Goal: Transaction & Acquisition: Purchase product/service

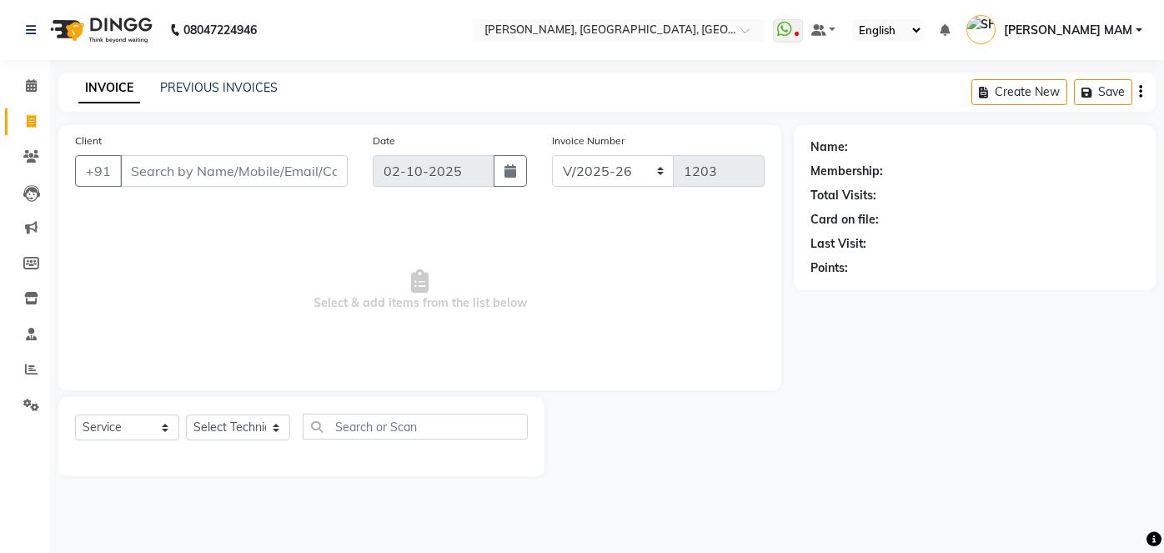
select select "5188"
select select "service"
click at [148, 166] on input "Client" at bounding box center [234, 171] width 228 height 32
type input "8130837905"
click at [289, 184] on button "Add Client" at bounding box center [305, 171] width 86 height 32
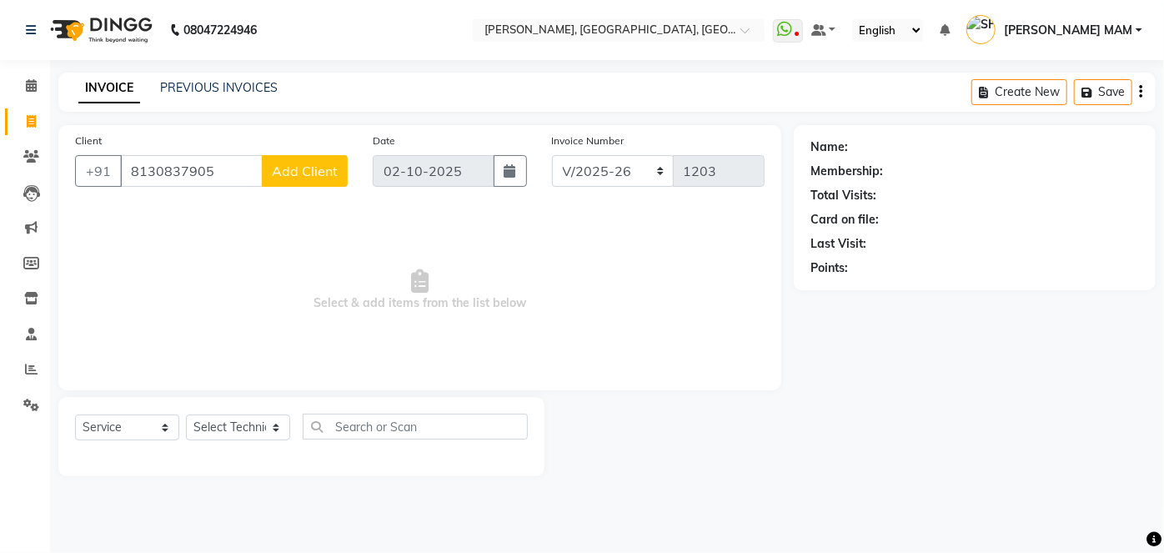
select select "21"
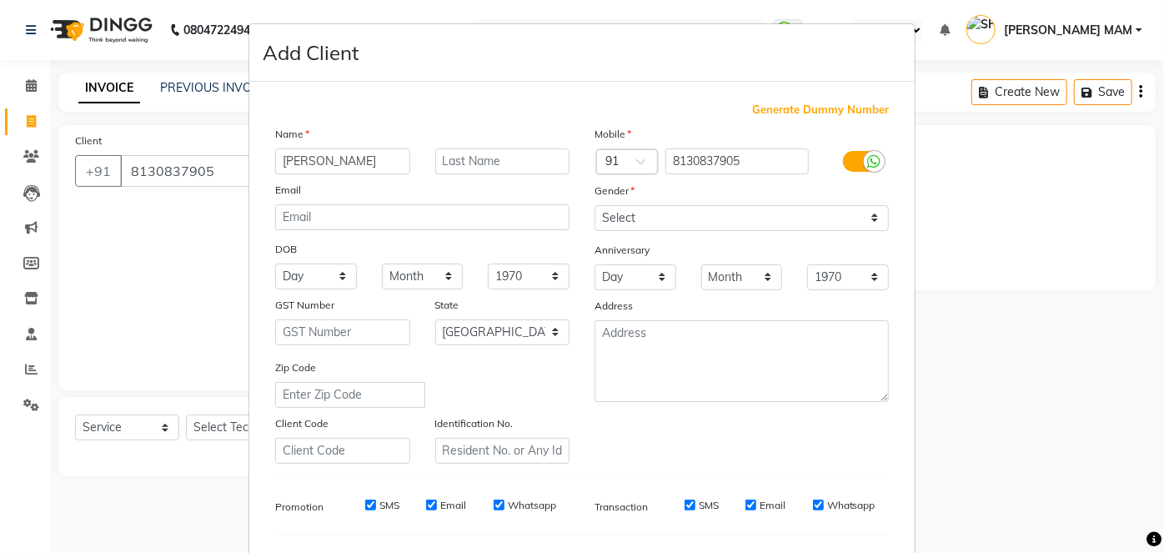
type input "[PERSON_NAME]"
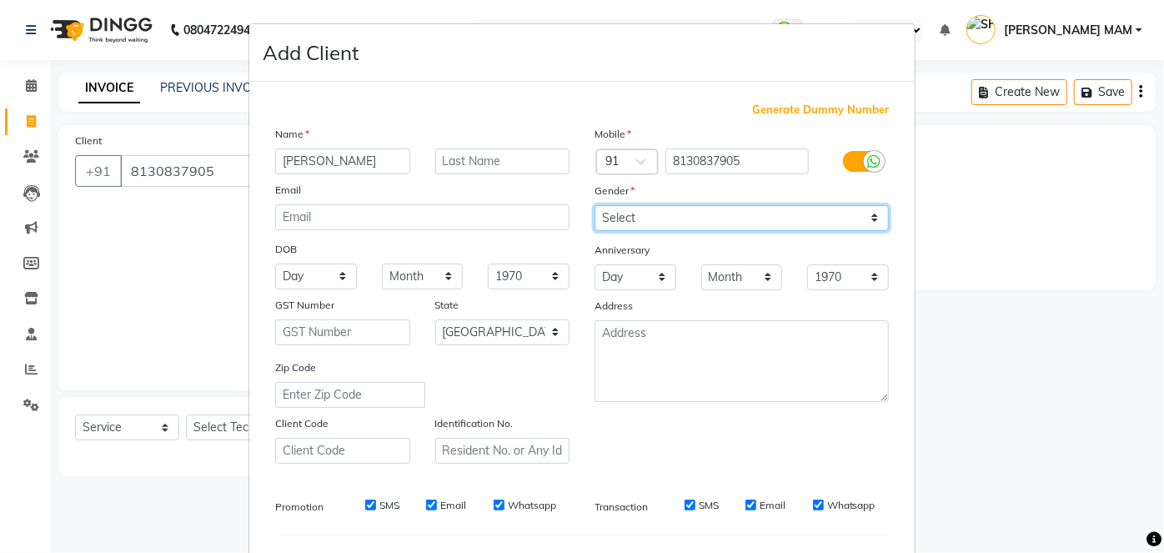
click at [865, 218] on select "Select [DEMOGRAPHIC_DATA] [DEMOGRAPHIC_DATA] Other Prefer Not To Say" at bounding box center [741, 218] width 294 height 26
select select "[DEMOGRAPHIC_DATA]"
click at [594, 205] on select "Select [DEMOGRAPHIC_DATA] [DEMOGRAPHIC_DATA] Other Prefer Not To Say" at bounding box center [741, 218] width 294 height 26
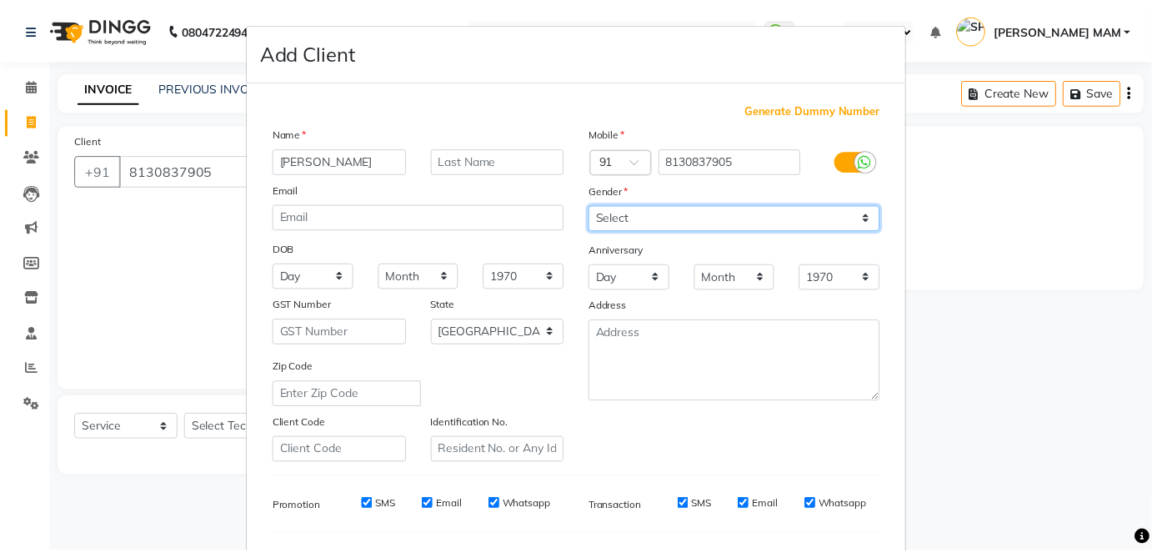
scroll to position [215, 0]
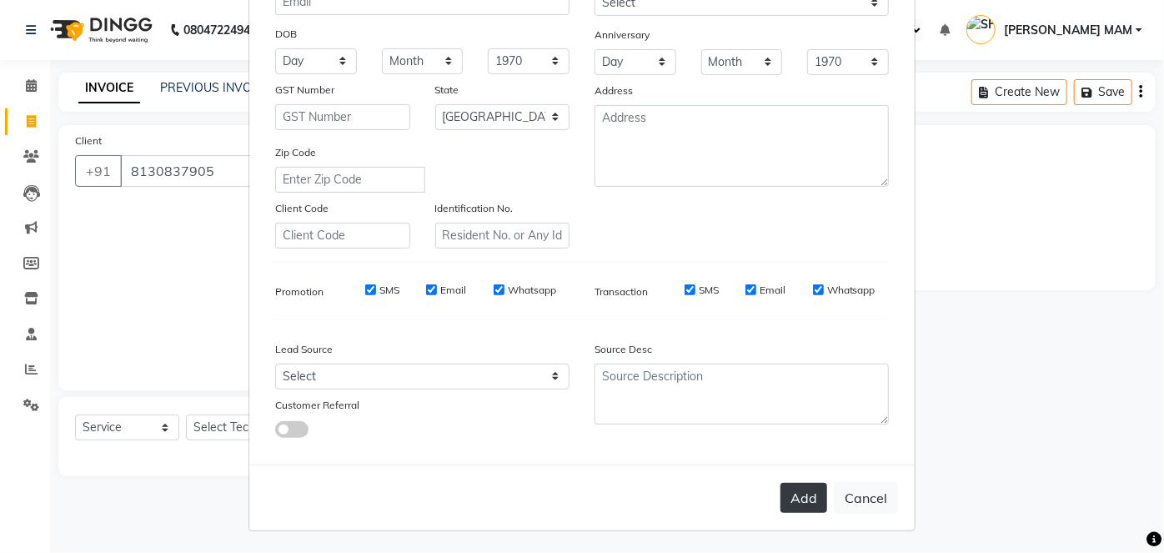
click at [798, 490] on button "Add" at bounding box center [803, 498] width 47 height 30
select select
select select "null"
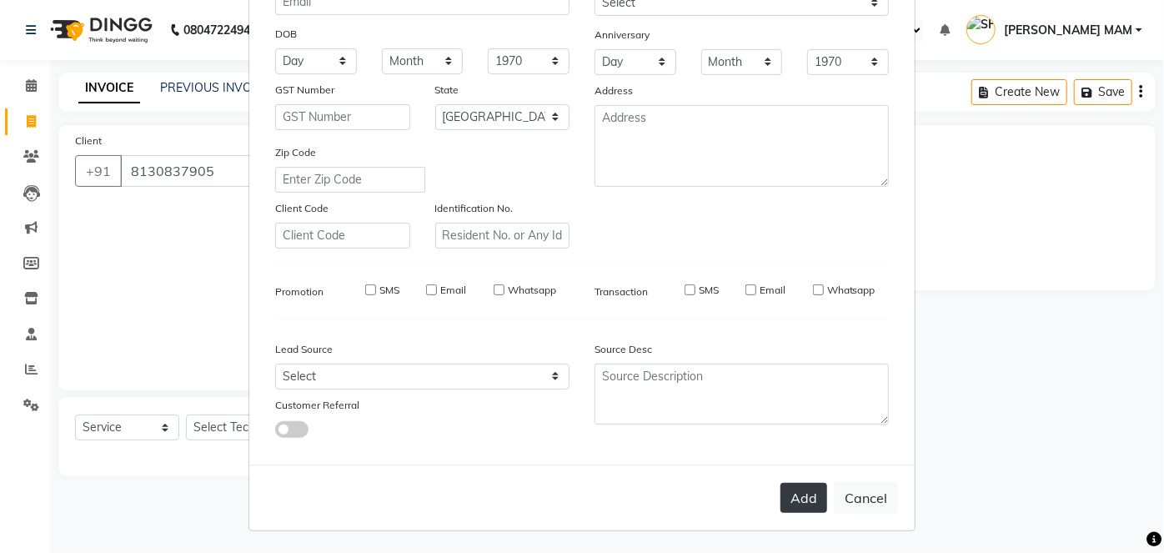
select select
checkbox input "false"
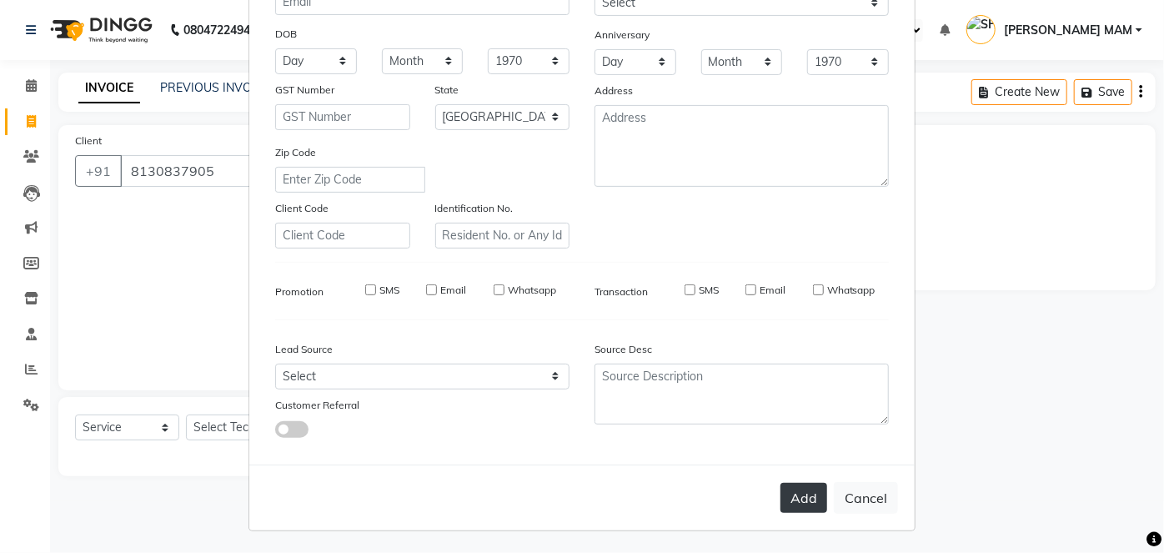
checkbox input "false"
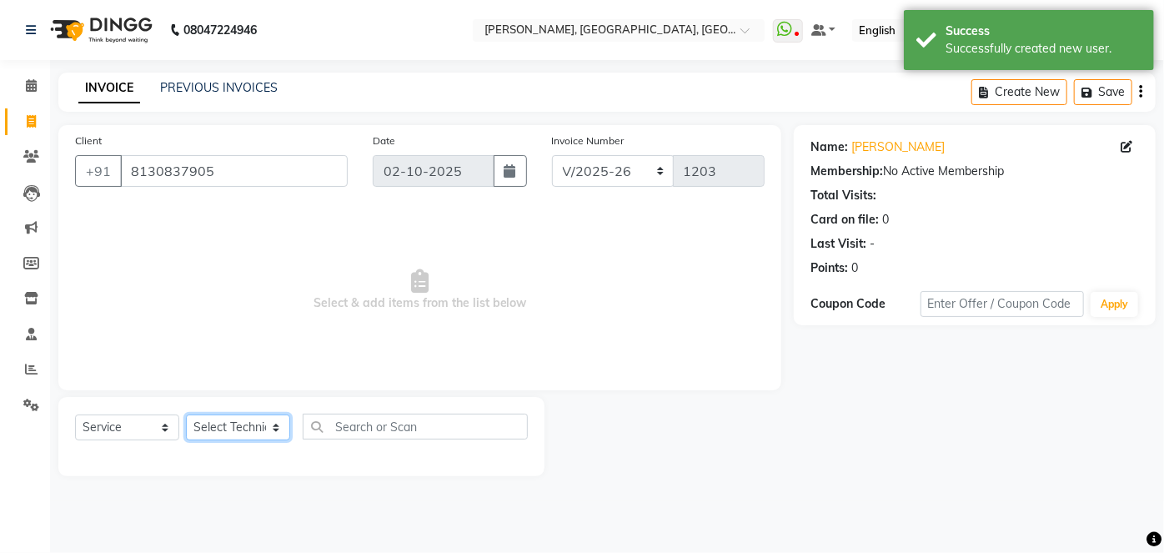
click at [271, 428] on select "Select Technician [PERSON_NAME] MANAGER [PERSON_NAME] pawan SACHIN [PERSON_NAME…" at bounding box center [238, 427] width 104 height 26
select select "34768"
click at [186, 414] on select "Select Technician [PERSON_NAME] MANAGER [PERSON_NAME] pawan SACHIN [PERSON_NAME…" at bounding box center [238, 427] width 104 height 26
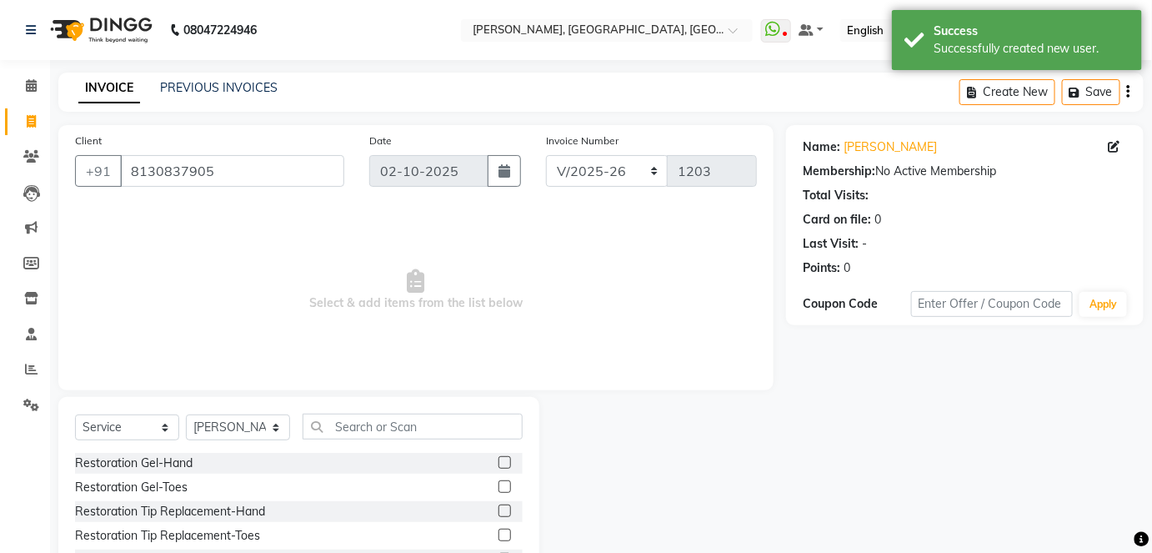
click at [344, 440] on div "Select Service Product Membership Package Voucher Prepaid Gift Card Select Tech…" at bounding box center [299, 433] width 448 height 39
click at [345, 431] on input "text" at bounding box center [413, 427] width 220 height 26
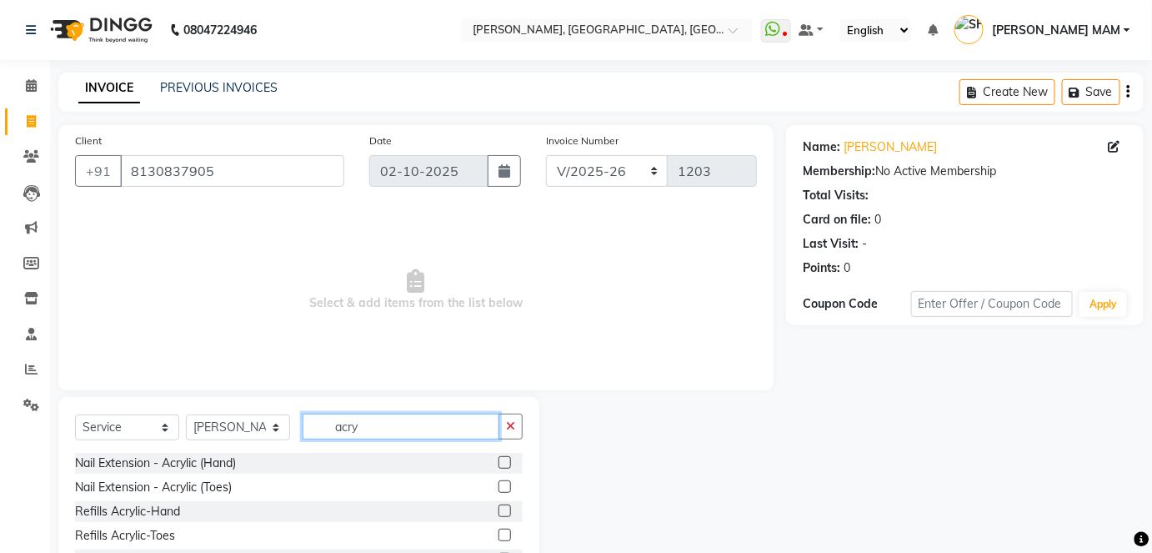
type input "acry"
click at [502, 464] on label at bounding box center [505, 462] width 13 height 13
click at [502, 464] on input "checkbox" at bounding box center [504, 463] width 11 height 11
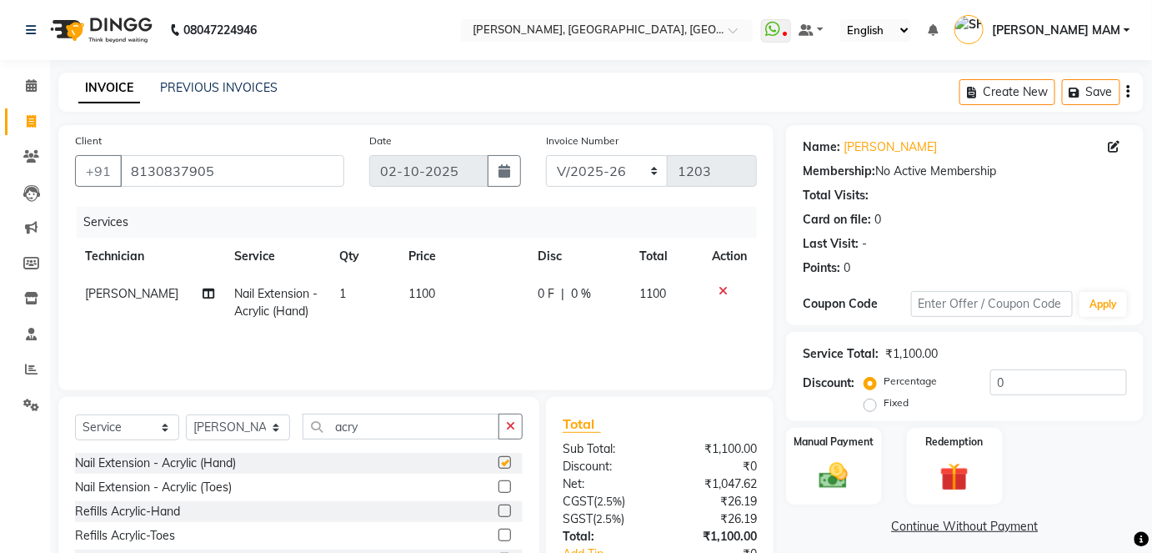
checkbox input "false"
click at [445, 305] on td "1100" at bounding box center [463, 302] width 128 height 55
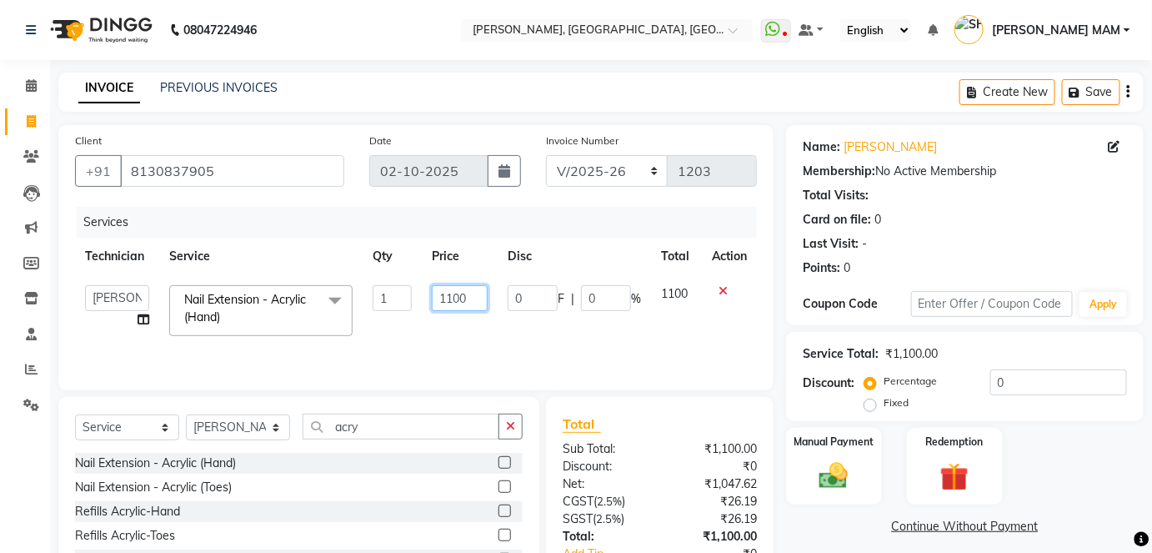
click at [474, 296] on input "1100" at bounding box center [460, 298] width 56 height 26
type input "1700"
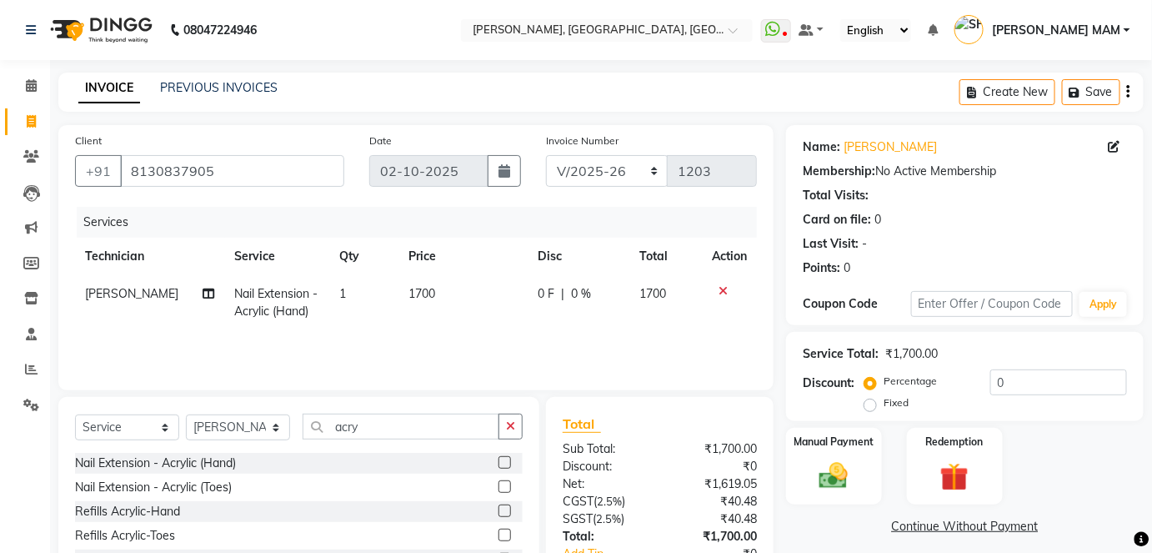
click at [535, 354] on div "Services Technician Service Qty Price Disc Total Action [PERSON_NAME] Nail Exte…" at bounding box center [416, 290] width 682 height 167
click at [831, 480] on img at bounding box center [834, 476] width 48 height 34
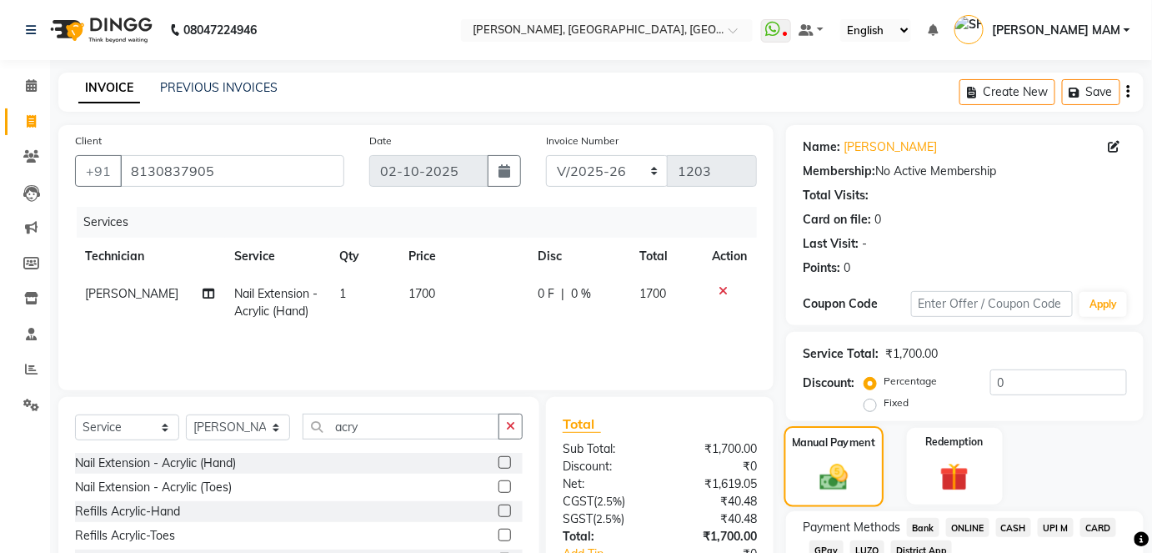
scroll to position [117, 0]
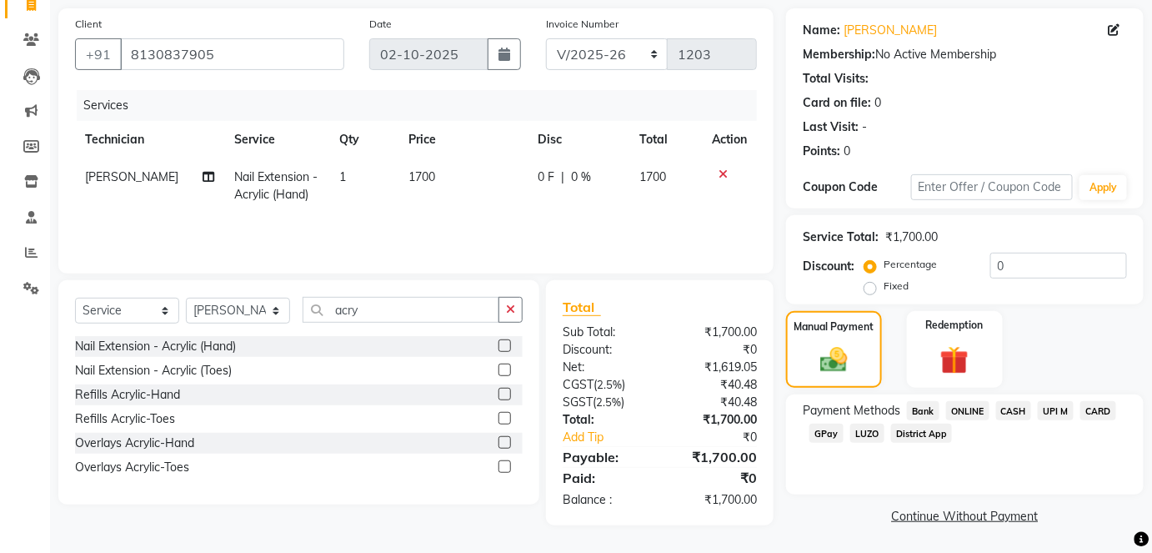
click at [974, 407] on span "ONLINE" at bounding box center [967, 410] width 43 height 19
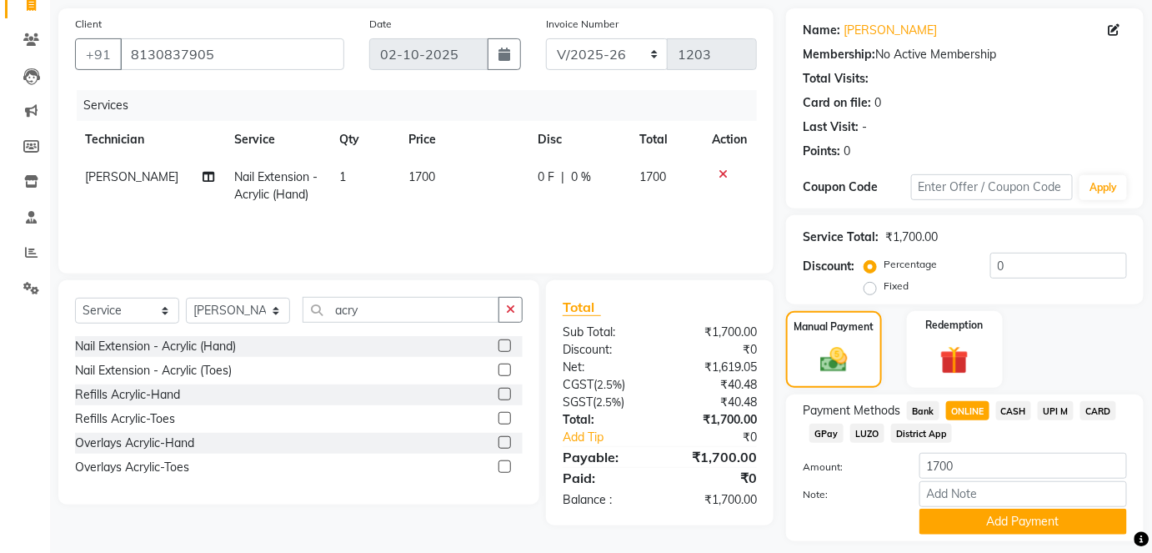
scroll to position [163, 0]
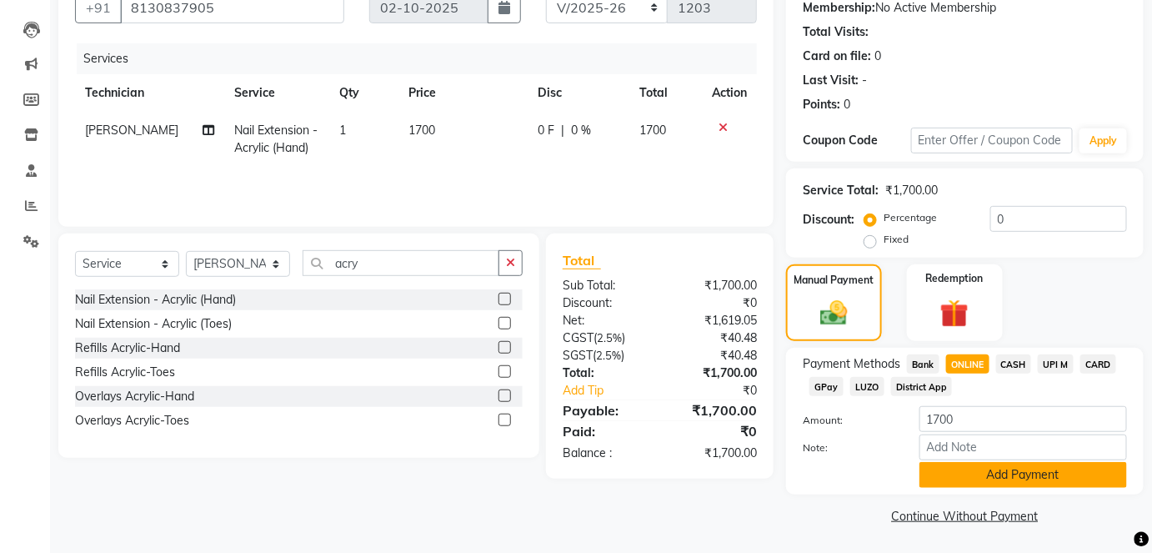
click at [956, 467] on button "Add Payment" at bounding box center [1024, 475] width 208 height 26
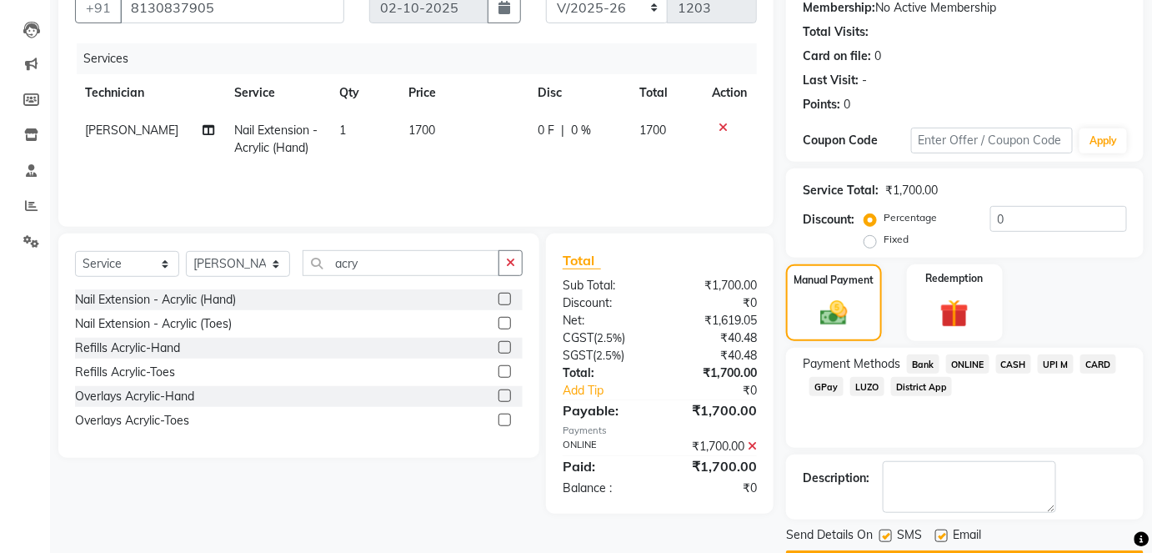
scroll to position [210, 0]
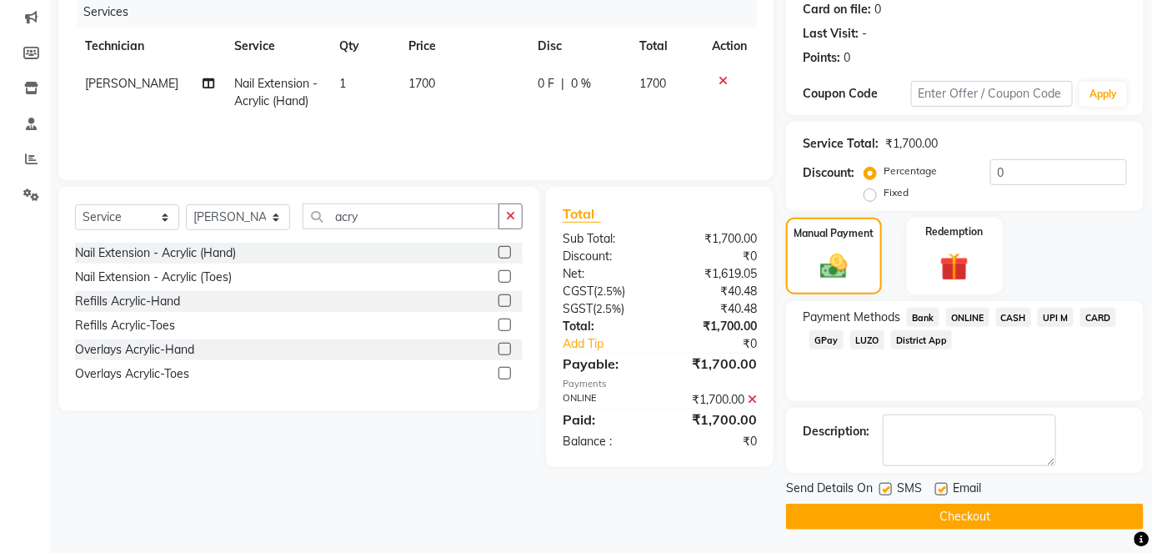
click at [950, 504] on button "Checkout" at bounding box center [965, 517] width 358 height 26
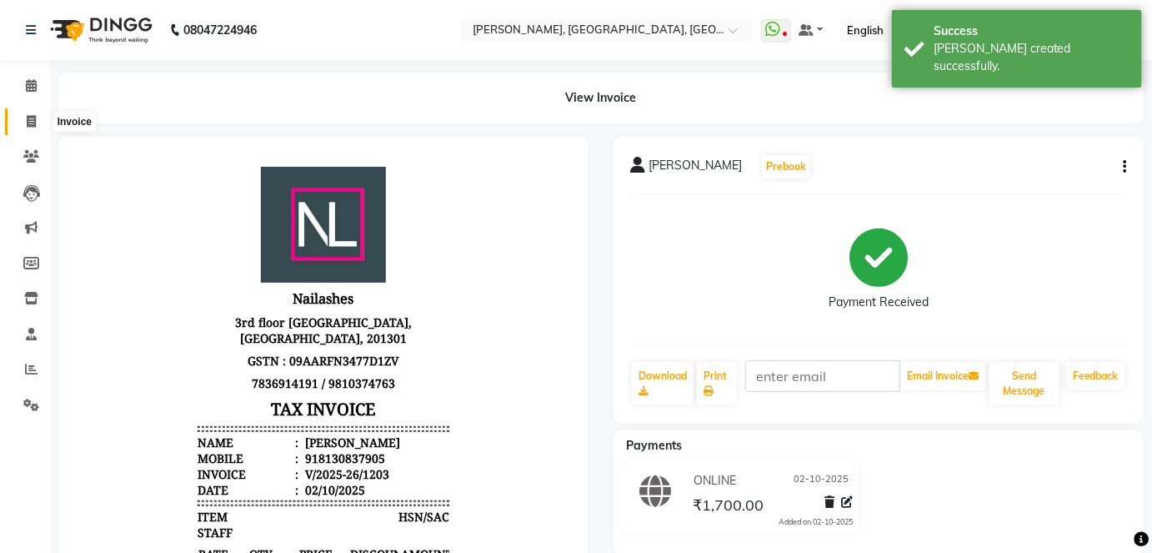
click at [33, 118] on icon at bounding box center [31, 121] width 9 height 13
select select "5188"
select select "service"
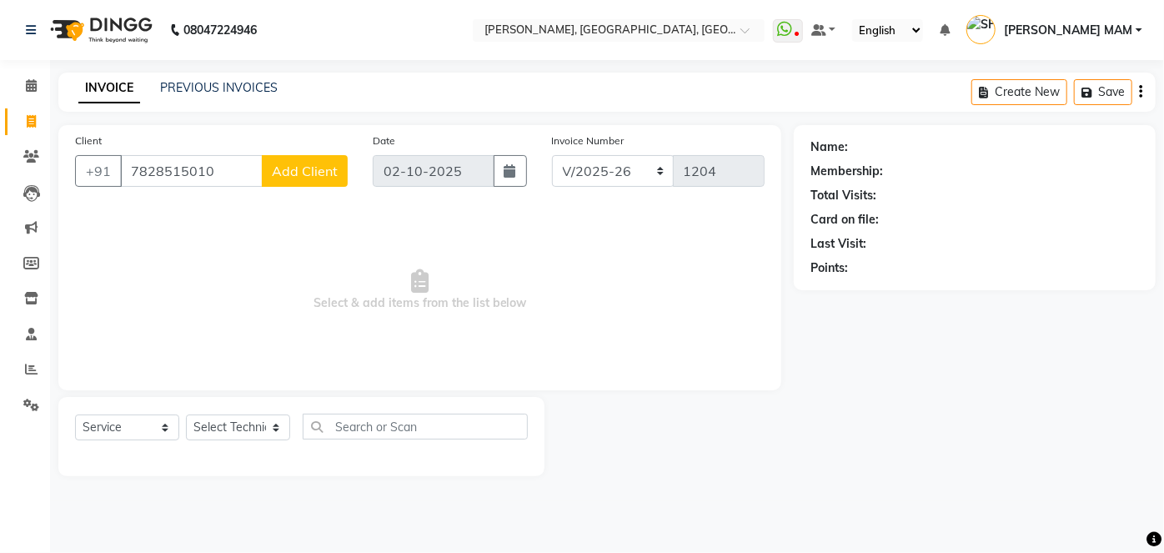
type input "7828515010"
click at [284, 176] on span "Add Client" at bounding box center [305, 171] width 66 height 17
select select "21"
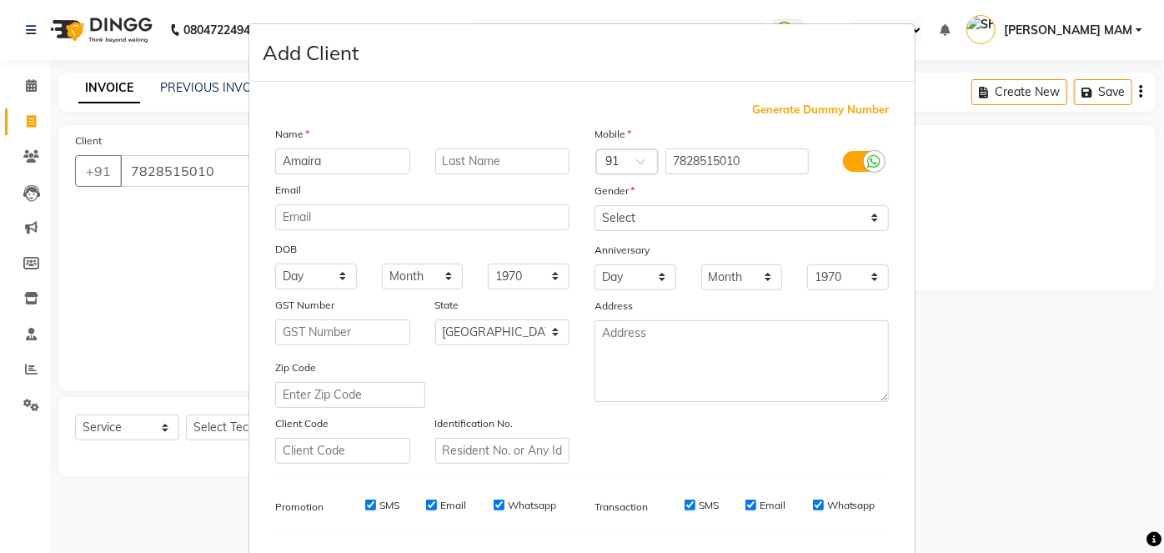
type input "Amaira"
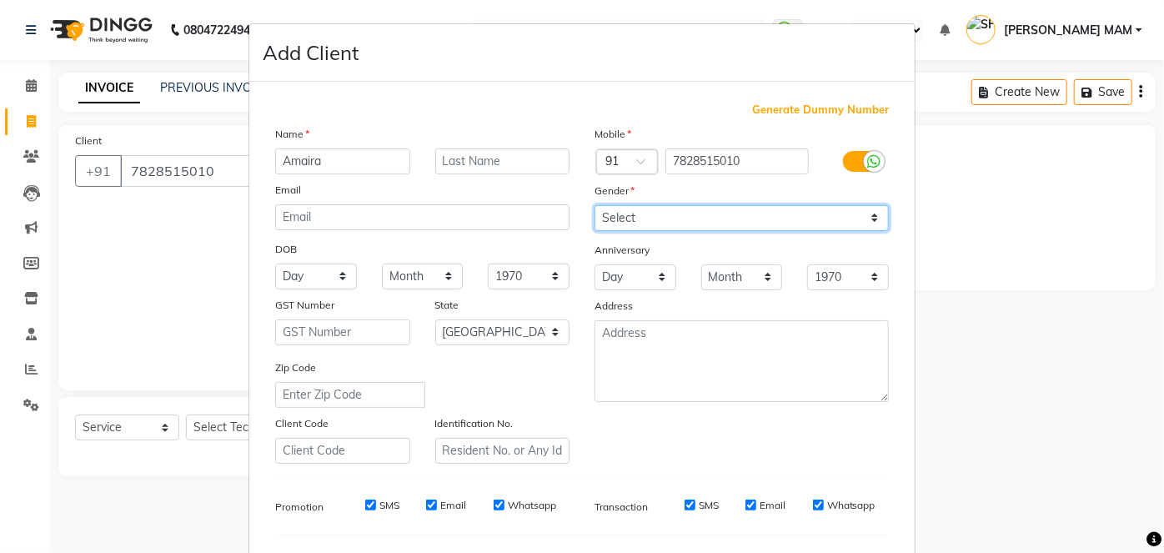
click at [870, 216] on select "Select [DEMOGRAPHIC_DATA] [DEMOGRAPHIC_DATA] Other Prefer Not To Say" at bounding box center [741, 218] width 294 height 26
select select "[DEMOGRAPHIC_DATA]"
click at [594, 205] on select "Select [DEMOGRAPHIC_DATA] [DEMOGRAPHIC_DATA] Other Prefer Not To Say" at bounding box center [741, 218] width 294 height 26
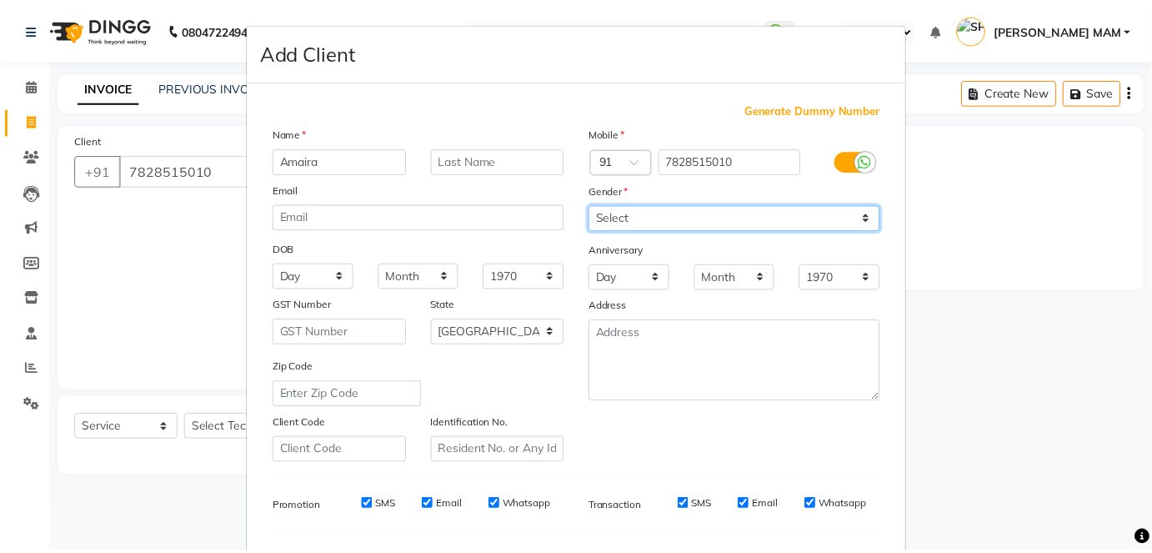
scroll to position [215, 0]
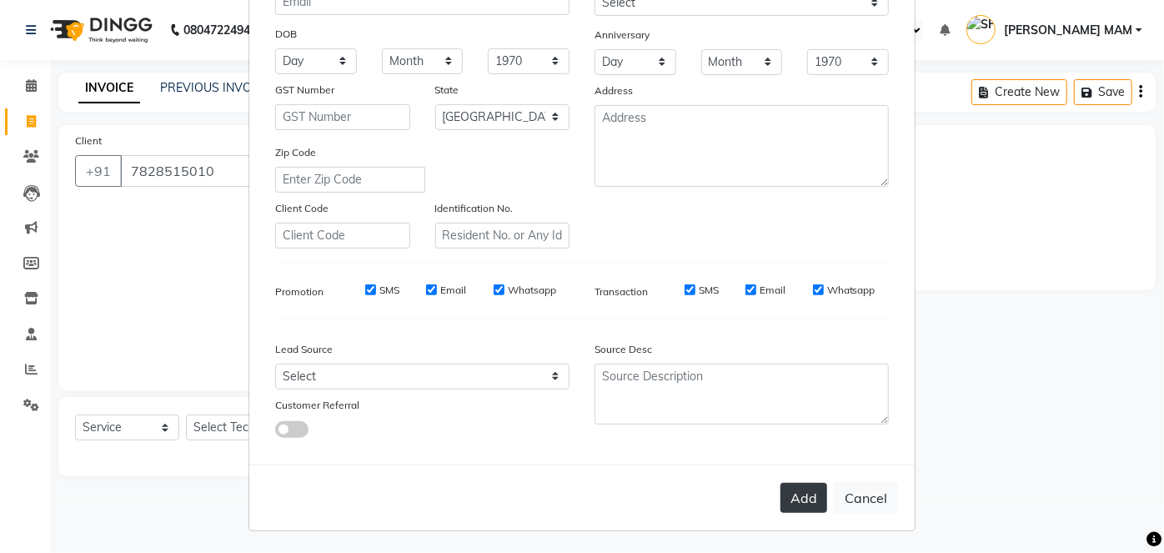
click at [807, 498] on button "Add" at bounding box center [803, 498] width 47 height 30
select select
select select "null"
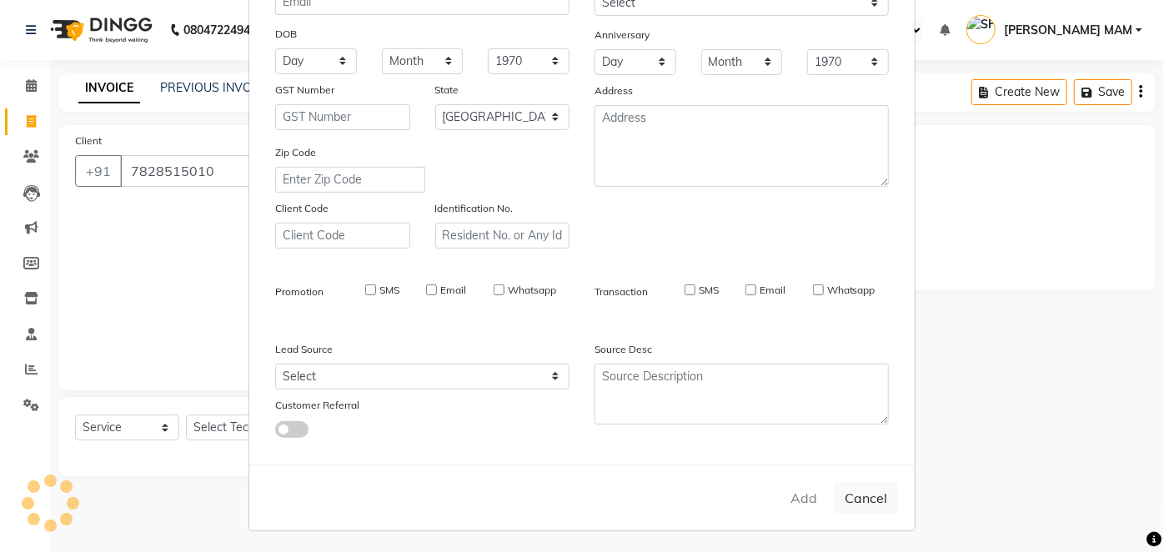
select select
checkbox input "false"
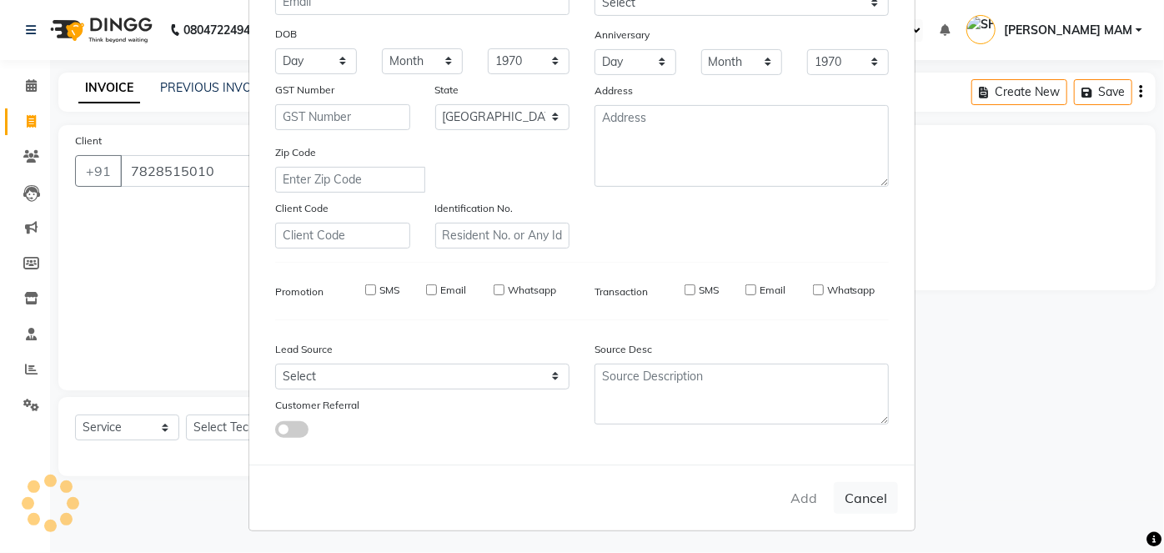
checkbox input "false"
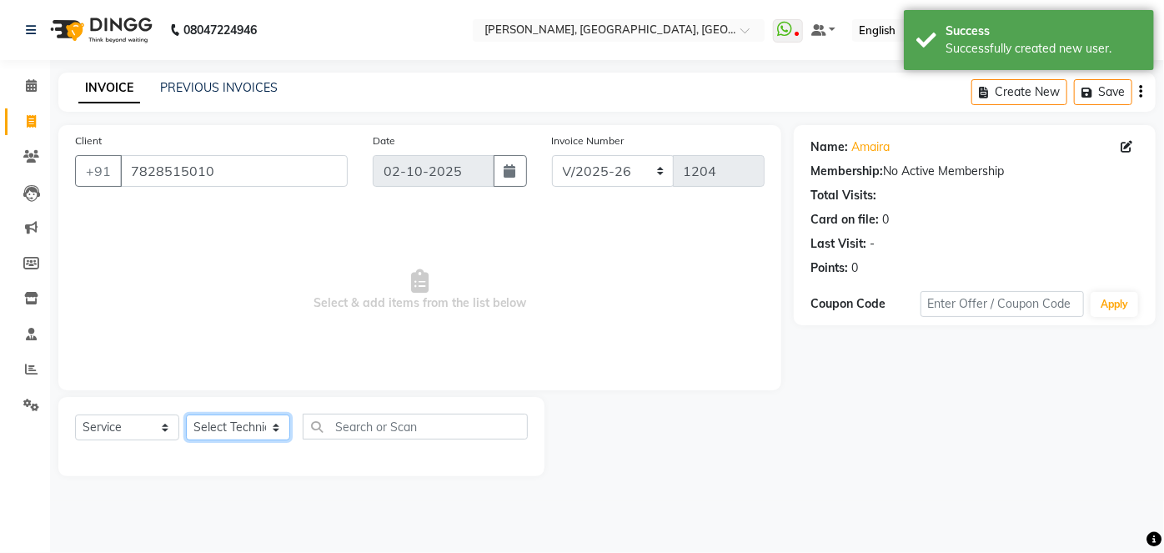
click at [278, 429] on select "Select Technician [PERSON_NAME] MANAGER [PERSON_NAME] pawan SACHIN [PERSON_NAME…" at bounding box center [238, 427] width 104 height 26
select select "35800"
click at [186, 414] on select "Select Technician [PERSON_NAME] MANAGER [PERSON_NAME] pawan SACHIN [PERSON_NAME…" at bounding box center [238, 427] width 104 height 26
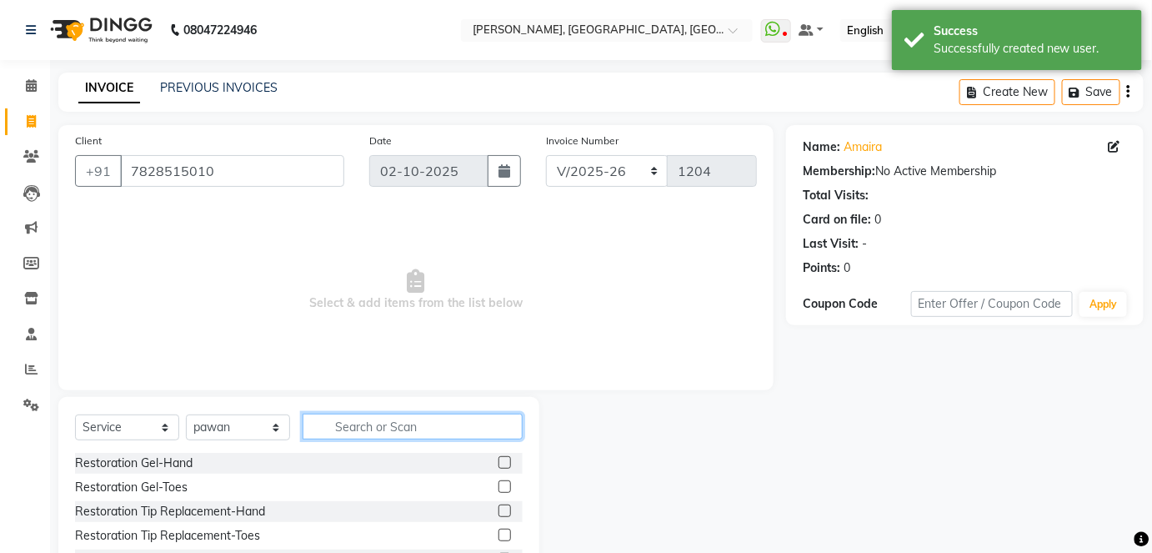
click at [340, 427] on input "text" at bounding box center [413, 427] width 220 height 26
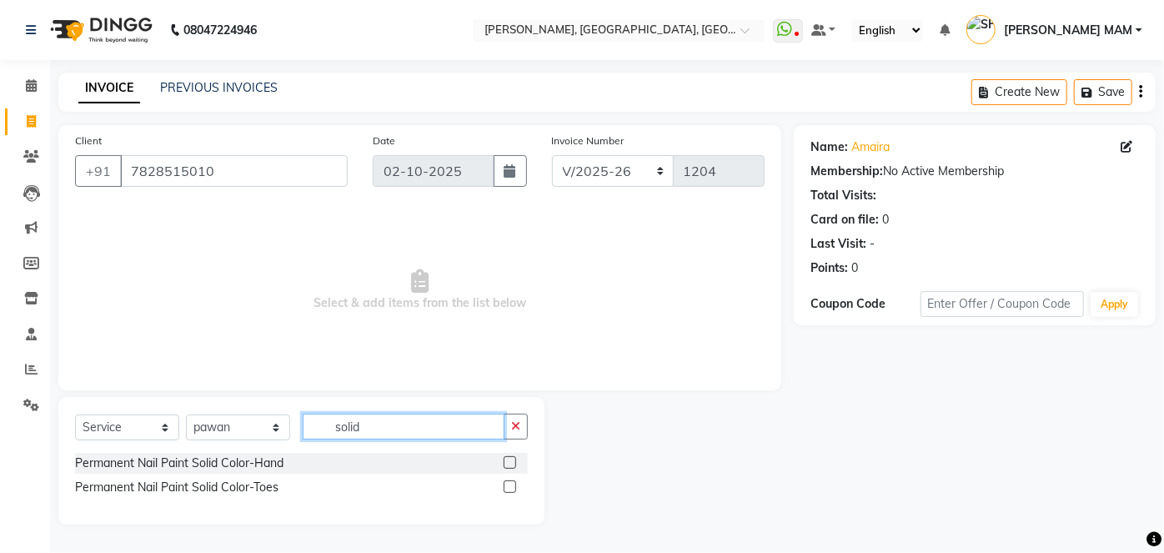
type input "solid"
click at [507, 459] on label at bounding box center [510, 462] width 13 height 13
click at [507, 459] on input "checkbox" at bounding box center [509, 463] width 11 height 11
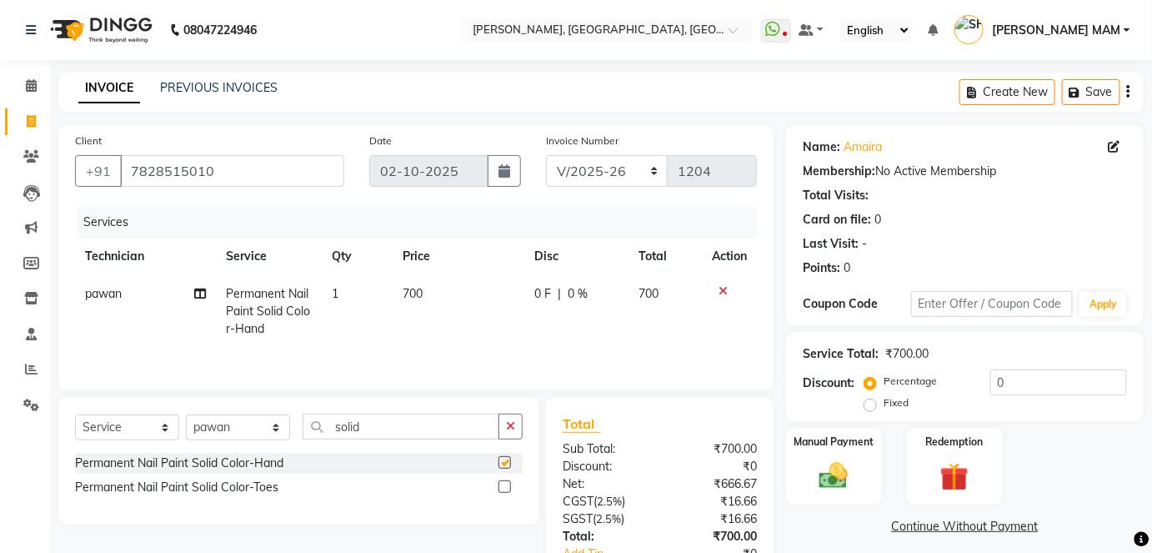
checkbox input "false"
click at [820, 474] on img at bounding box center [834, 476] width 48 height 34
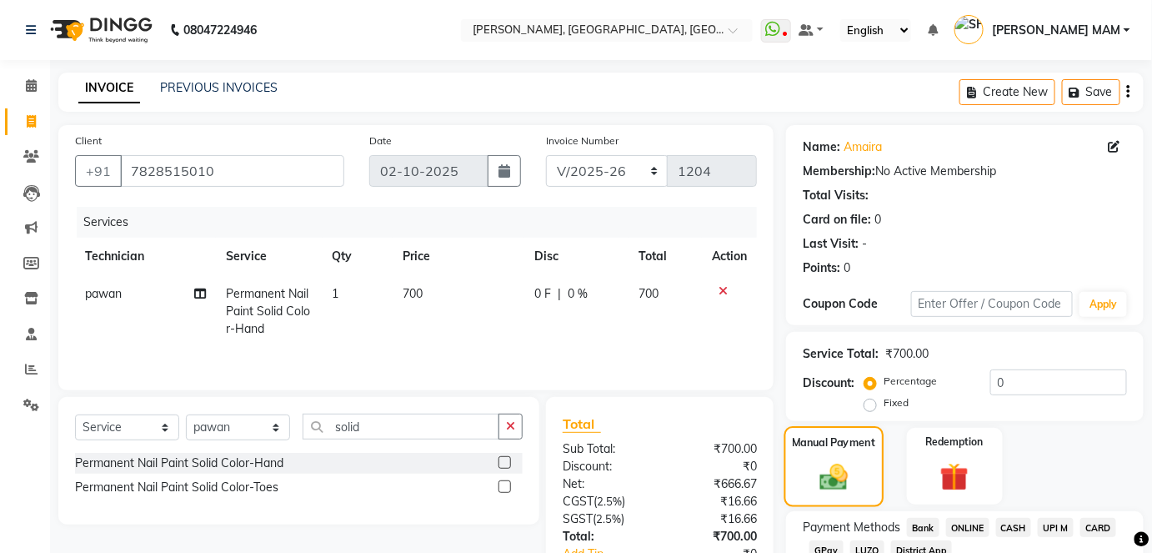
scroll to position [117, 0]
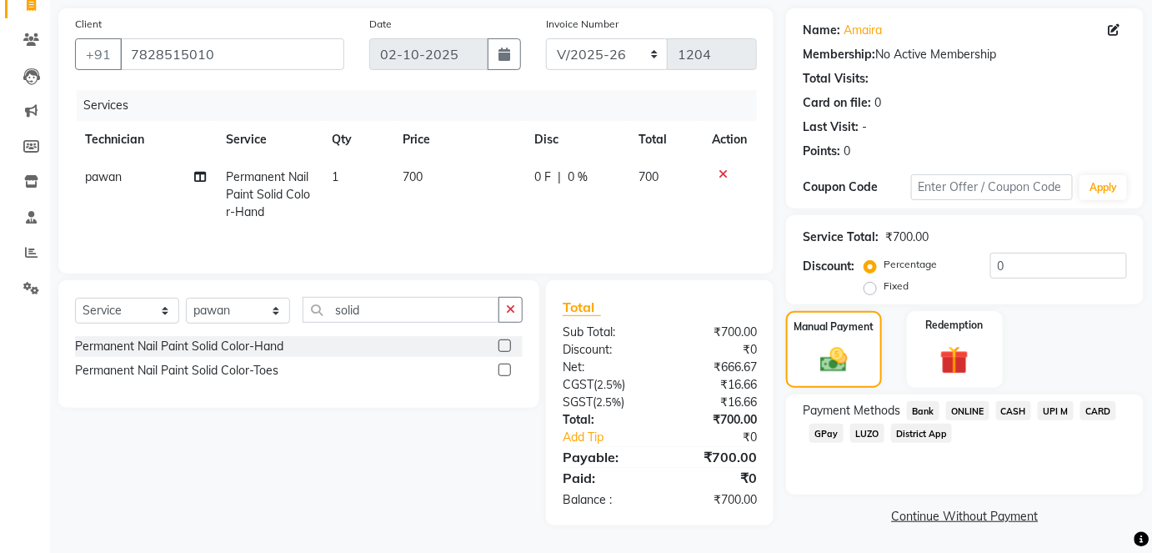
click at [976, 412] on span "ONLINE" at bounding box center [967, 410] width 43 height 19
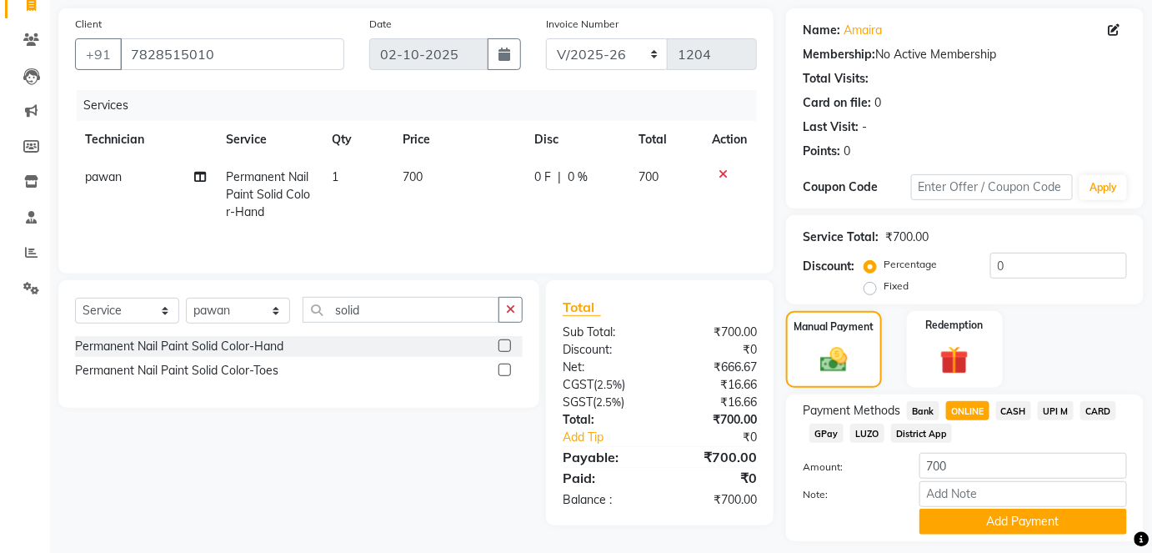
scroll to position [163, 0]
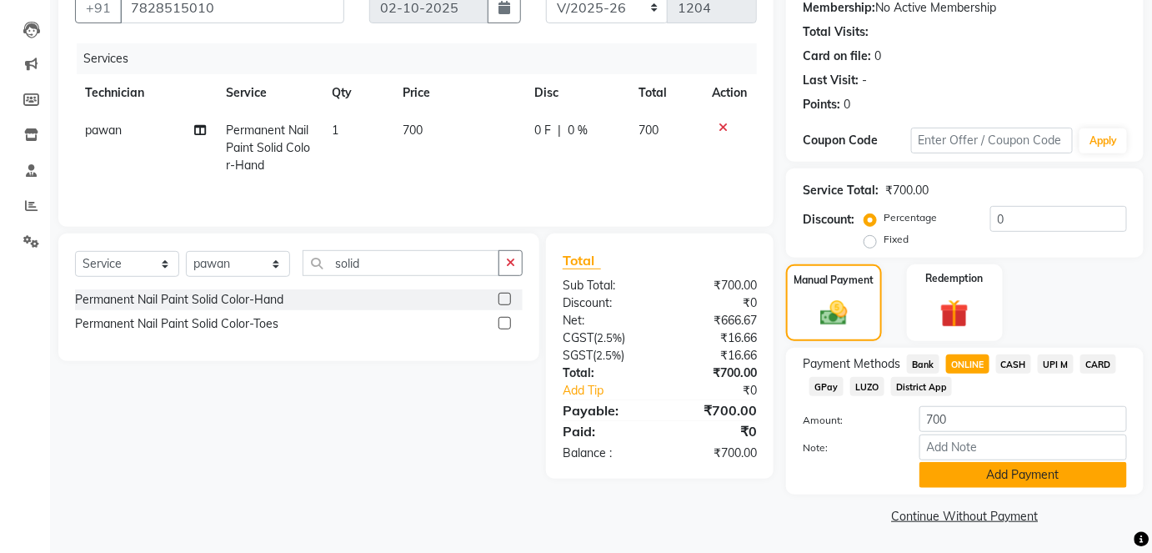
click at [1008, 479] on button "Add Payment" at bounding box center [1024, 475] width 208 height 26
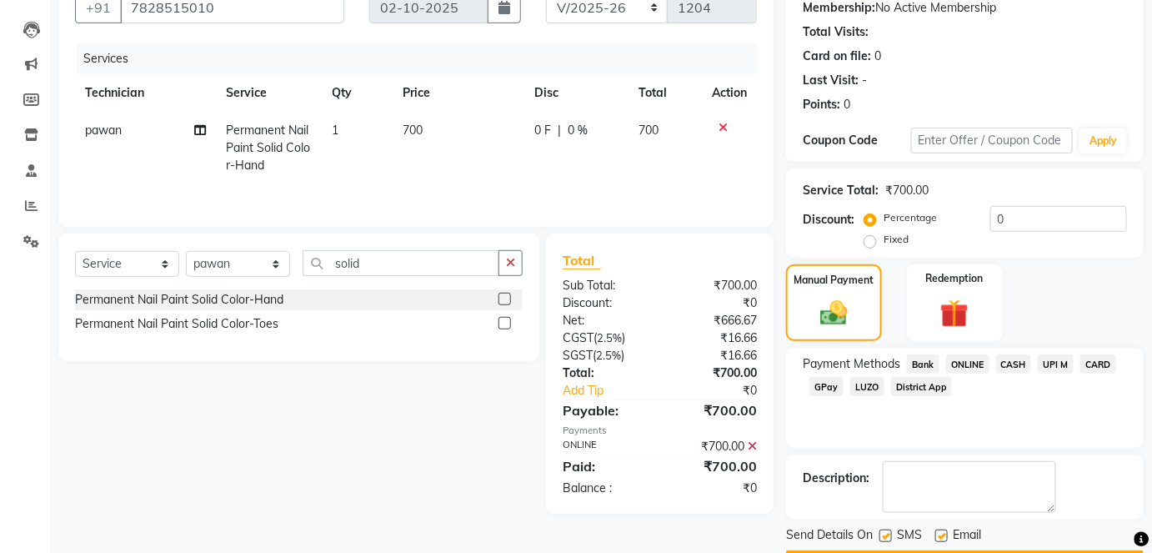
scroll to position [210, 0]
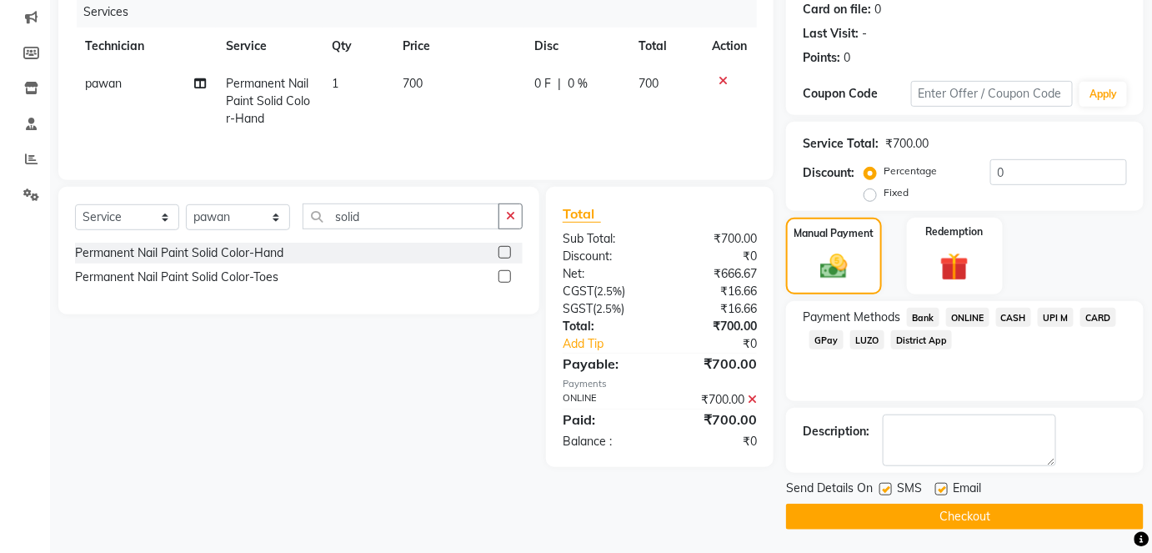
click at [1002, 509] on button "Checkout" at bounding box center [965, 517] width 358 height 26
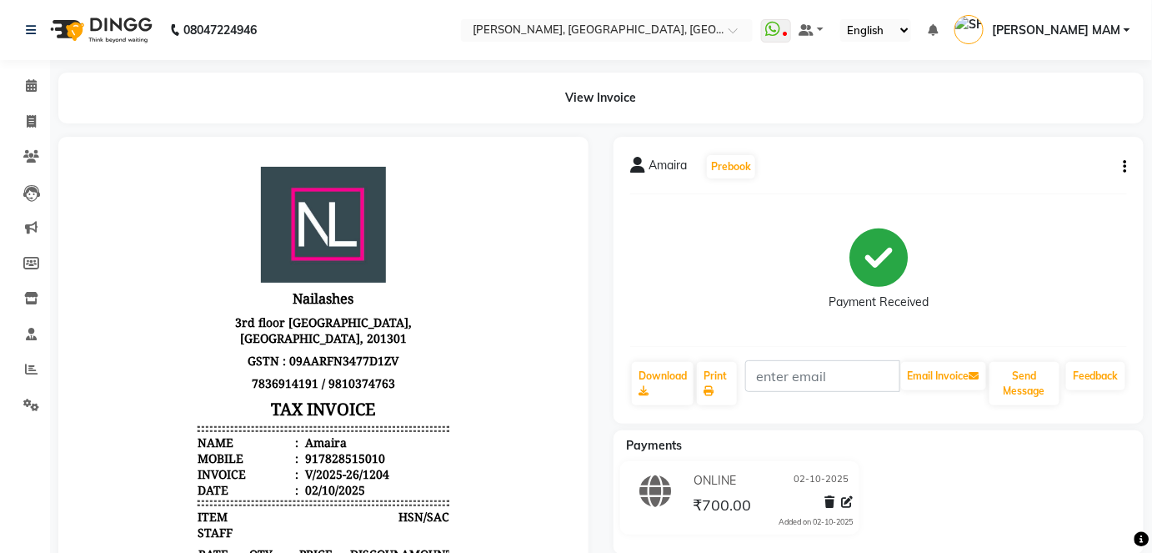
click at [1029, 494] on div "ONLINE [DATE] ₹700.00 Added on [DATE]" at bounding box center [878, 501] width 555 height 80
click at [27, 123] on icon at bounding box center [31, 121] width 9 height 13
select select "service"
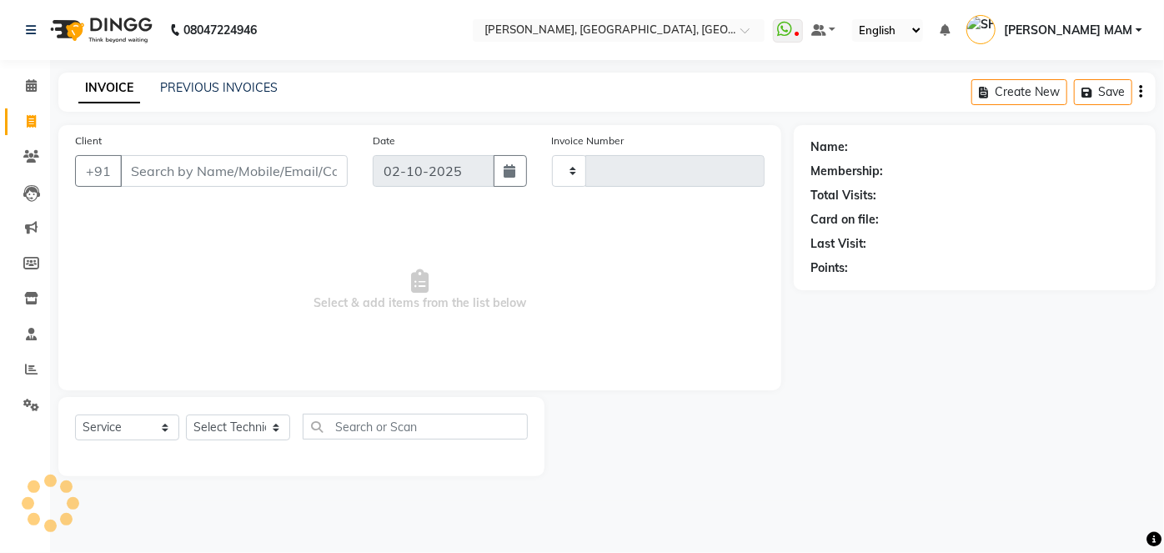
type input "1205"
select select "5188"
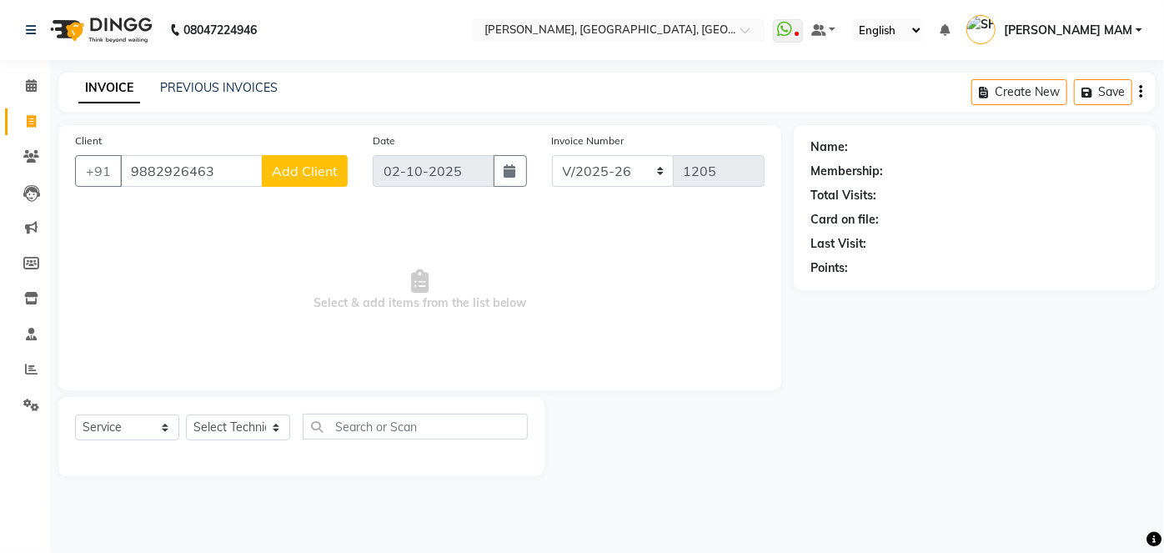
type input "9882926463"
click at [298, 175] on span "Add Client" at bounding box center [305, 171] width 66 height 17
select select "21"
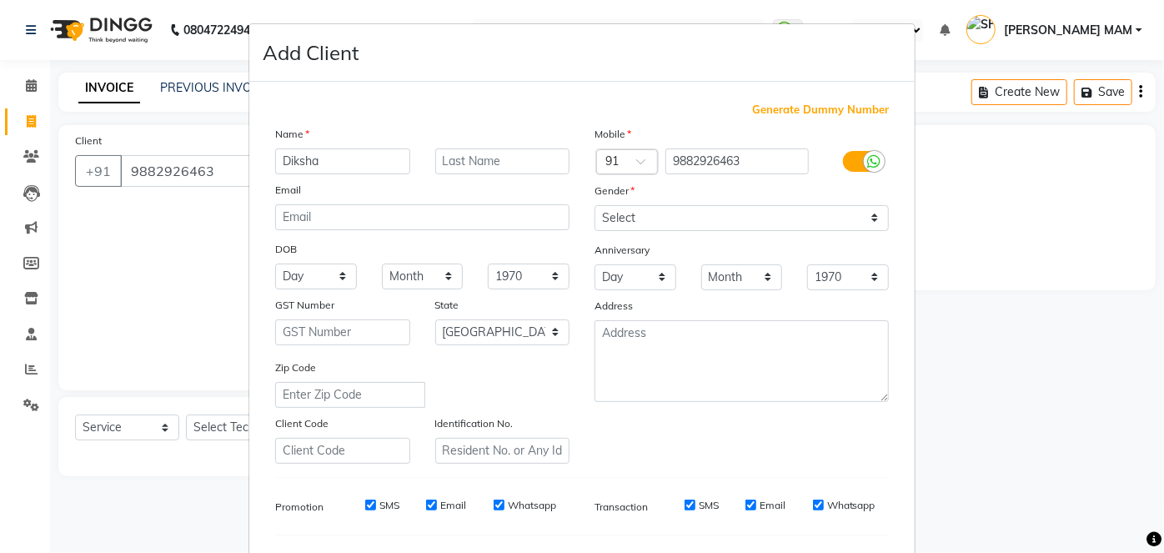
type input "Diksha"
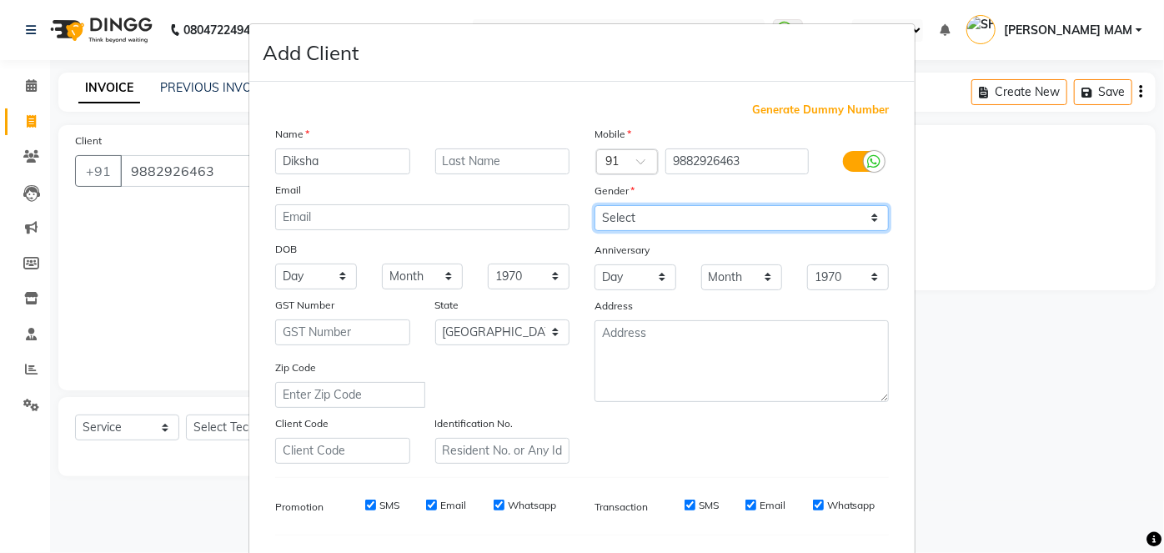
click at [865, 218] on select "Select [DEMOGRAPHIC_DATA] [DEMOGRAPHIC_DATA] Other Prefer Not To Say" at bounding box center [741, 218] width 294 height 26
select select "[DEMOGRAPHIC_DATA]"
click at [594, 205] on select "Select [DEMOGRAPHIC_DATA] [DEMOGRAPHIC_DATA] Other Prefer Not To Say" at bounding box center [741, 218] width 294 height 26
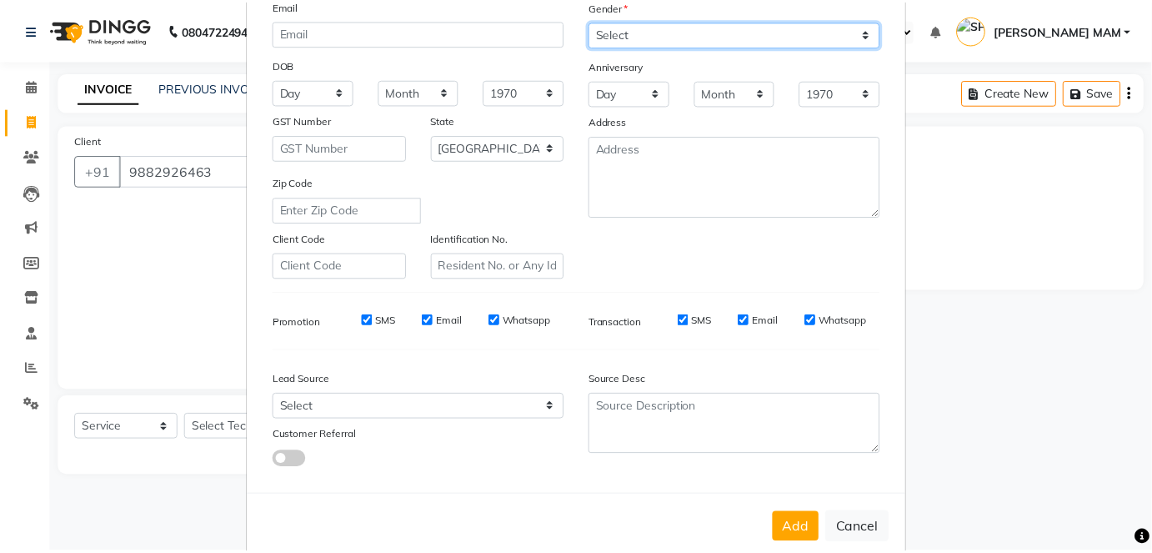
scroll to position [187, 0]
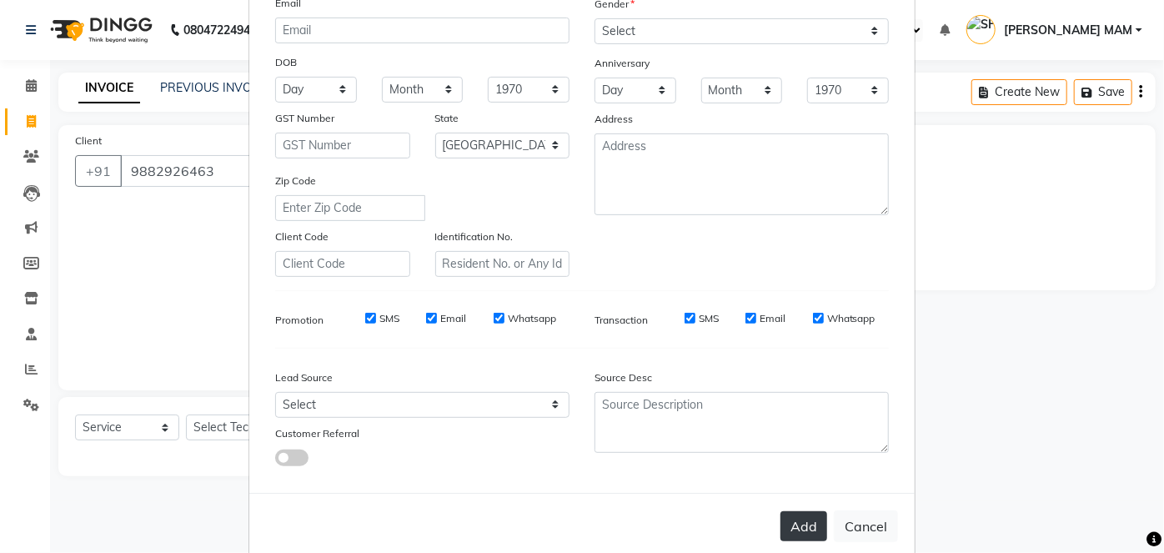
click at [807, 532] on button "Add" at bounding box center [803, 526] width 47 height 30
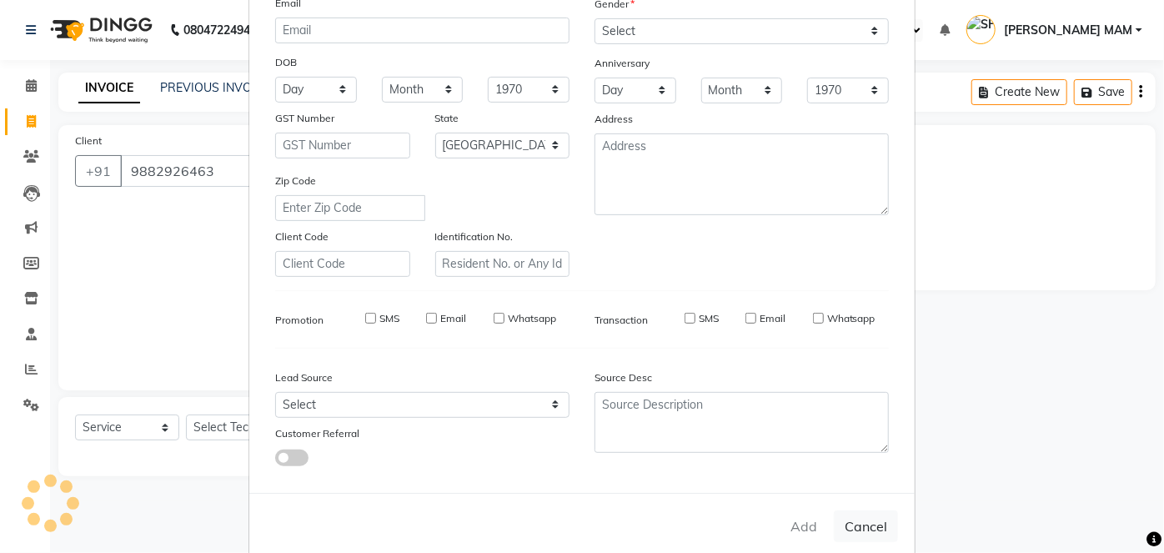
select select
select select "null"
select select
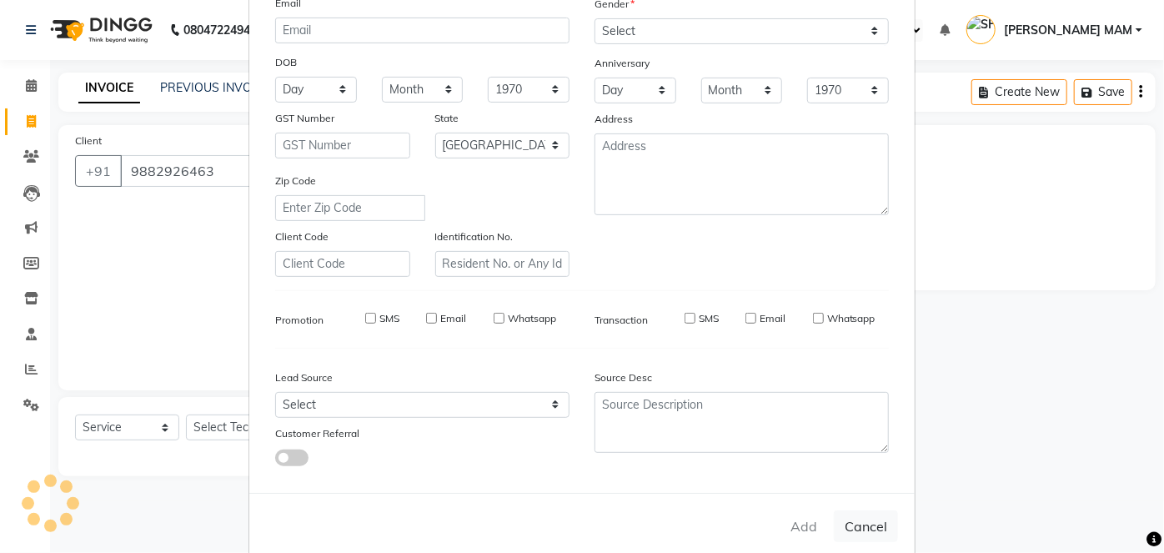
select select
checkbox input "false"
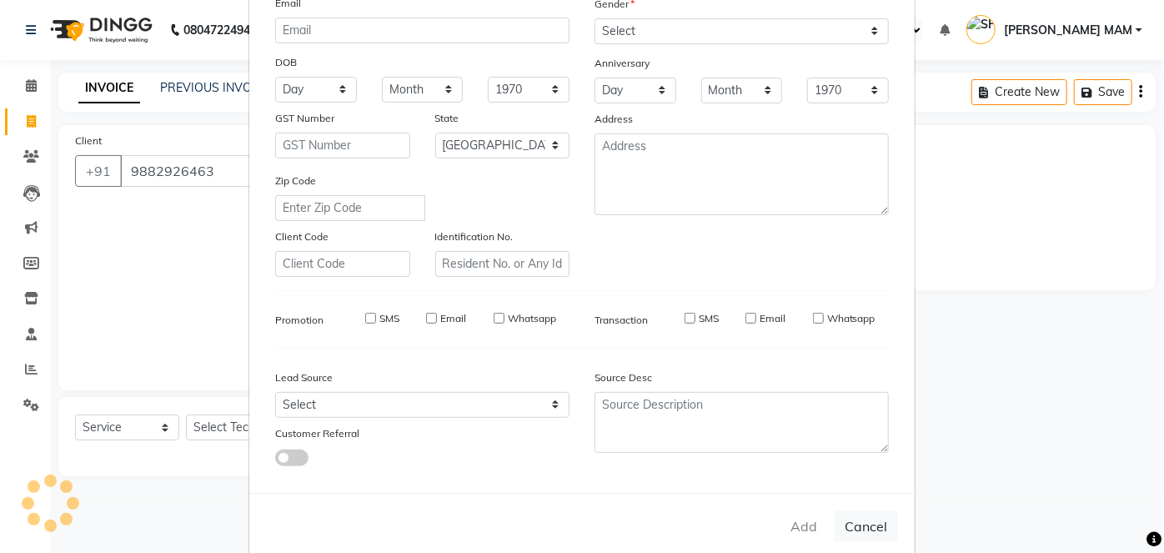
checkbox input "false"
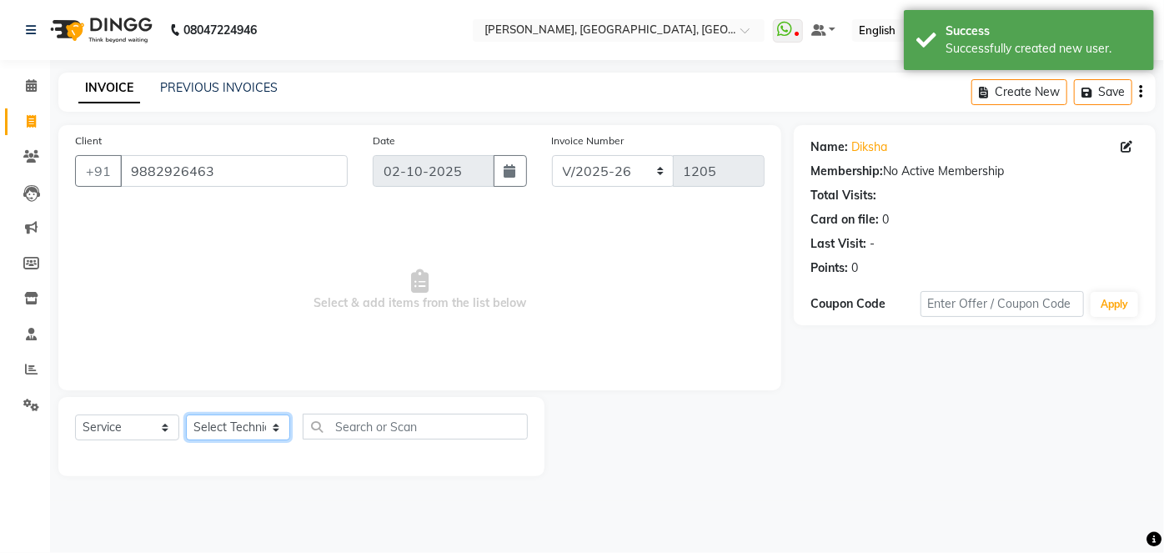
click at [275, 432] on select "Select Technician [PERSON_NAME] MANAGER [PERSON_NAME] pawan SACHIN [PERSON_NAME…" at bounding box center [238, 427] width 104 height 26
select select "34768"
click at [186, 414] on select "Select Technician [PERSON_NAME] MANAGER [PERSON_NAME] pawan SACHIN [PERSON_NAME…" at bounding box center [238, 427] width 104 height 26
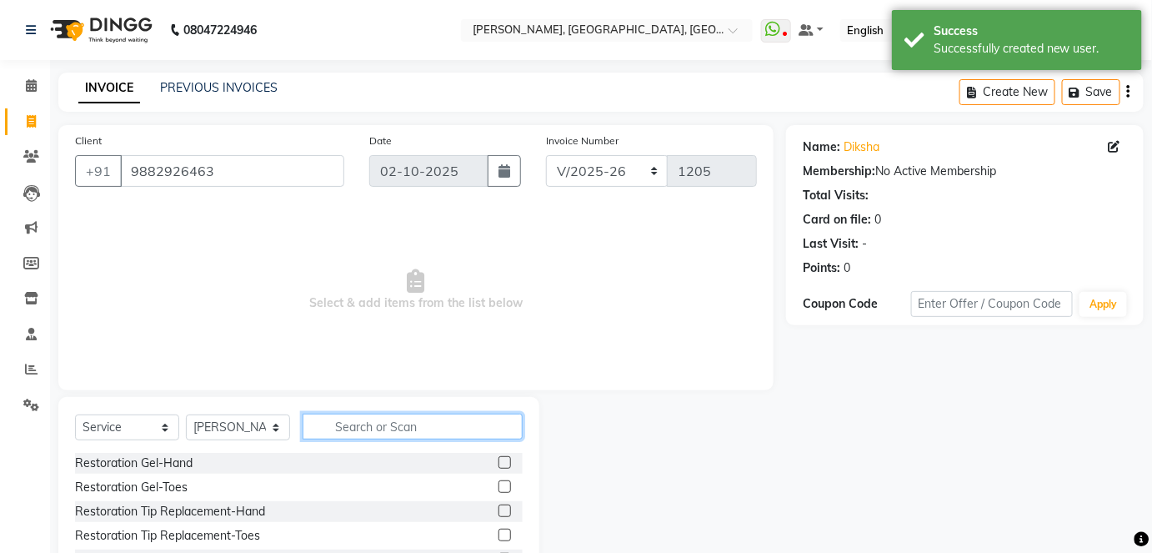
click at [335, 427] on input "text" at bounding box center [413, 427] width 220 height 26
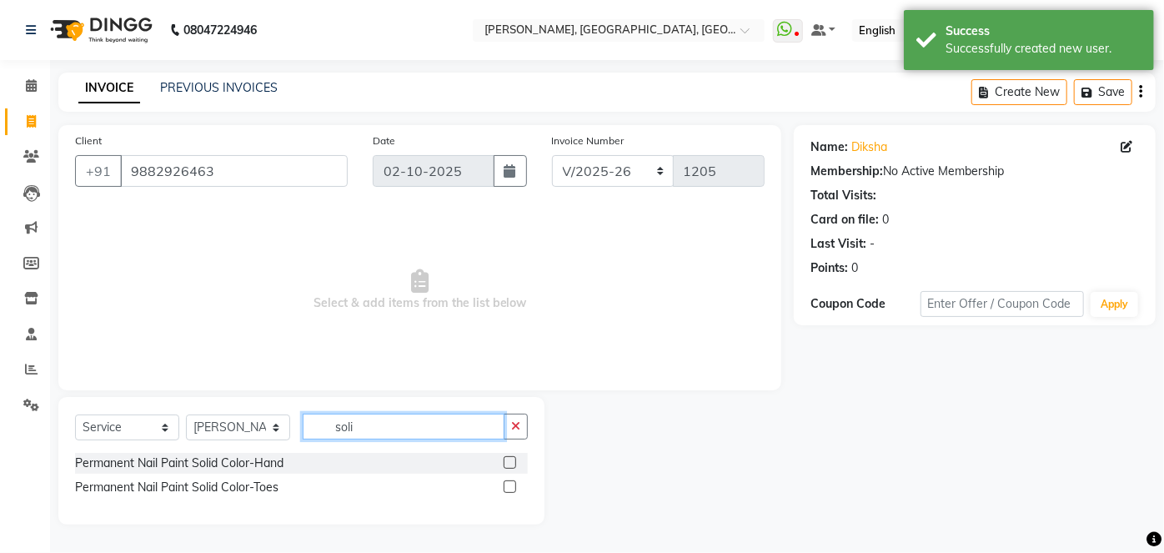
type input "soli"
click at [506, 464] on label at bounding box center [510, 462] width 13 height 13
click at [506, 464] on input "checkbox" at bounding box center [509, 463] width 11 height 11
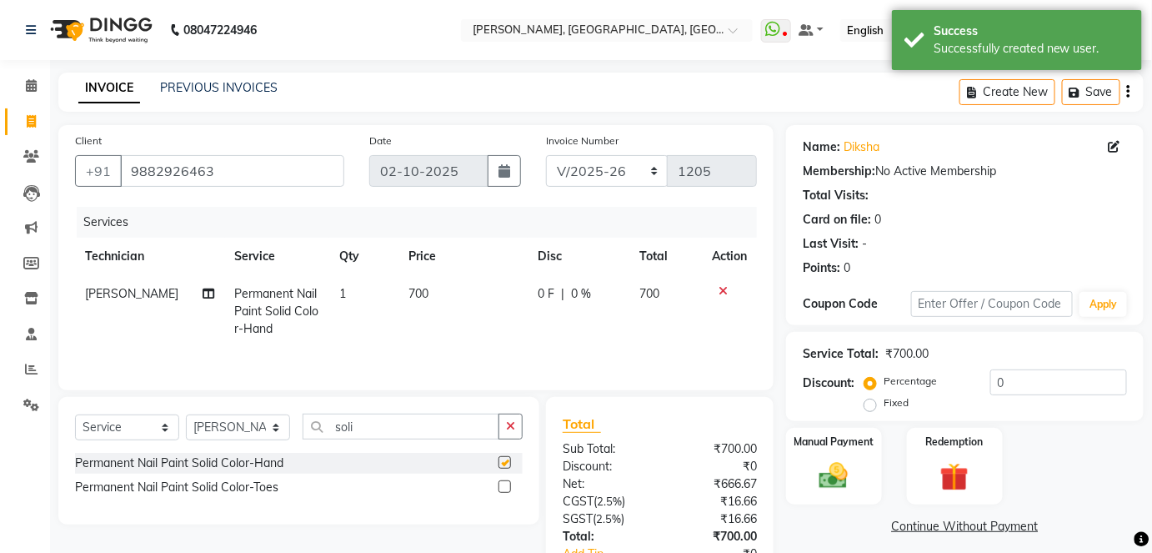
checkbox input "false"
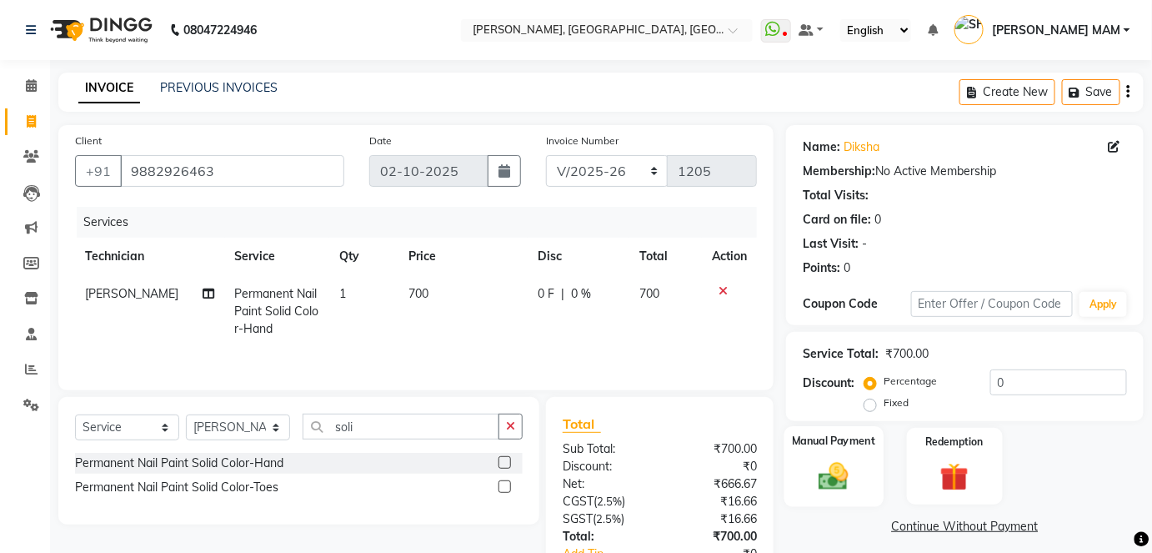
click at [827, 479] on img at bounding box center [834, 476] width 48 height 34
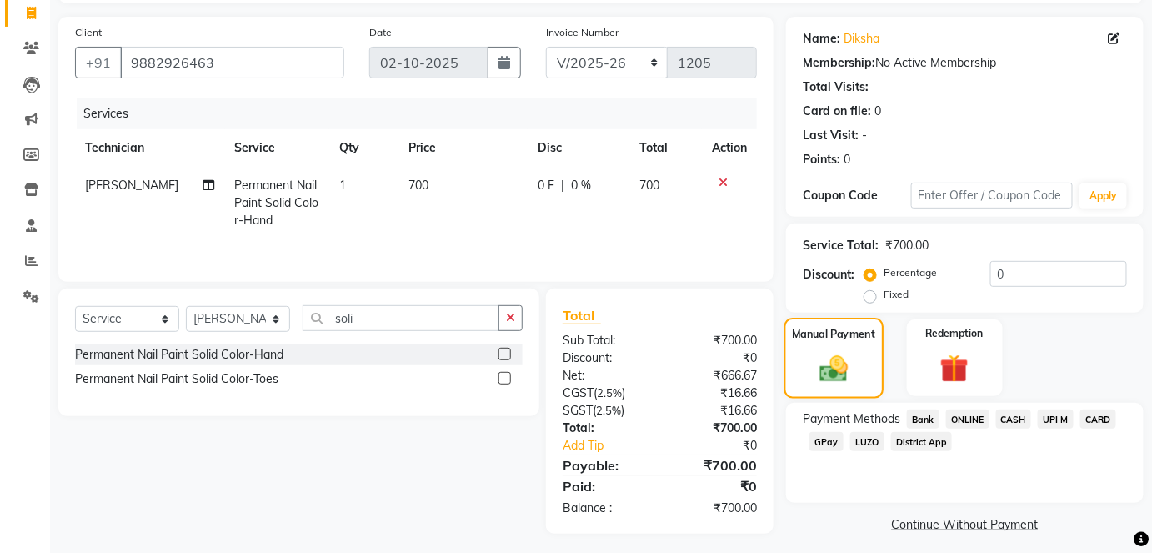
scroll to position [117, 0]
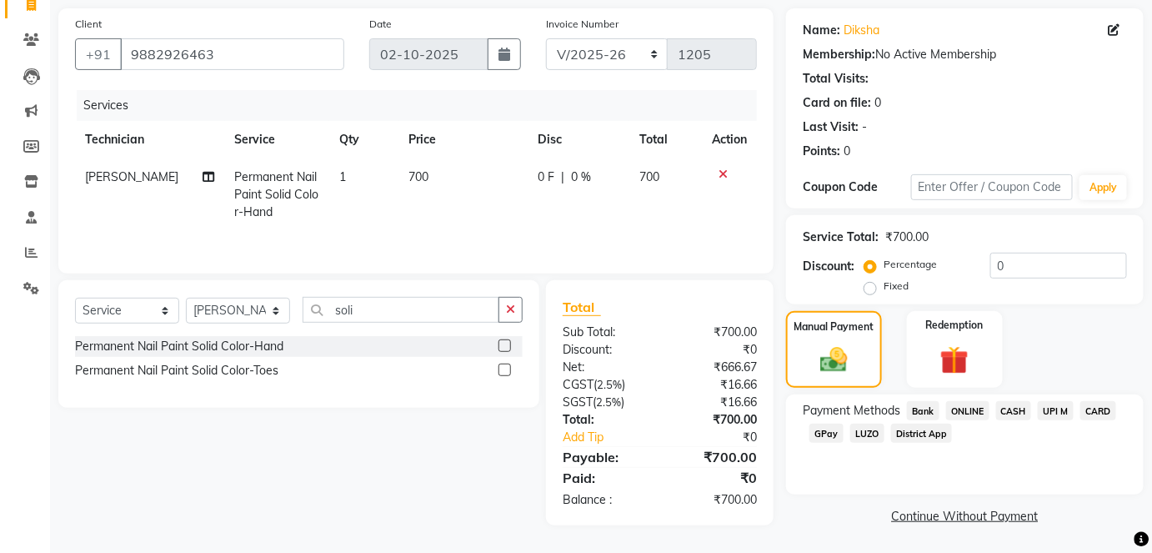
click at [971, 409] on span "ONLINE" at bounding box center [967, 410] width 43 height 19
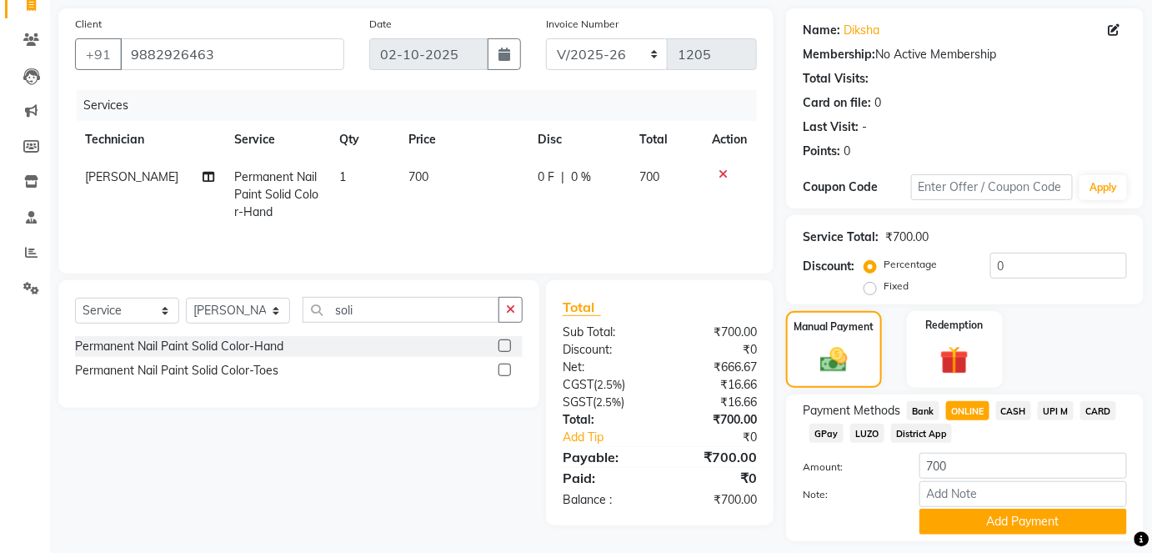
scroll to position [163, 0]
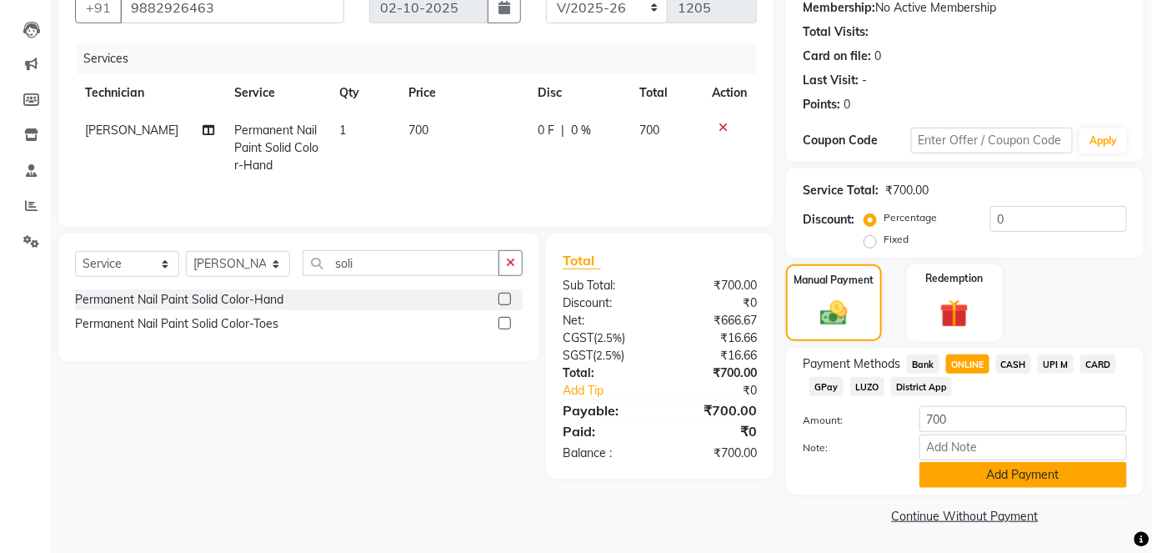
click at [966, 478] on button "Add Payment" at bounding box center [1024, 475] width 208 height 26
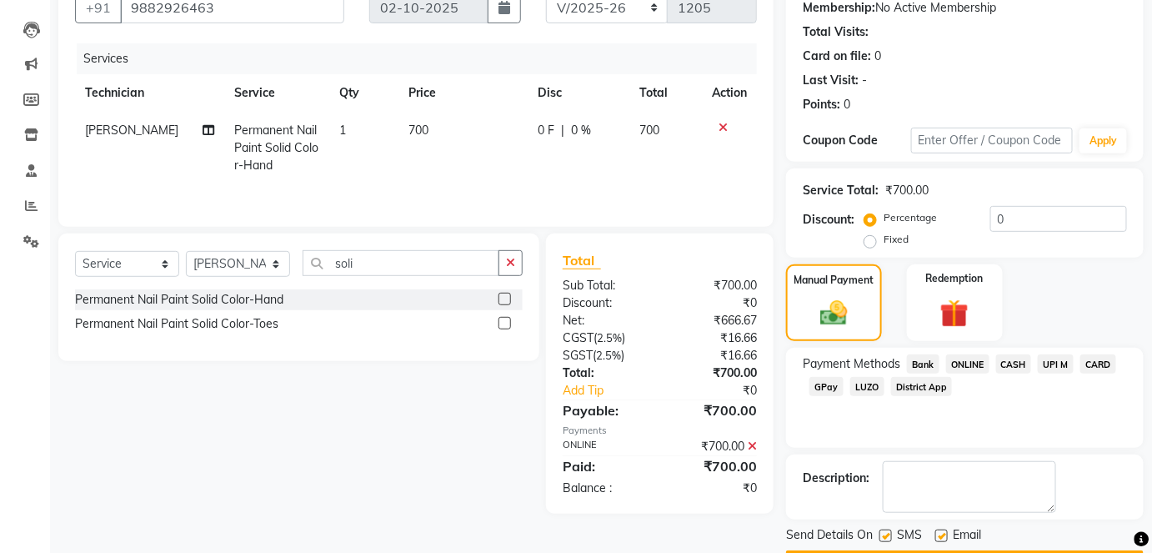
scroll to position [210, 0]
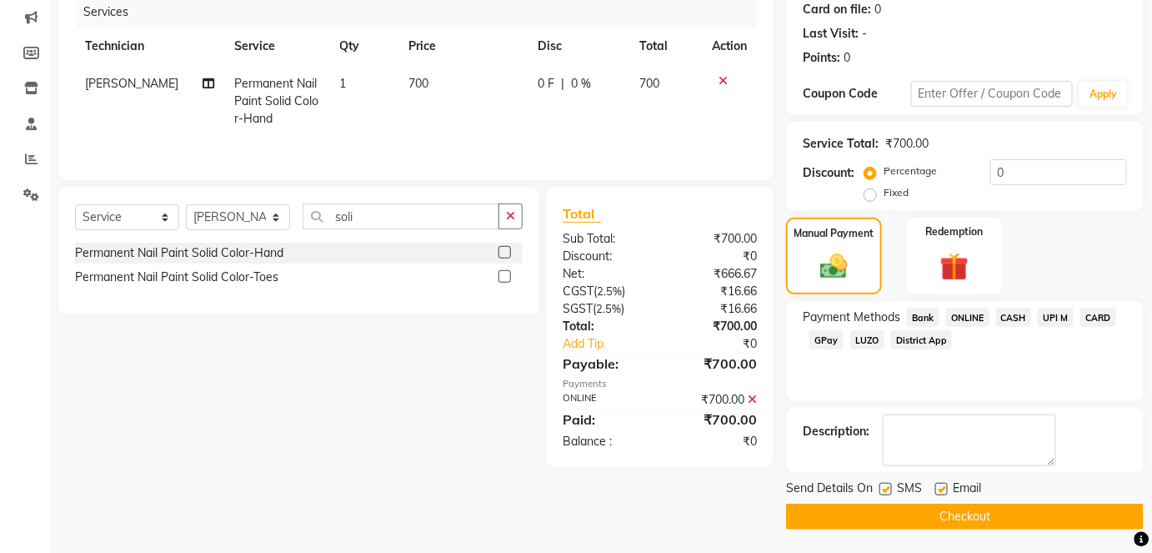
click at [940, 509] on button "Checkout" at bounding box center [965, 517] width 358 height 26
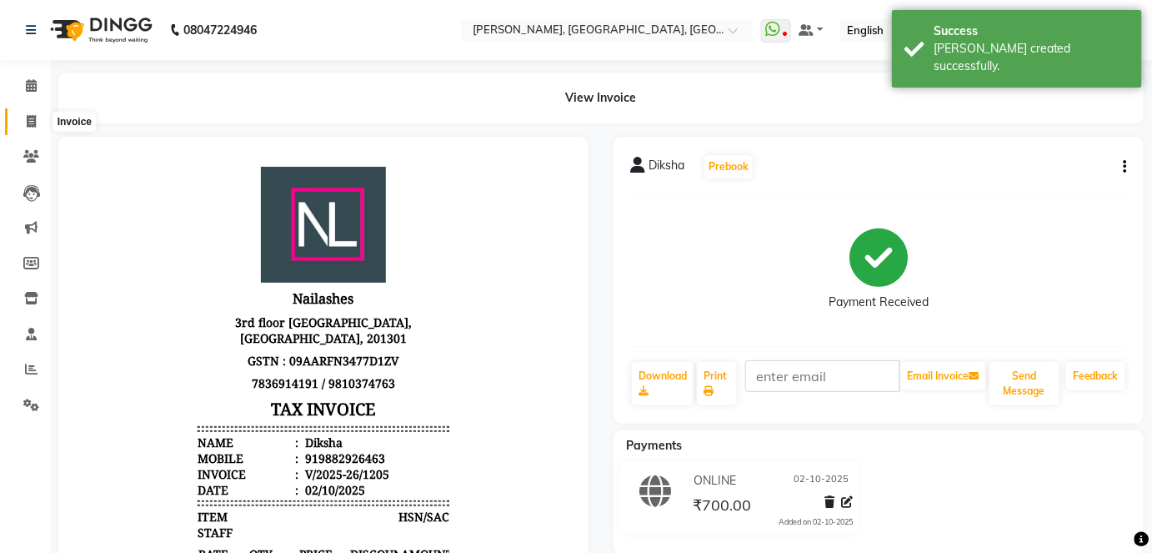
click at [31, 121] on icon at bounding box center [31, 121] width 9 height 13
select select "5188"
select select "service"
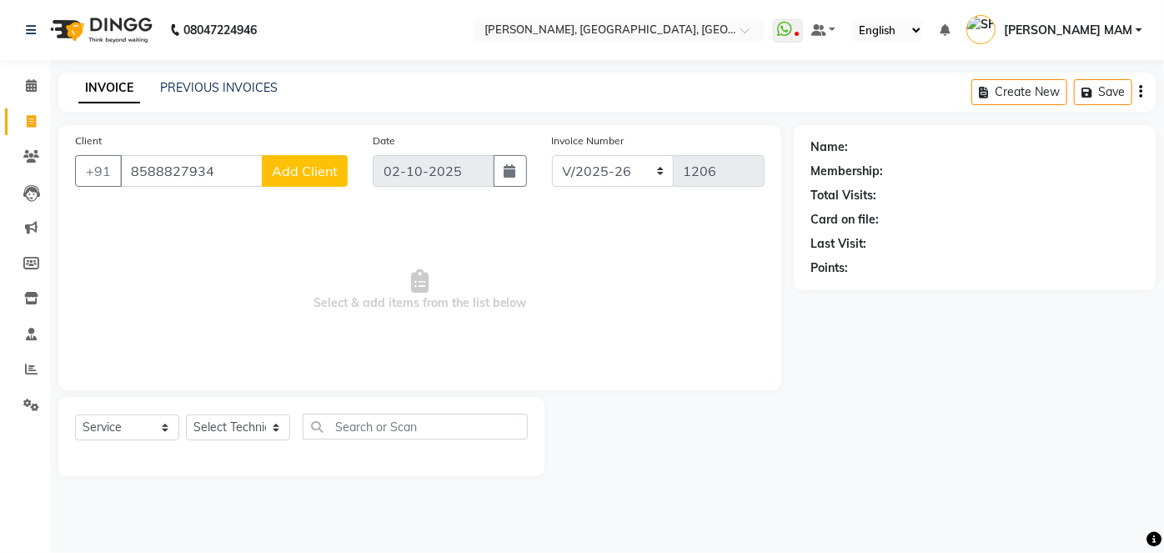
type input "8588827934"
click at [310, 174] on span "Add Client" at bounding box center [305, 171] width 66 height 17
select select "21"
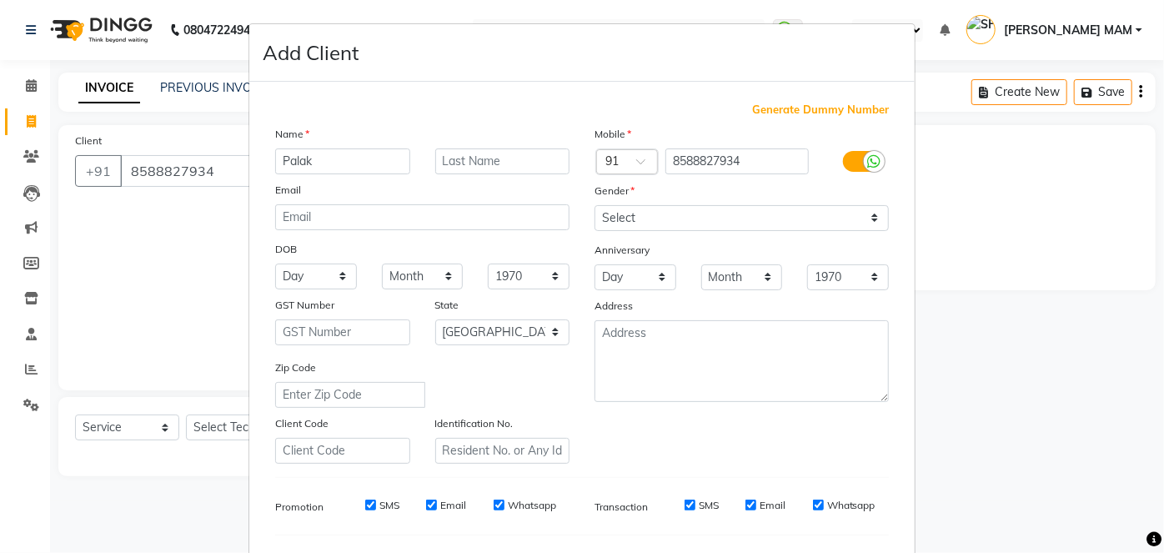
type input "Palak"
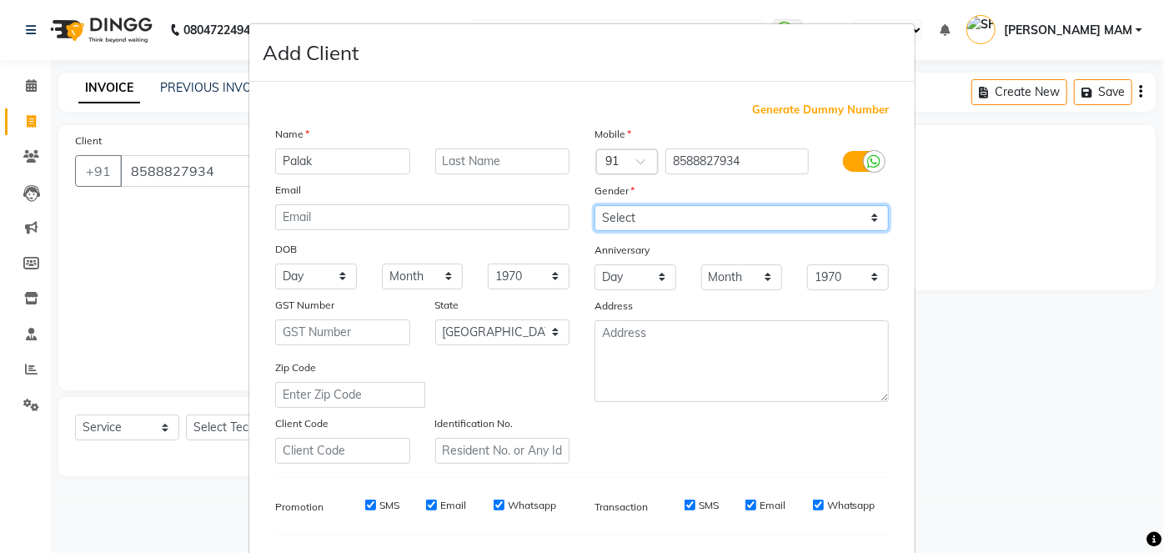
click at [870, 213] on select "Select [DEMOGRAPHIC_DATA] [DEMOGRAPHIC_DATA] Other Prefer Not To Say" at bounding box center [741, 218] width 294 height 26
select select "[DEMOGRAPHIC_DATA]"
click at [594, 205] on select "Select [DEMOGRAPHIC_DATA] [DEMOGRAPHIC_DATA] Other Prefer Not To Say" at bounding box center [741, 218] width 294 height 26
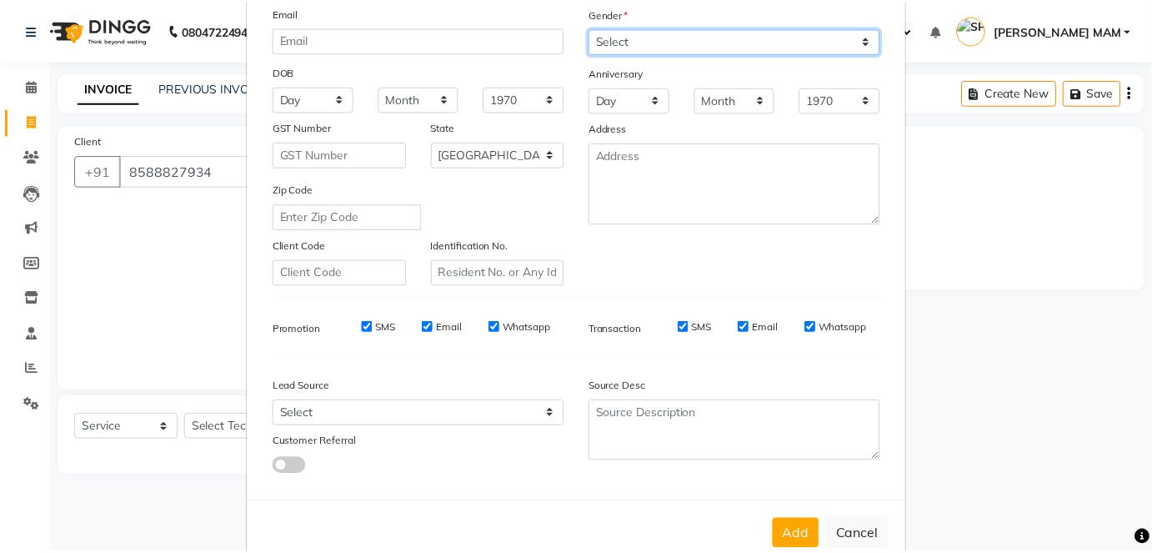
scroll to position [215, 0]
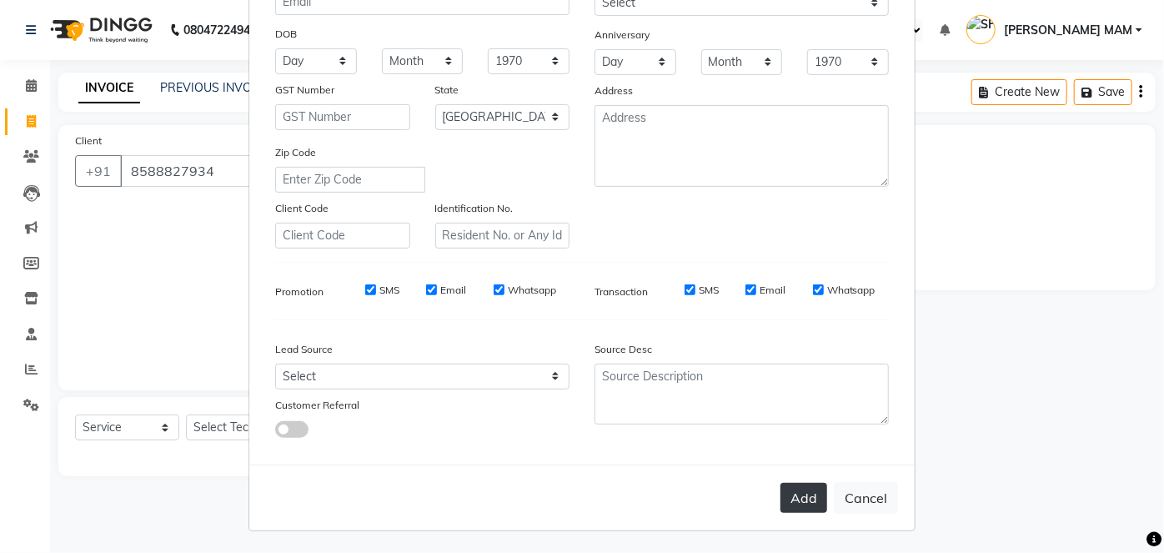
click at [805, 496] on button "Add" at bounding box center [803, 498] width 47 height 30
select select
select select "null"
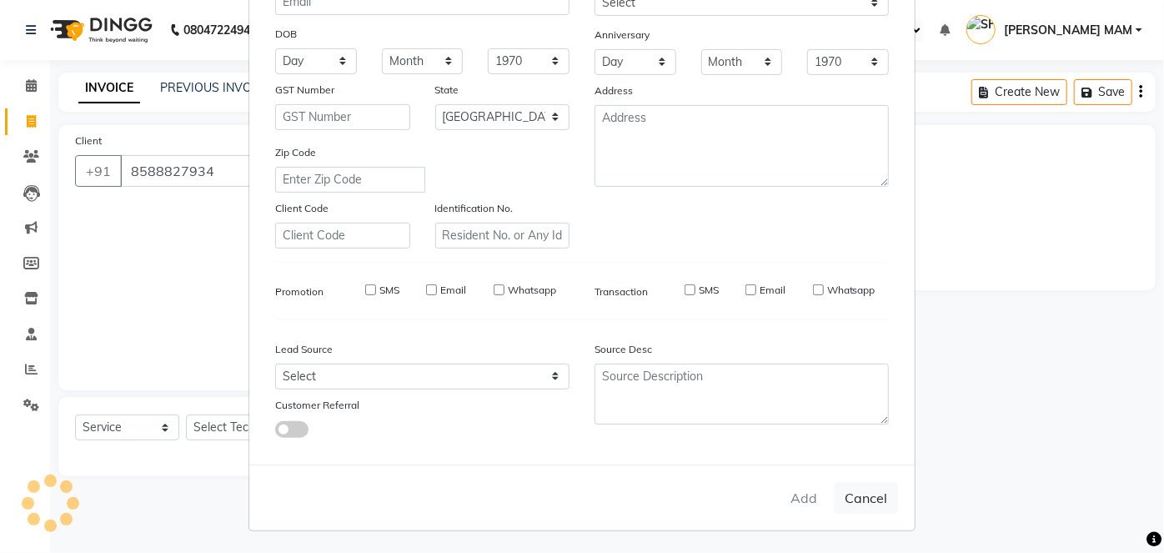
select select
checkbox input "false"
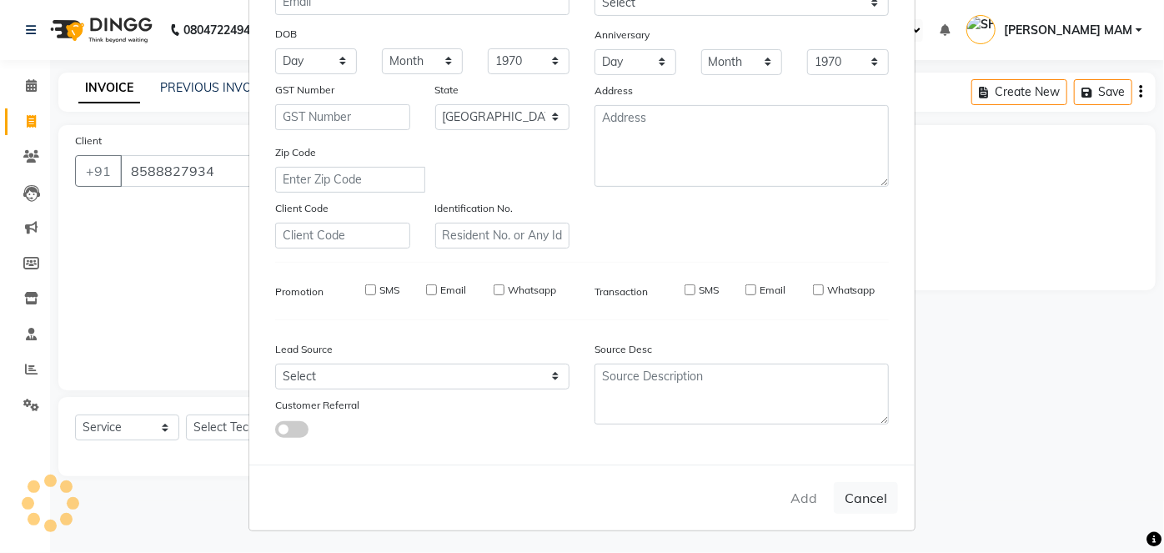
checkbox input "false"
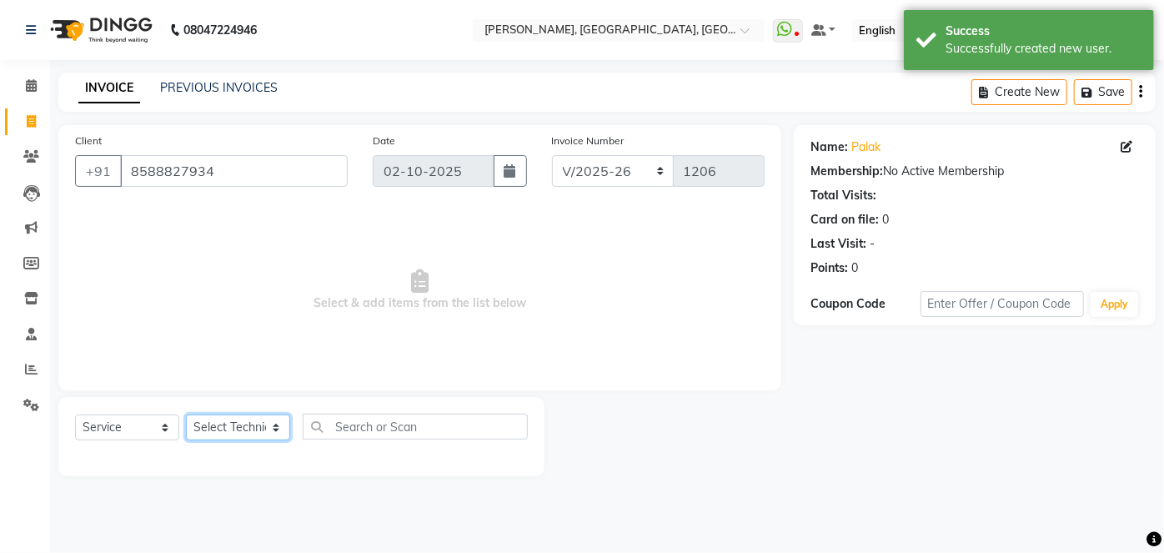
click at [278, 424] on select "Select Technician [PERSON_NAME] MANAGER [PERSON_NAME] pawan SACHIN [PERSON_NAME…" at bounding box center [238, 427] width 104 height 26
select select "68711"
click at [186, 414] on select "Select Technician [PERSON_NAME] MANAGER [PERSON_NAME] pawan SACHIN [PERSON_NAME…" at bounding box center [238, 427] width 104 height 26
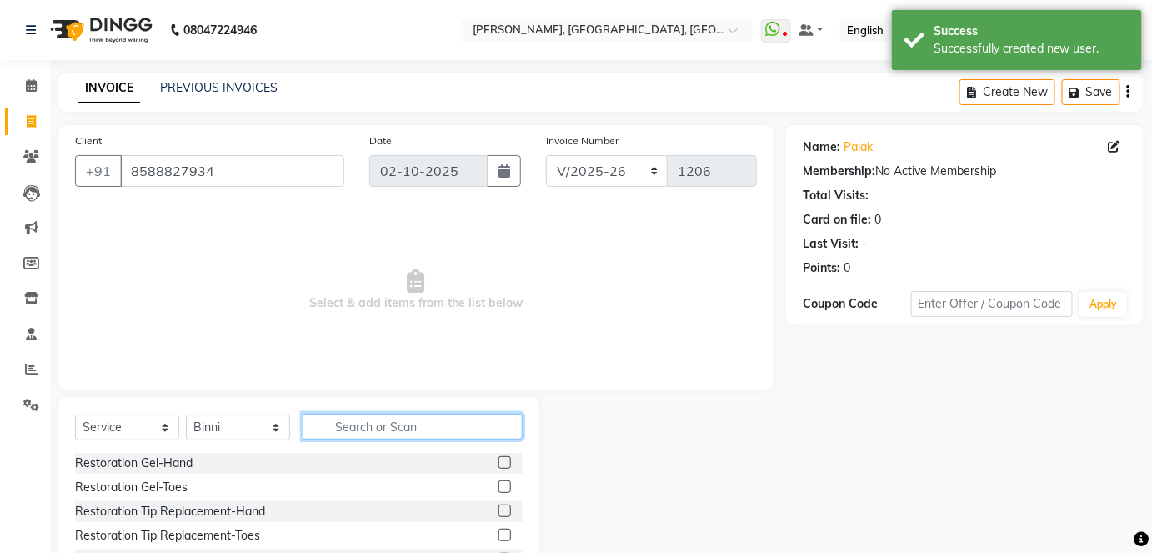
click at [340, 424] on input "text" at bounding box center [413, 427] width 220 height 26
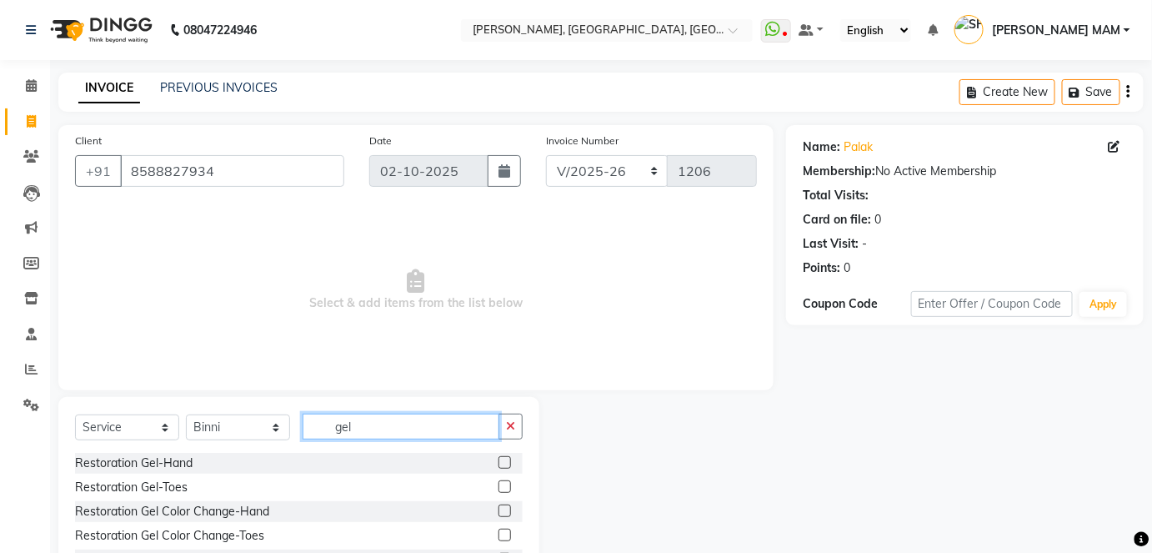
scroll to position [75, 0]
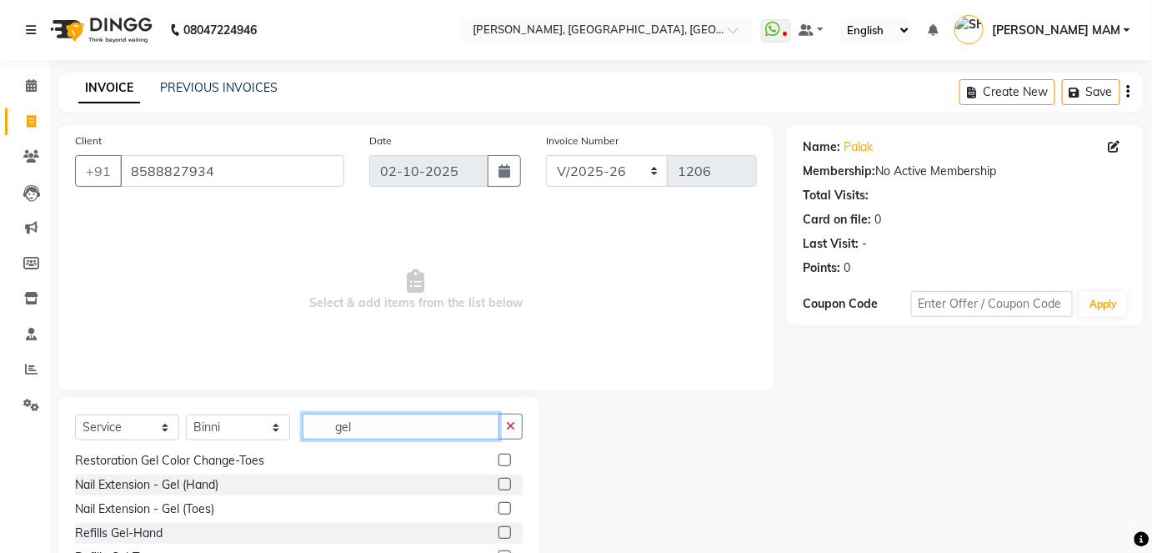
type input "gel"
click at [499, 481] on label at bounding box center [505, 484] width 13 height 13
click at [499, 481] on input "checkbox" at bounding box center [504, 484] width 11 height 11
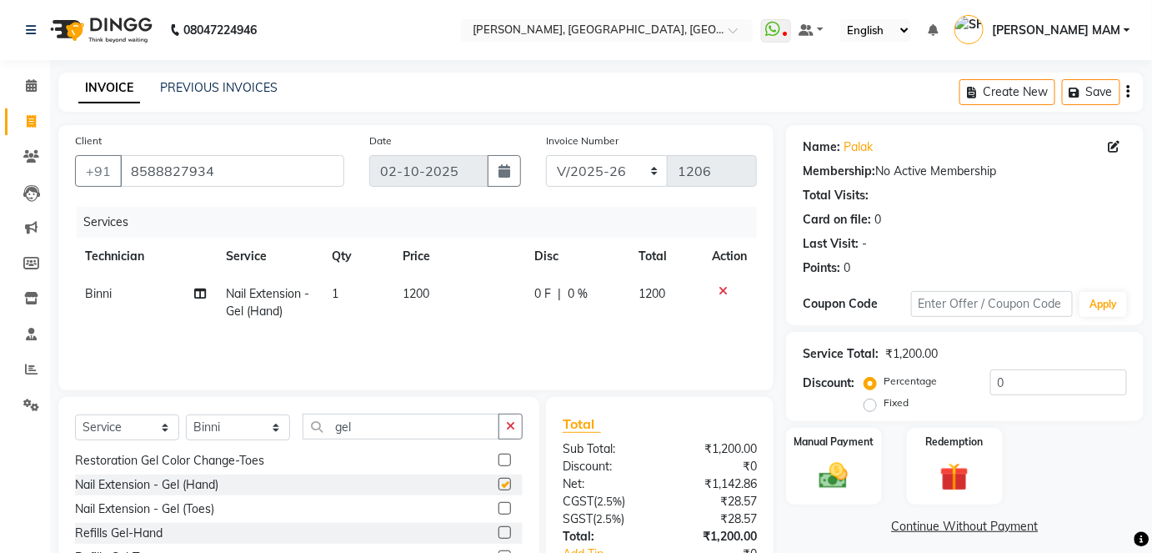
checkbox input "false"
click at [401, 307] on td "1200" at bounding box center [459, 302] width 132 height 55
select select "68711"
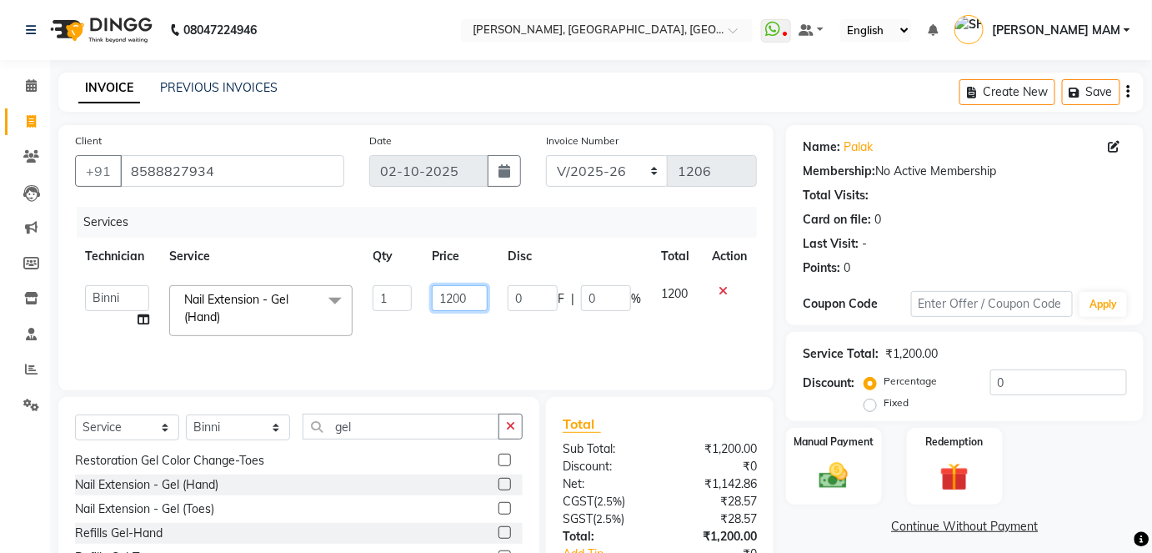
click at [475, 288] on input "1200" at bounding box center [460, 298] width 56 height 26
type input "1800"
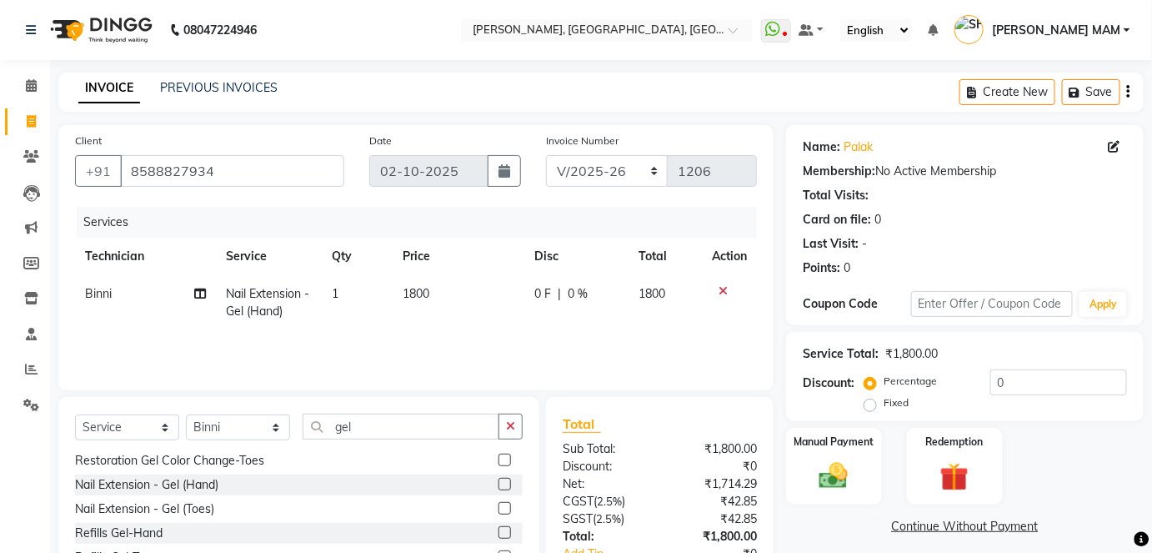
click at [472, 337] on div "Services Technician Service Qty Price Disc Total Action Binni Nail Extension - …" at bounding box center [416, 290] width 682 height 167
click at [850, 474] on img at bounding box center [834, 476] width 48 height 34
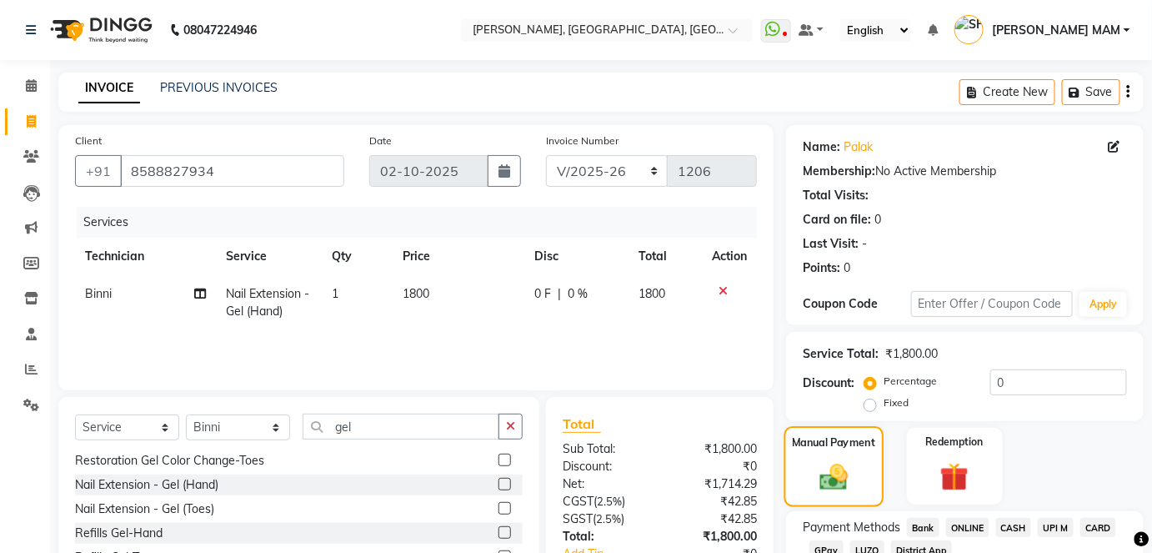
scroll to position [117, 0]
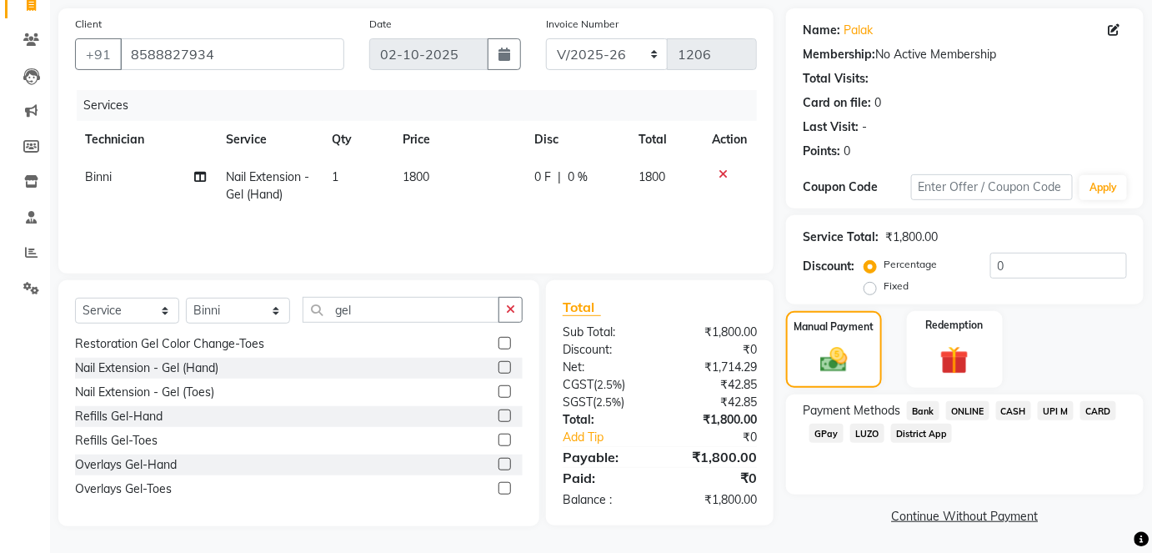
click at [975, 407] on span "ONLINE" at bounding box center [967, 410] width 43 height 19
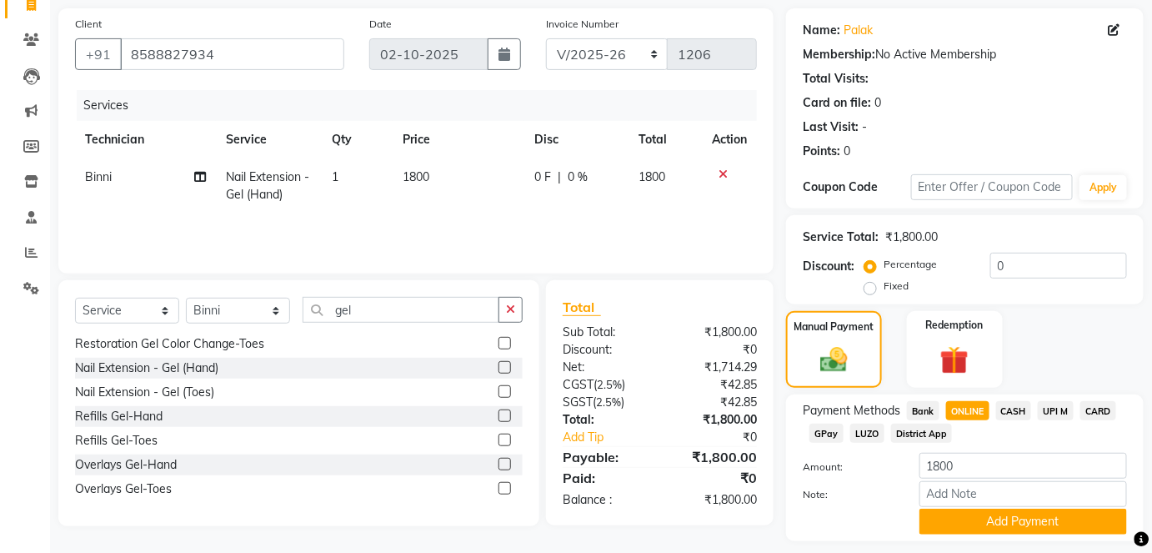
scroll to position [163, 0]
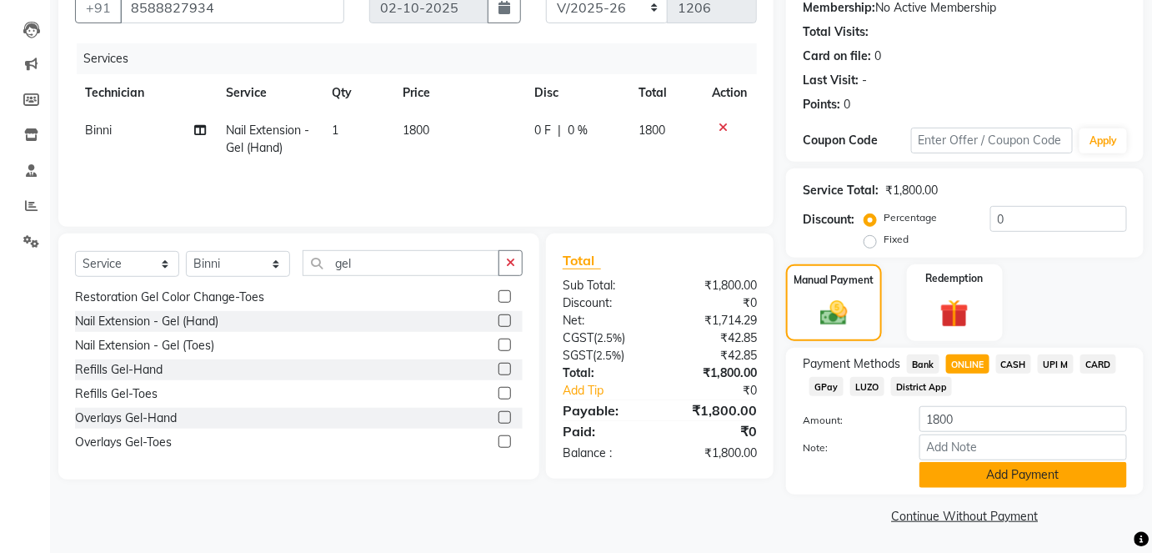
click at [1005, 464] on button "Add Payment" at bounding box center [1024, 475] width 208 height 26
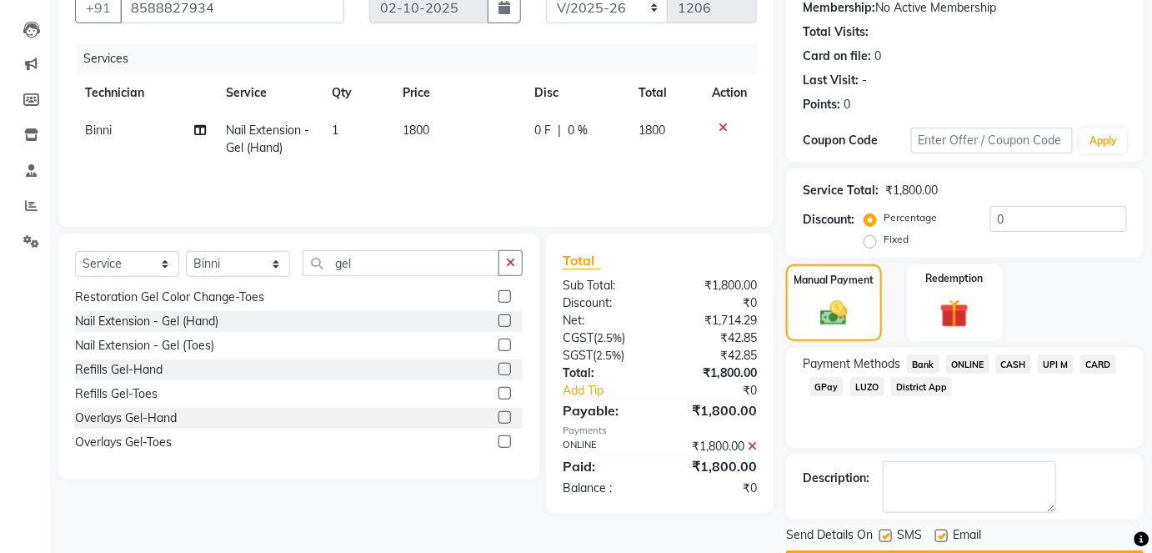
scroll to position [210, 0]
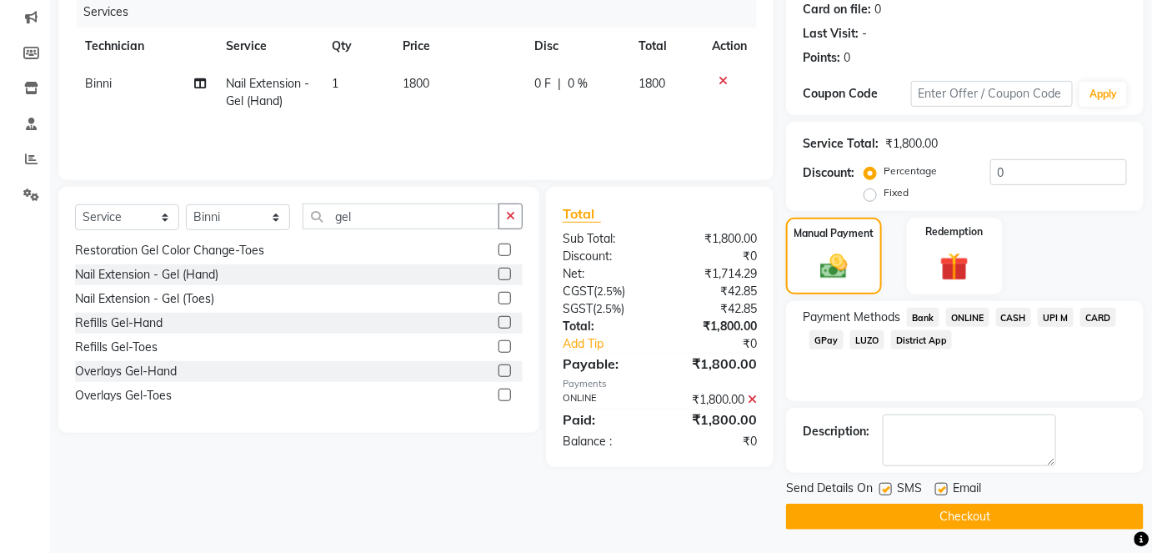
click at [1032, 514] on button "Checkout" at bounding box center [965, 517] width 358 height 26
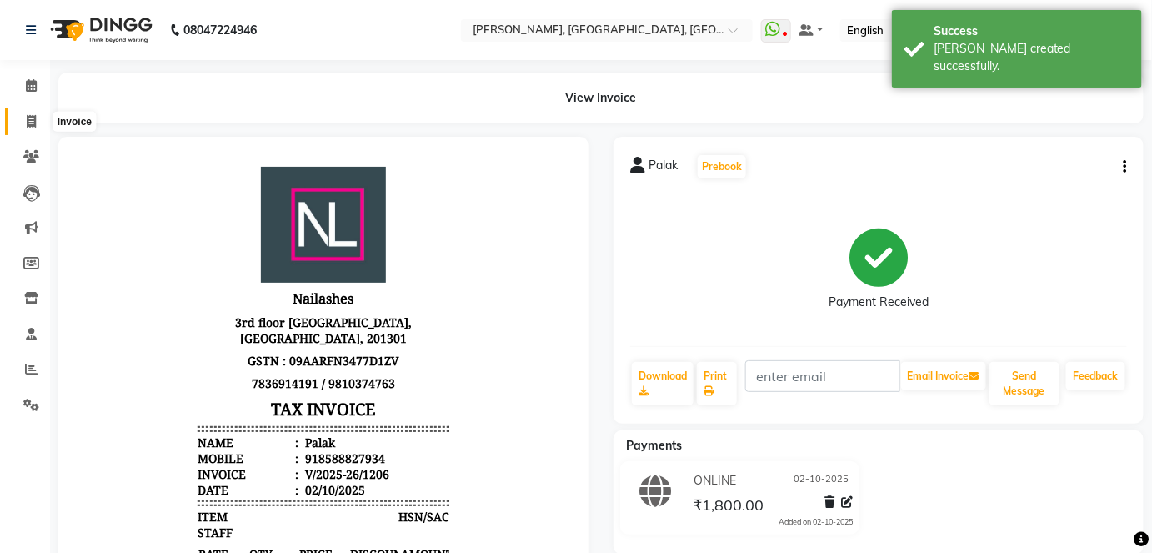
click at [36, 116] on span at bounding box center [31, 122] width 29 height 19
select select "5188"
select select "service"
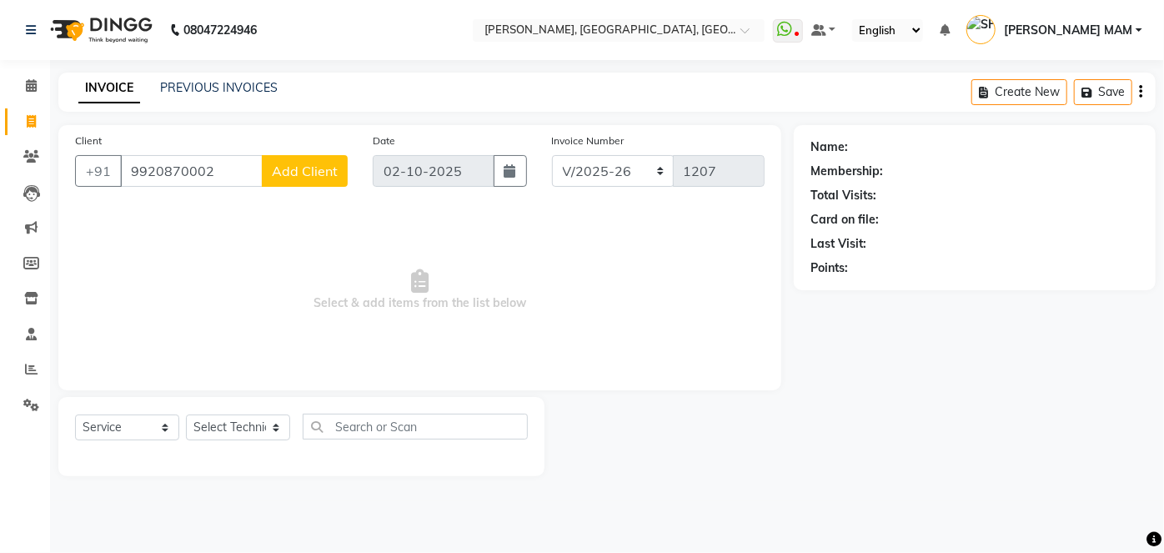
type input "9920870002"
click at [311, 172] on span "Add Client" at bounding box center [305, 171] width 66 height 17
select select "21"
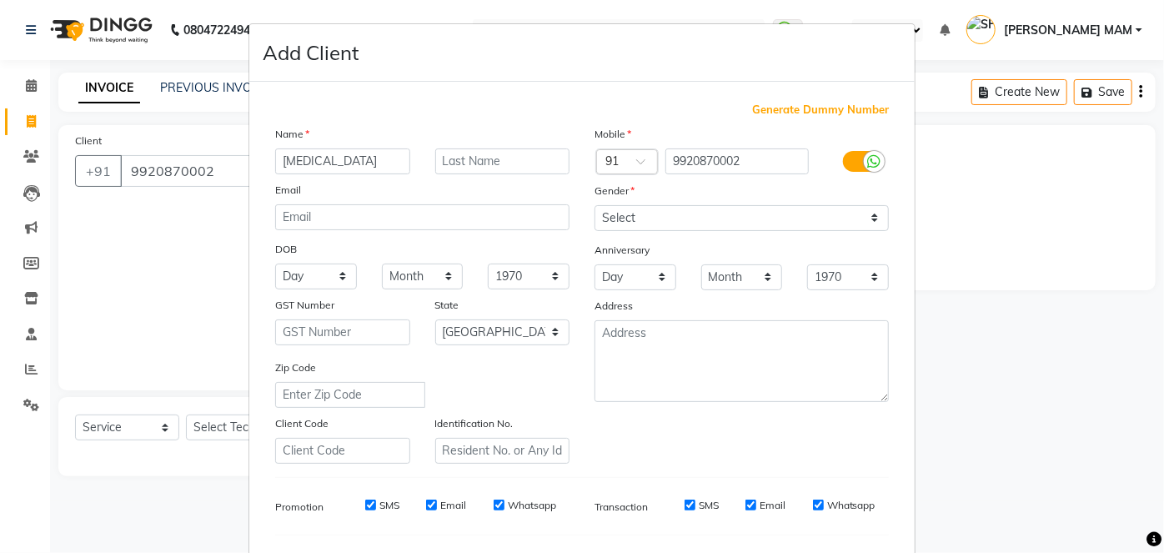
type input "[MEDICAL_DATA]"
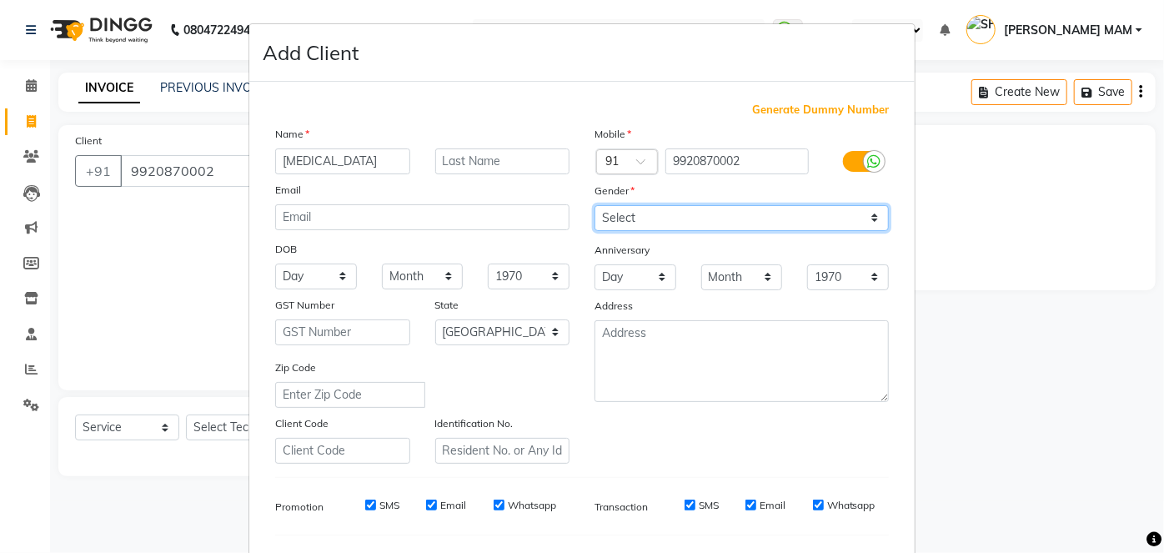
click at [861, 216] on select "Select [DEMOGRAPHIC_DATA] [DEMOGRAPHIC_DATA] Other Prefer Not To Say" at bounding box center [741, 218] width 294 height 26
select select "[DEMOGRAPHIC_DATA]"
click at [594, 205] on select "Select [DEMOGRAPHIC_DATA] [DEMOGRAPHIC_DATA] Other Prefer Not To Say" at bounding box center [741, 218] width 294 height 26
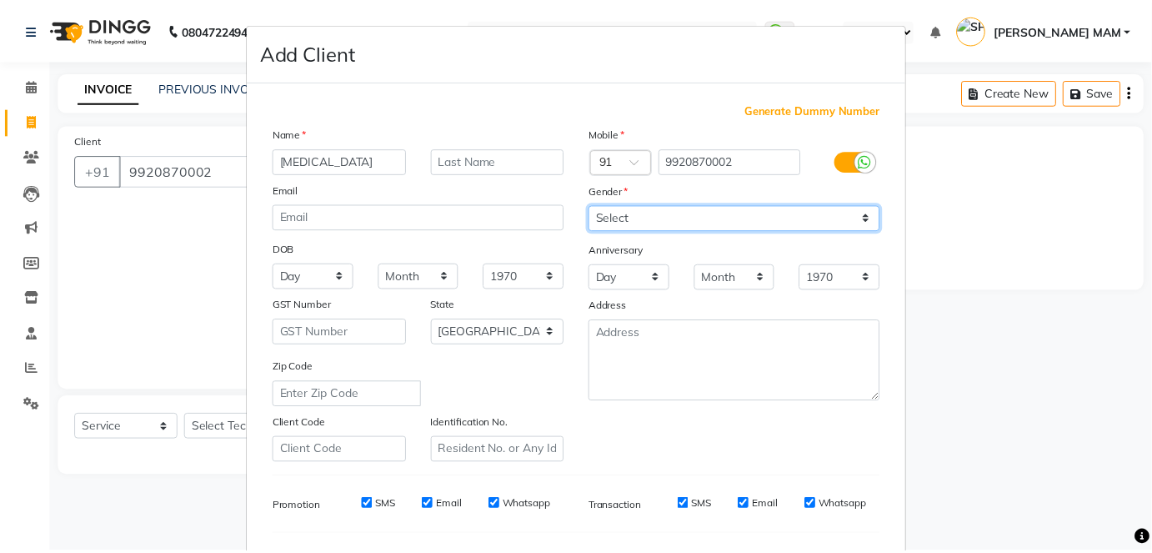
scroll to position [215, 0]
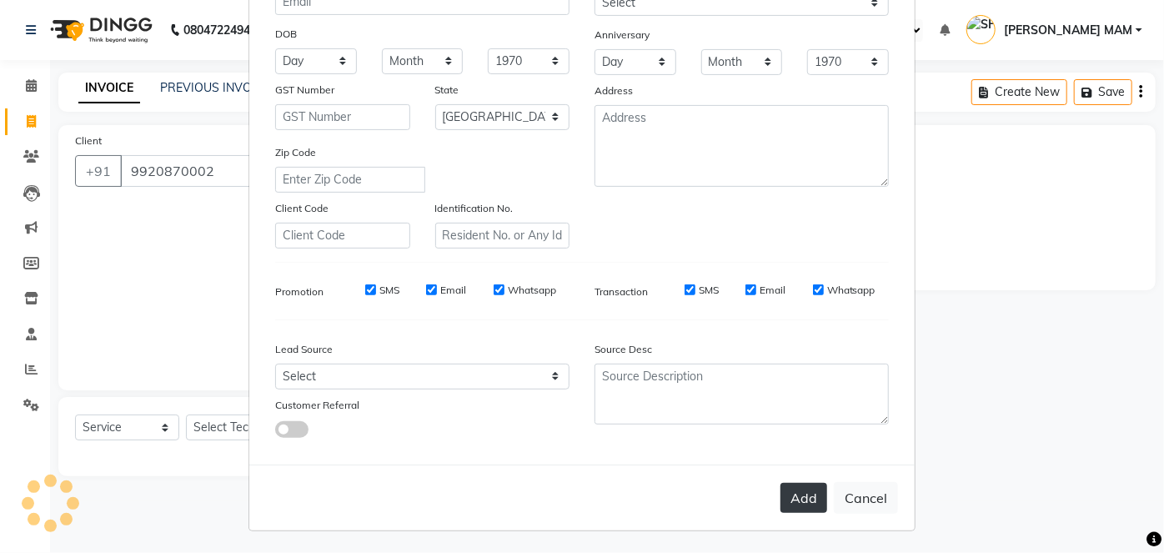
click at [798, 504] on button "Add" at bounding box center [803, 498] width 47 height 30
select select
select select "null"
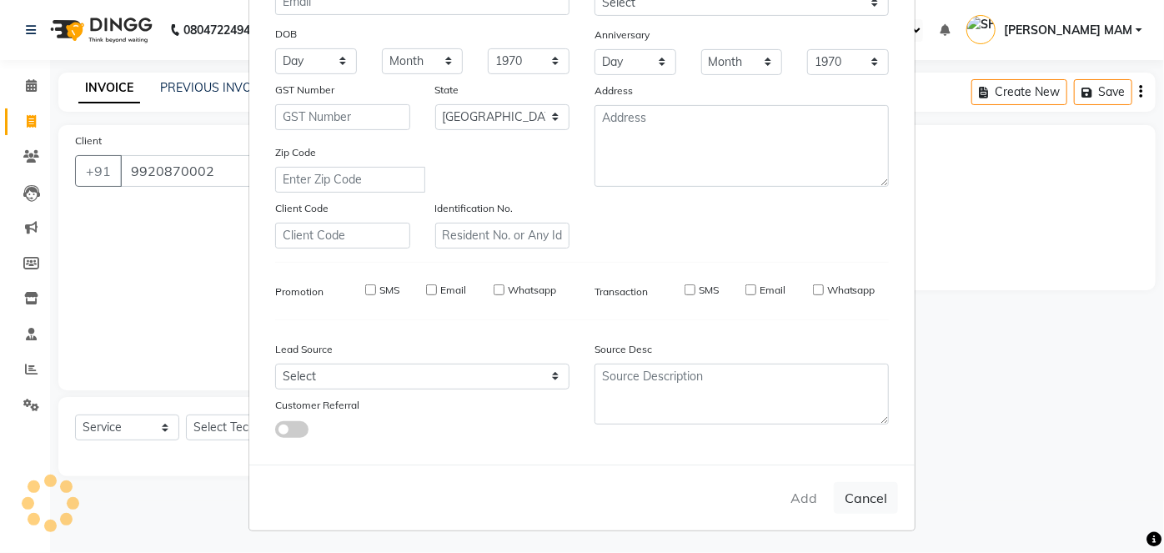
select select
checkbox input "false"
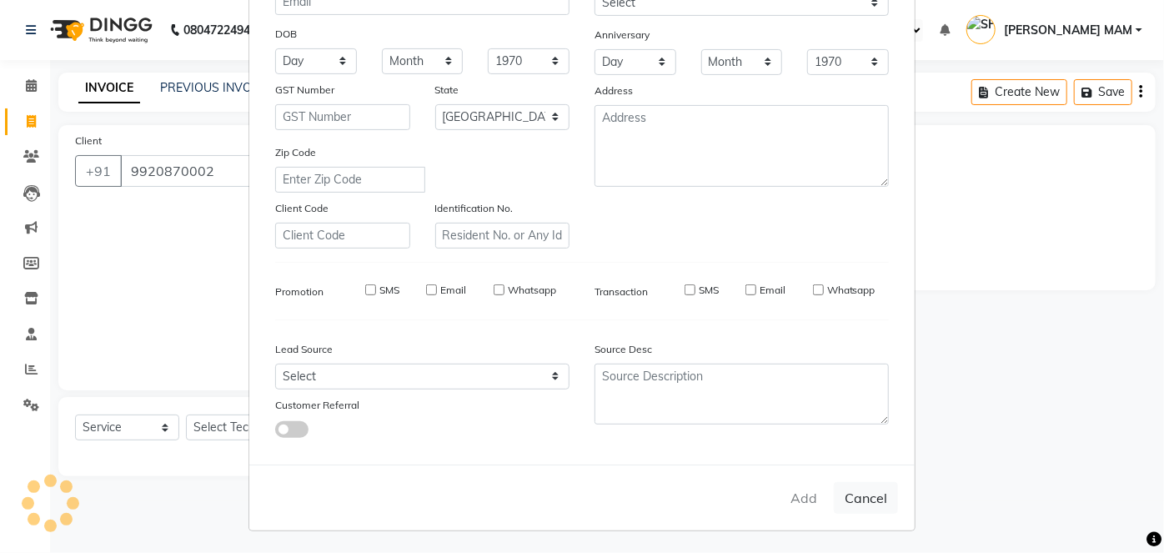
checkbox input "false"
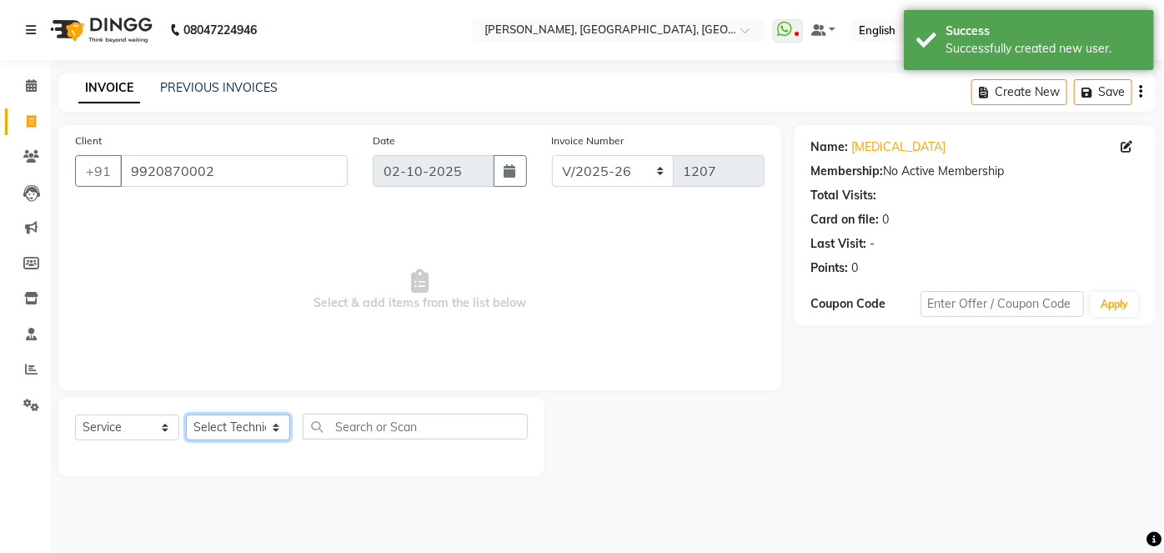
click at [273, 424] on select "Select Technician [PERSON_NAME] MANAGER [PERSON_NAME] pawan SACHIN [PERSON_NAME…" at bounding box center [238, 427] width 104 height 26
select select "35800"
click at [186, 414] on select "Select Technician [PERSON_NAME] MANAGER [PERSON_NAME] pawan SACHIN [PERSON_NAME…" at bounding box center [238, 427] width 104 height 26
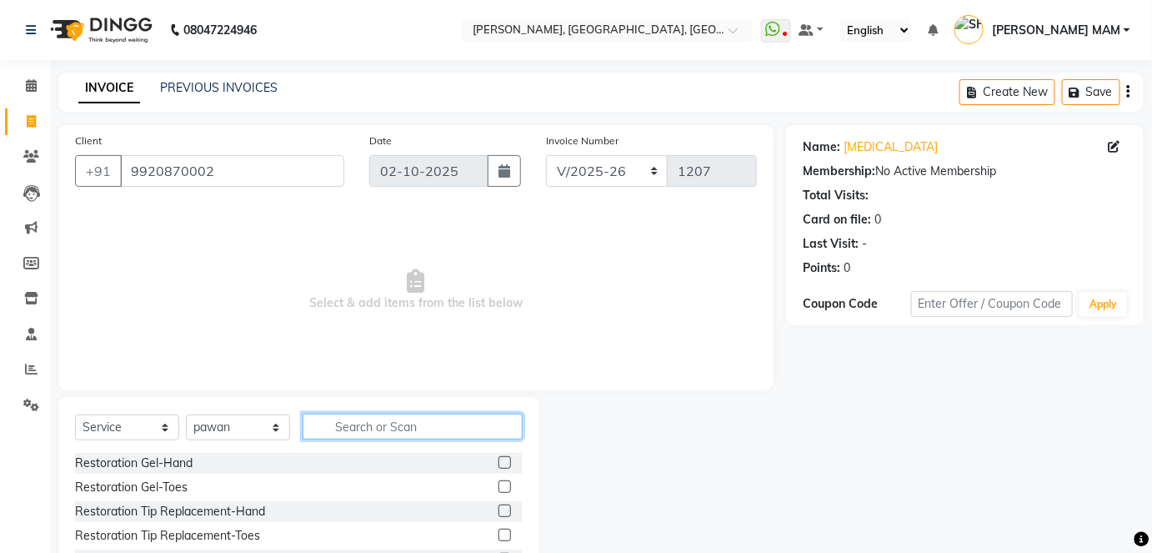
click at [359, 423] on input "text" at bounding box center [413, 427] width 220 height 26
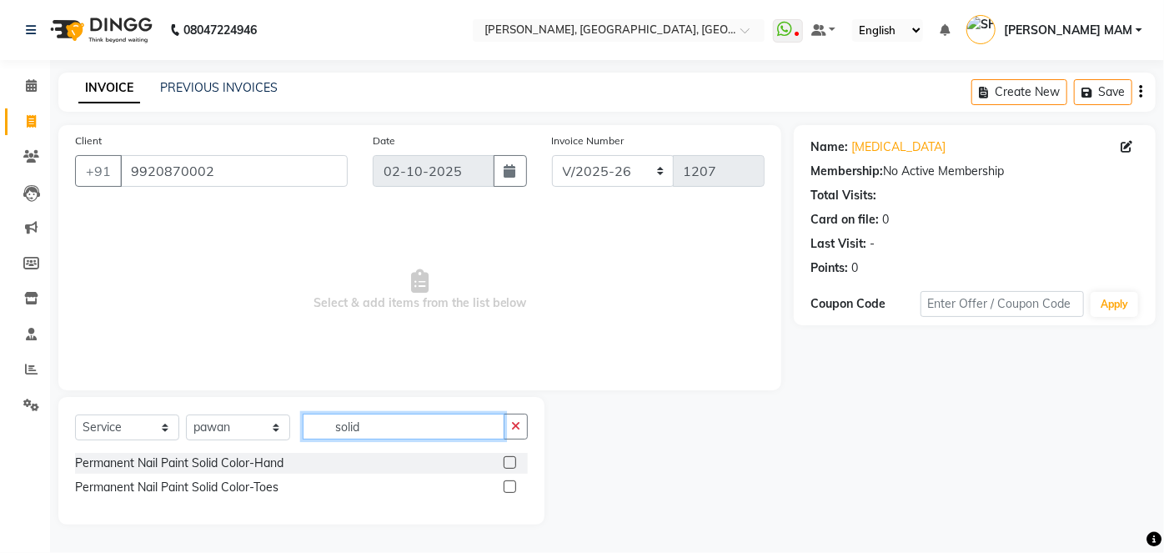
type input "solid"
click at [509, 480] on label at bounding box center [510, 486] width 13 height 13
click at [509, 482] on input "checkbox" at bounding box center [509, 487] width 11 height 11
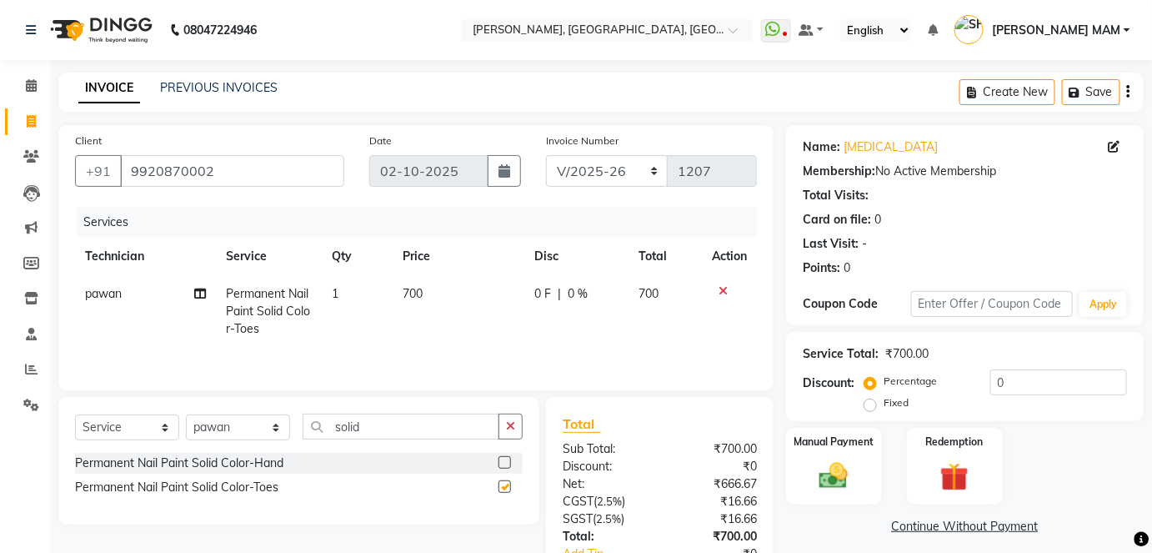
checkbox input "false"
click at [272, 425] on select "Select Technician [PERSON_NAME] MANAGER [PERSON_NAME] pawan SACHIN [PERSON_NAME…" at bounding box center [238, 427] width 104 height 26
select select "68862"
click at [186, 414] on select "Select Technician [PERSON_NAME] MANAGER [PERSON_NAME] pawan SACHIN [PERSON_NAME…" at bounding box center [238, 427] width 104 height 26
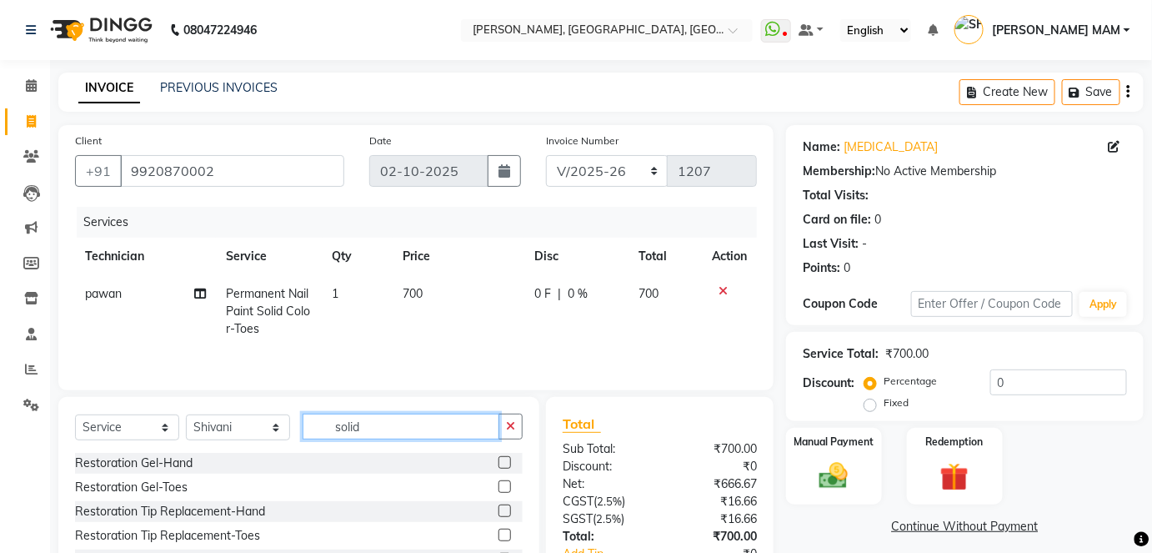
click at [379, 434] on input "solid" at bounding box center [401, 427] width 197 height 26
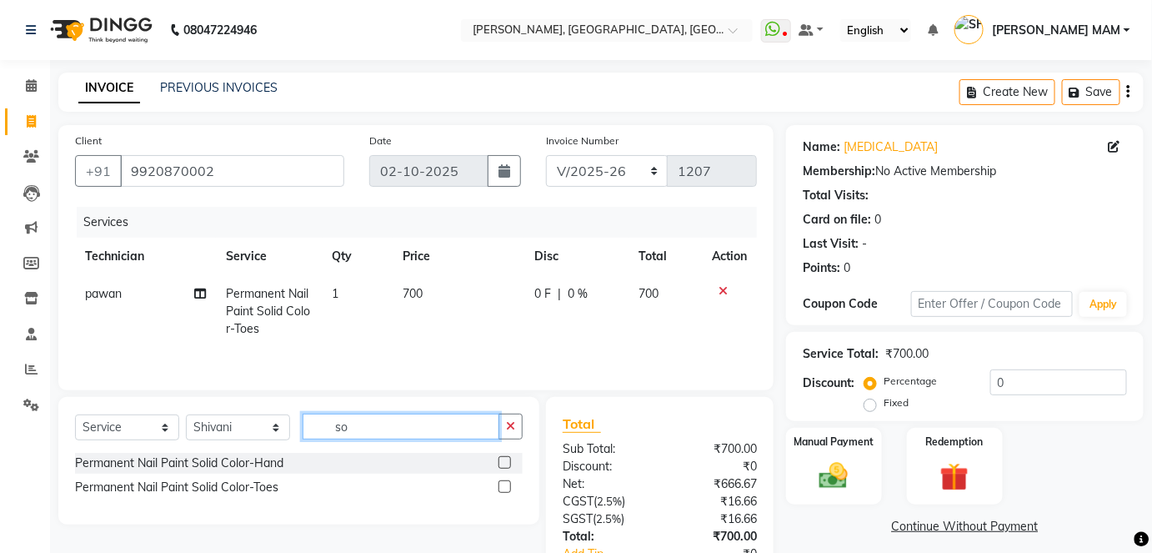
type input "s"
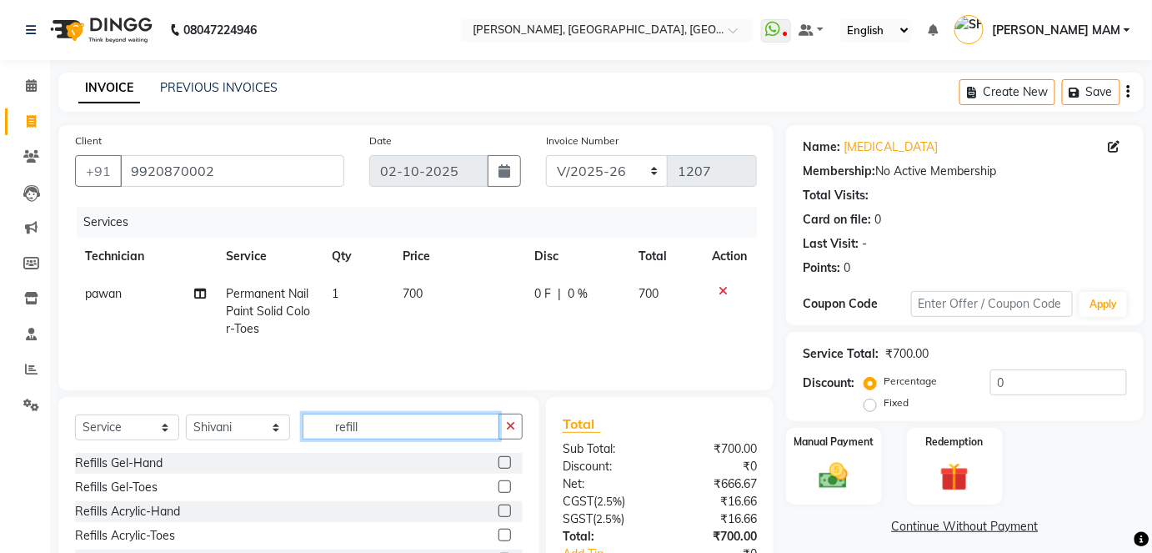
click at [379, 434] on input "refill" at bounding box center [401, 427] width 197 height 26
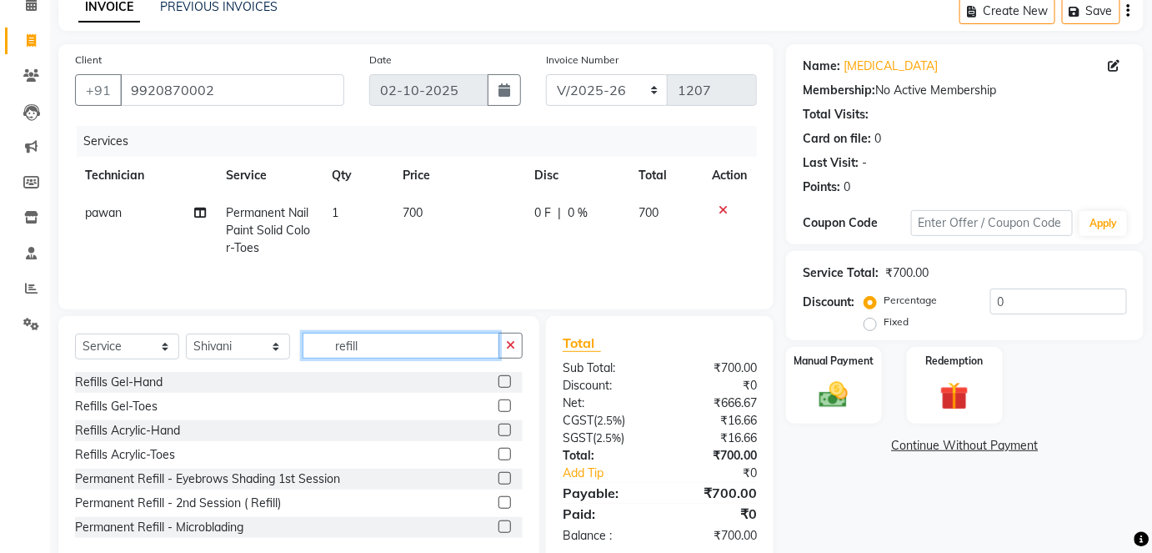
scroll to position [82, 0]
type input "refill"
click at [499, 432] on label at bounding box center [505, 429] width 13 height 13
click at [499, 432] on input "checkbox" at bounding box center [504, 429] width 11 height 11
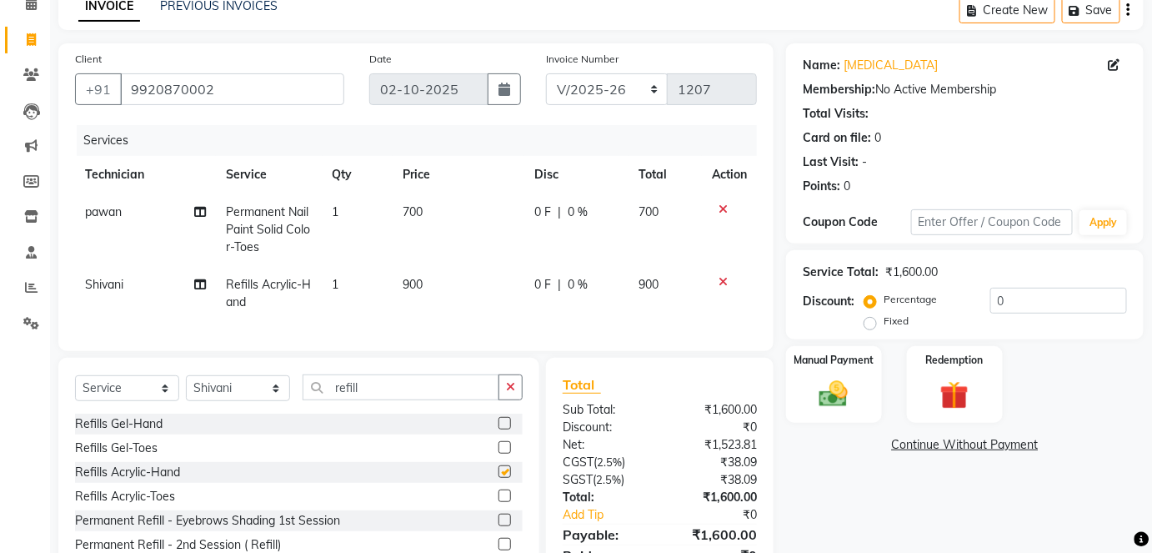
checkbox input "false"
click at [434, 287] on td "900" at bounding box center [459, 293] width 132 height 55
select select "68862"
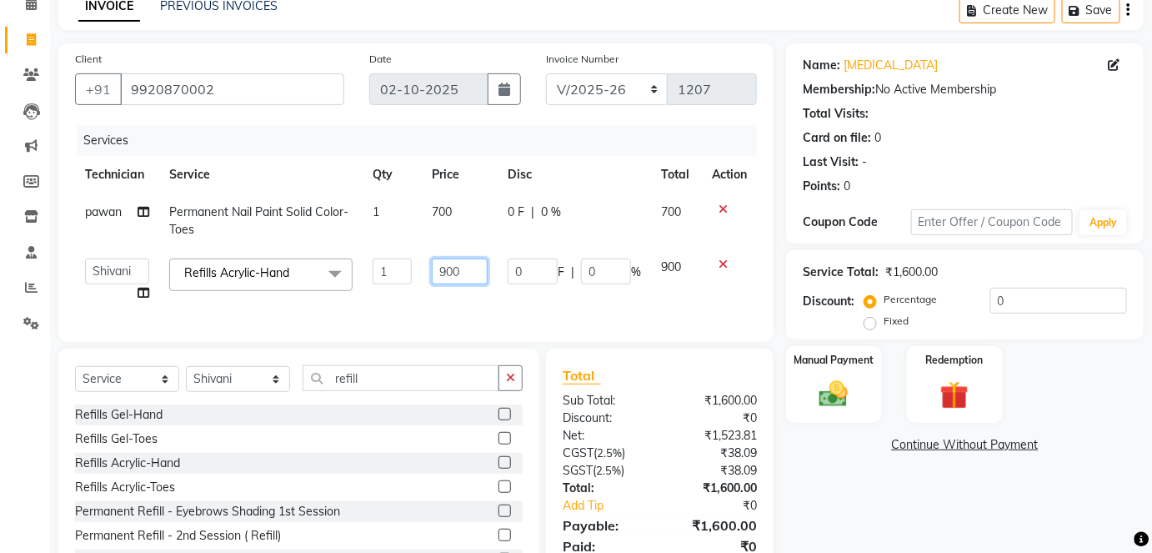
click at [470, 273] on input "900" at bounding box center [460, 271] width 56 height 26
type input "9"
type input "1400"
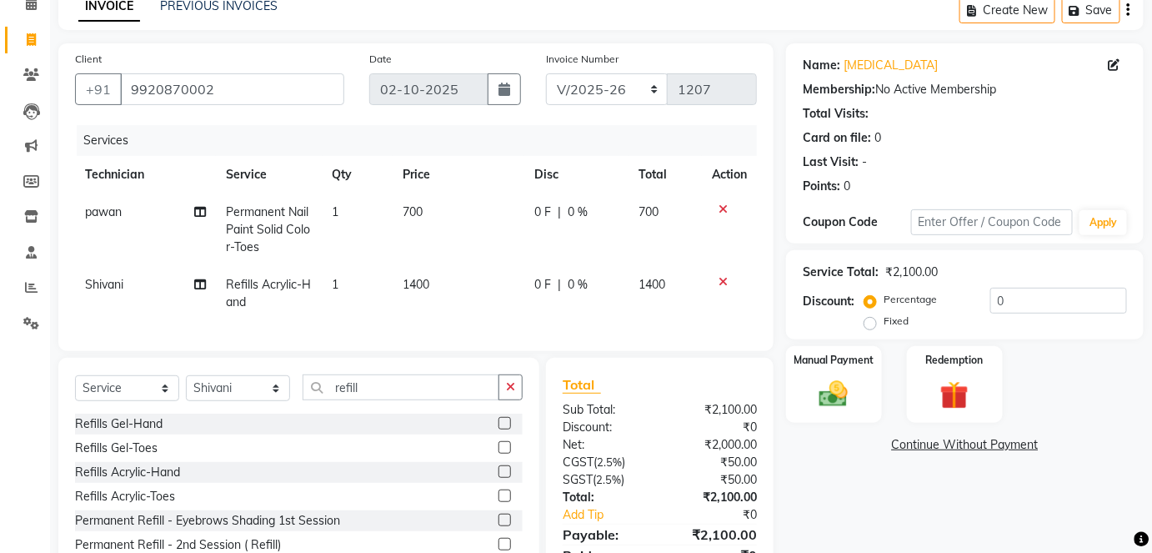
click at [477, 309] on td "1400" at bounding box center [459, 293] width 132 height 55
select select "68862"
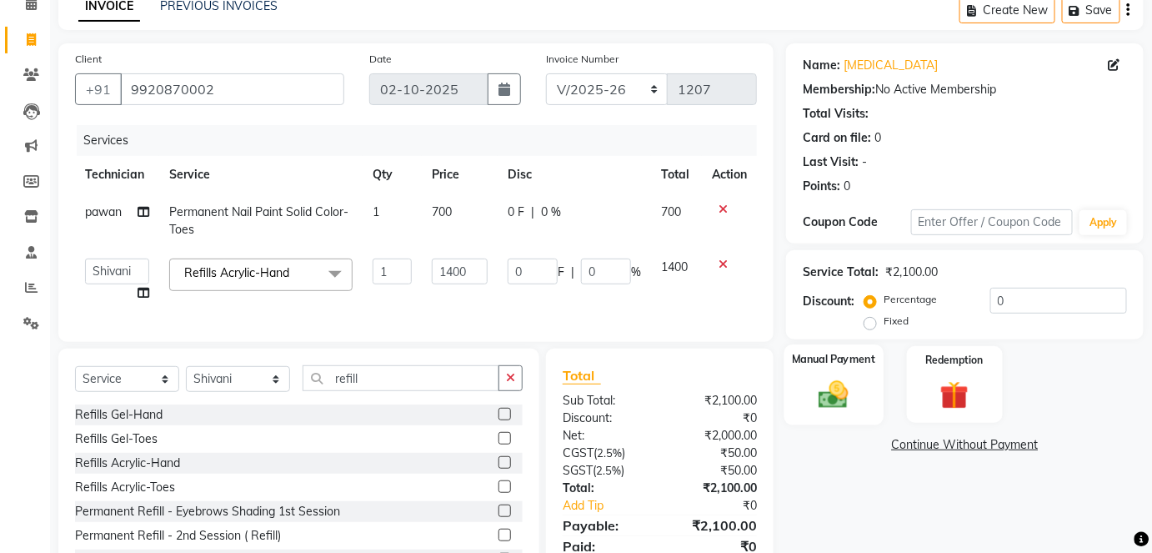
click at [830, 389] on img at bounding box center [834, 394] width 48 height 34
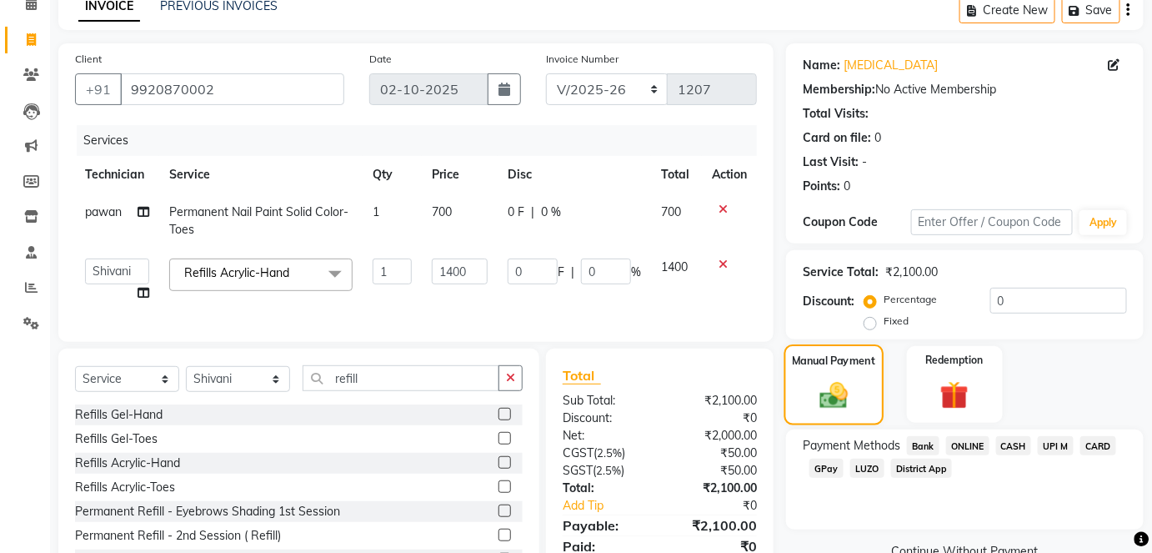
scroll to position [159, 0]
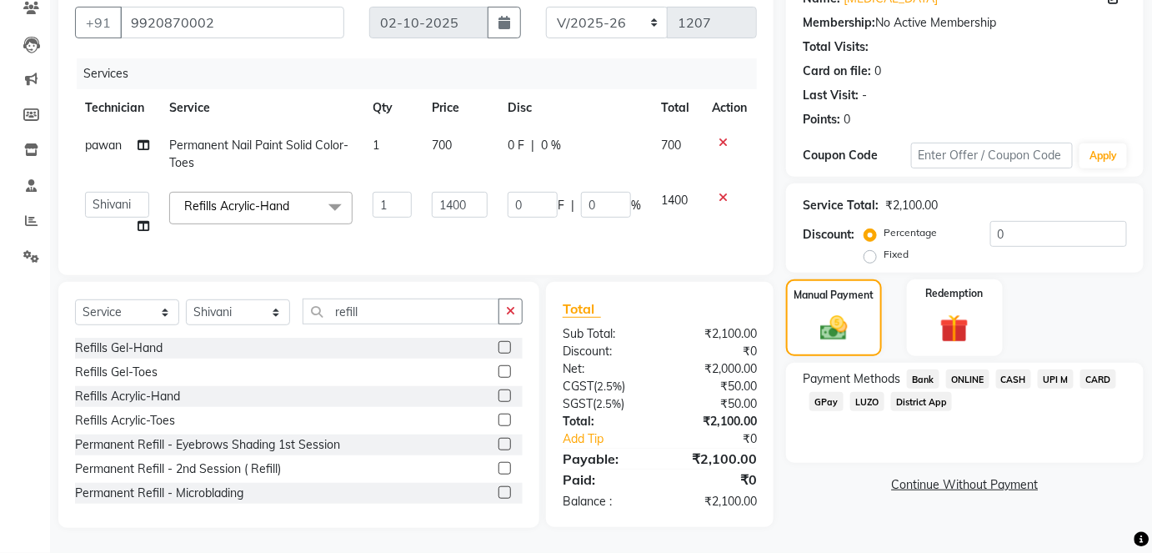
click at [969, 369] on span "ONLINE" at bounding box center [967, 378] width 43 height 19
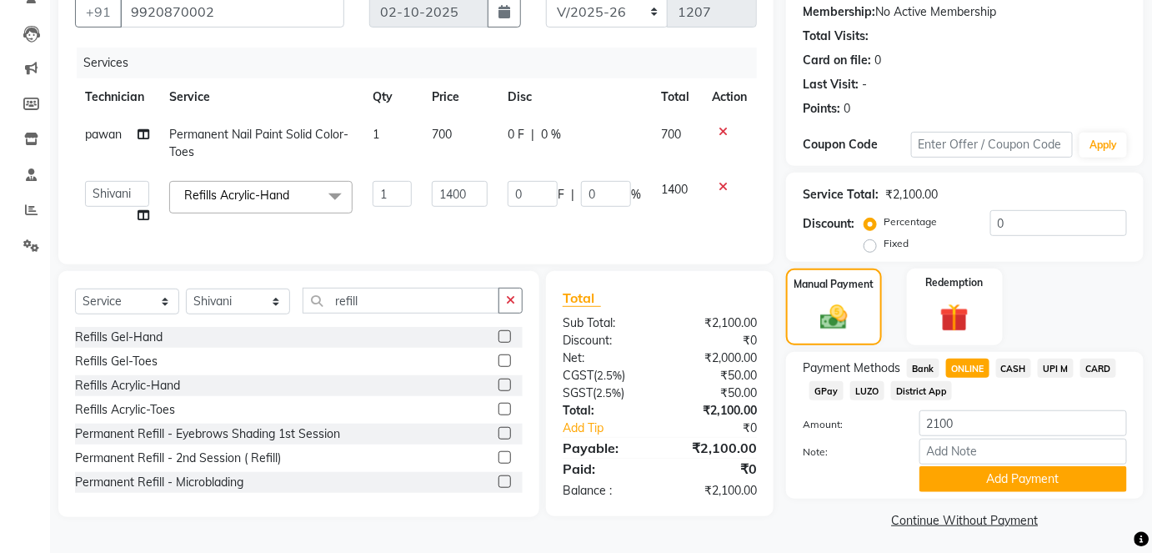
scroll to position [163, 0]
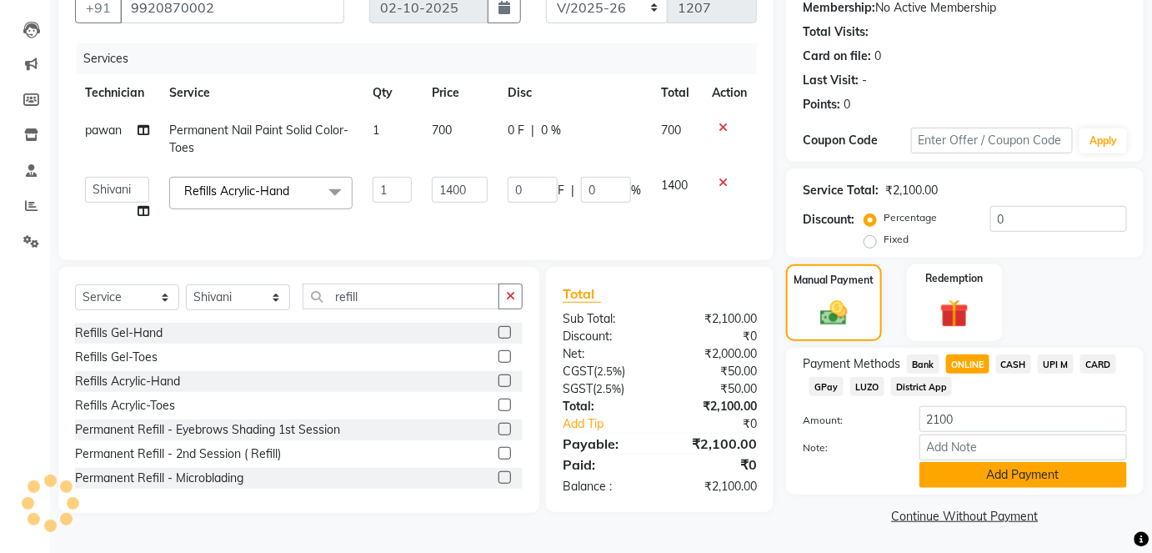
click at [1000, 472] on button "Add Payment" at bounding box center [1024, 475] width 208 height 26
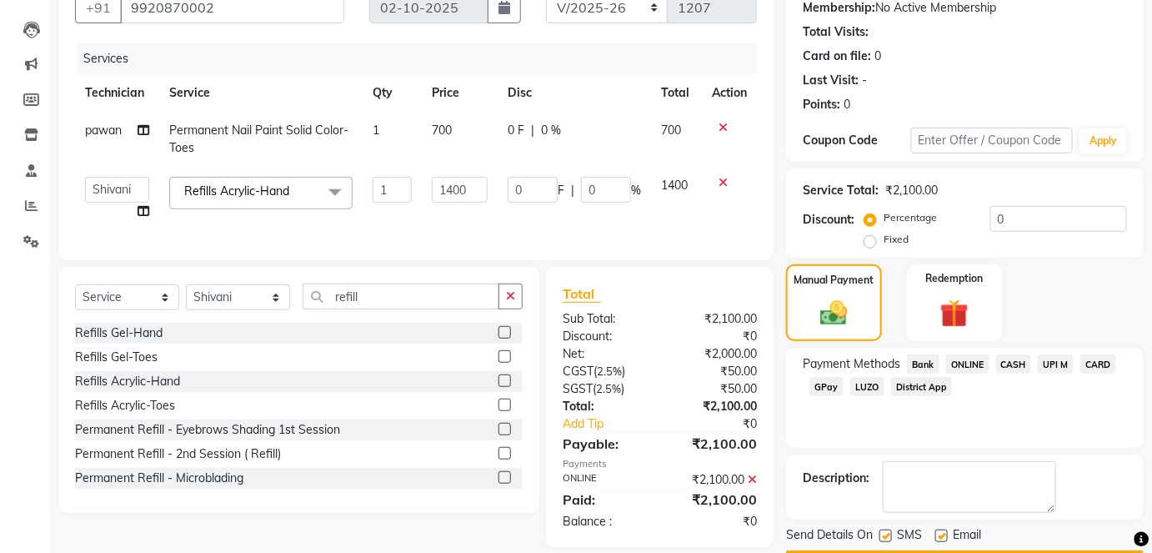
scroll to position [210, 0]
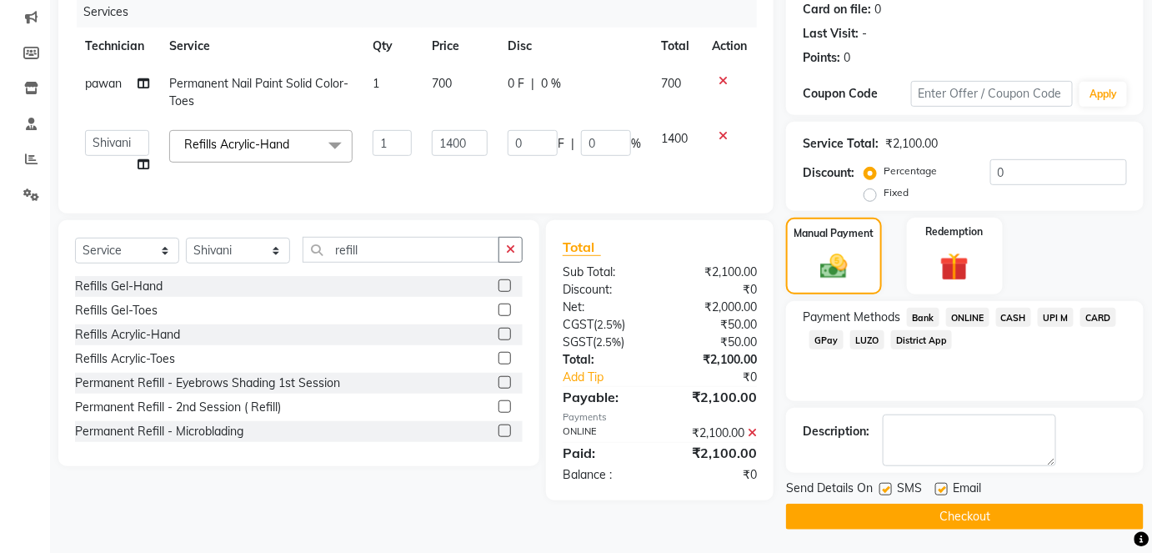
click at [996, 515] on button "Checkout" at bounding box center [965, 517] width 358 height 26
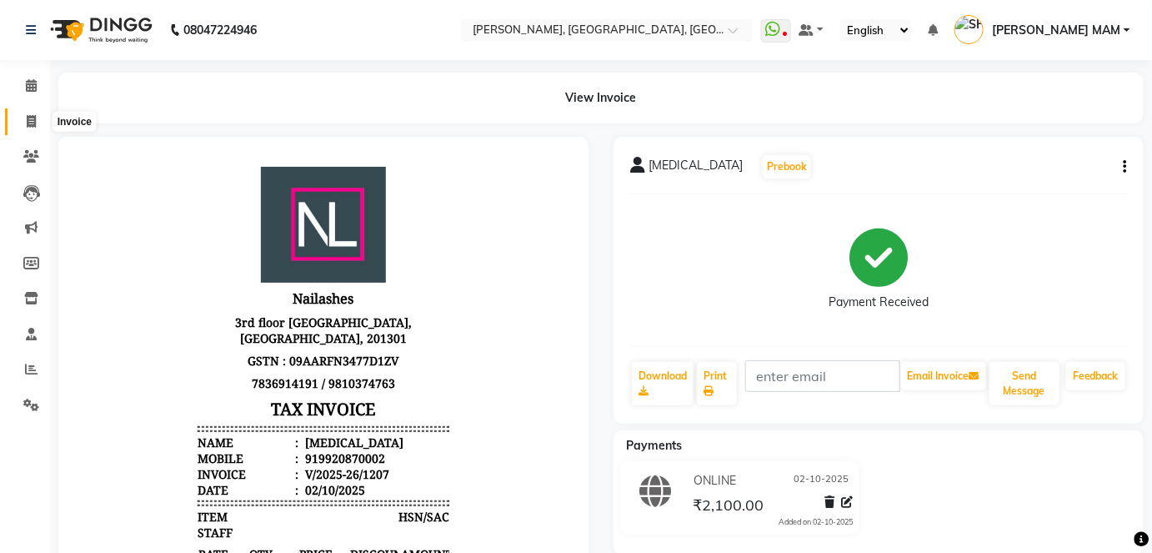
click at [38, 116] on span at bounding box center [31, 122] width 29 height 19
select select "5188"
select select "service"
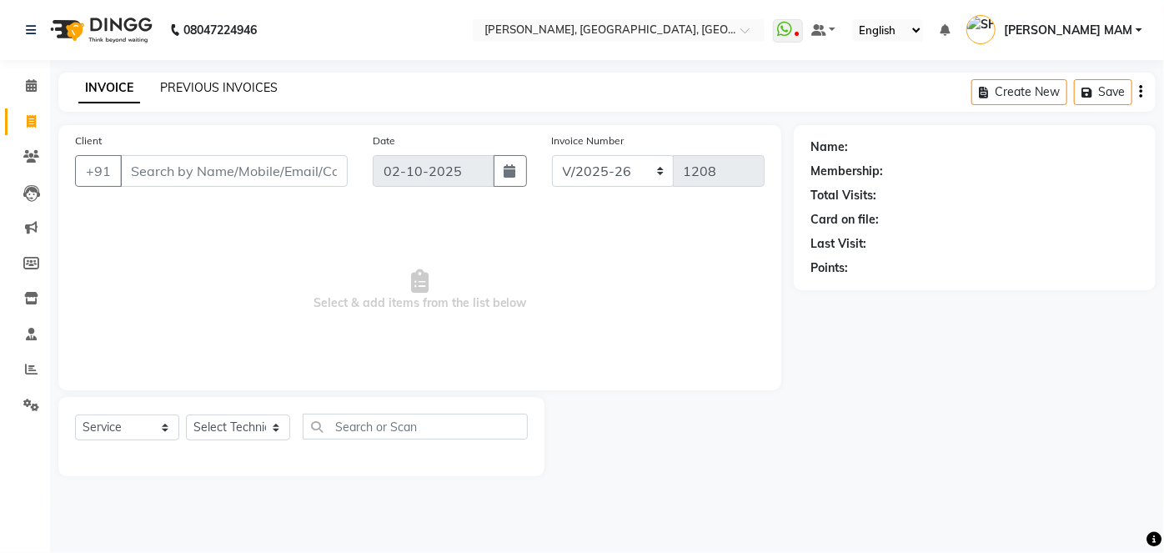
click at [199, 83] on link "PREVIOUS INVOICES" at bounding box center [219, 87] width 118 height 15
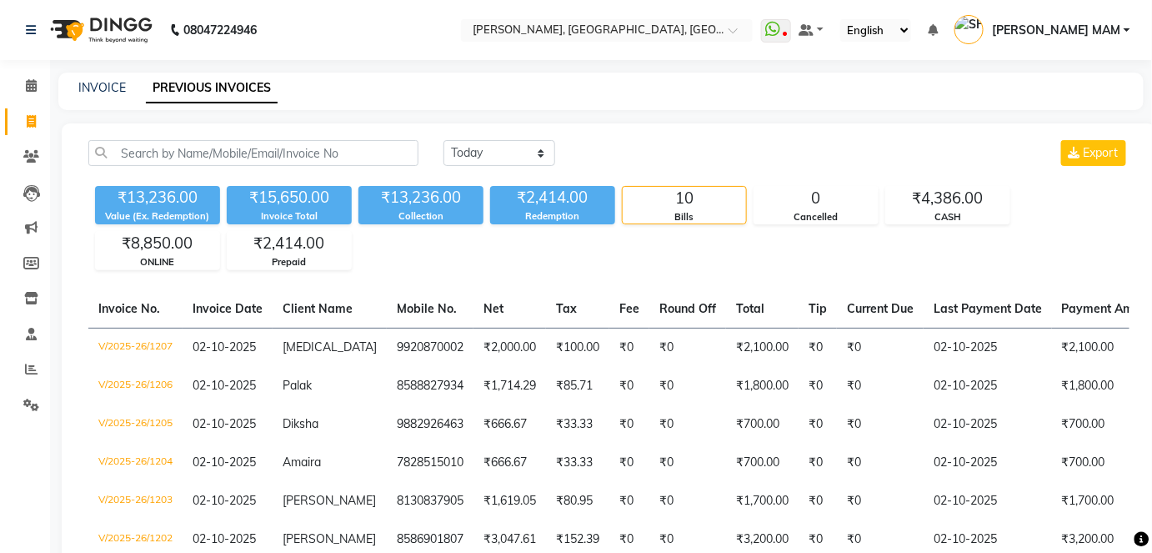
click at [83, 79] on div "INVOICE" at bounding box center [102, 88] width 48 height 18
click at [90, 88] on link "INVOICE" at bounding box center [102, 87] width 48 height 15
select select "service"
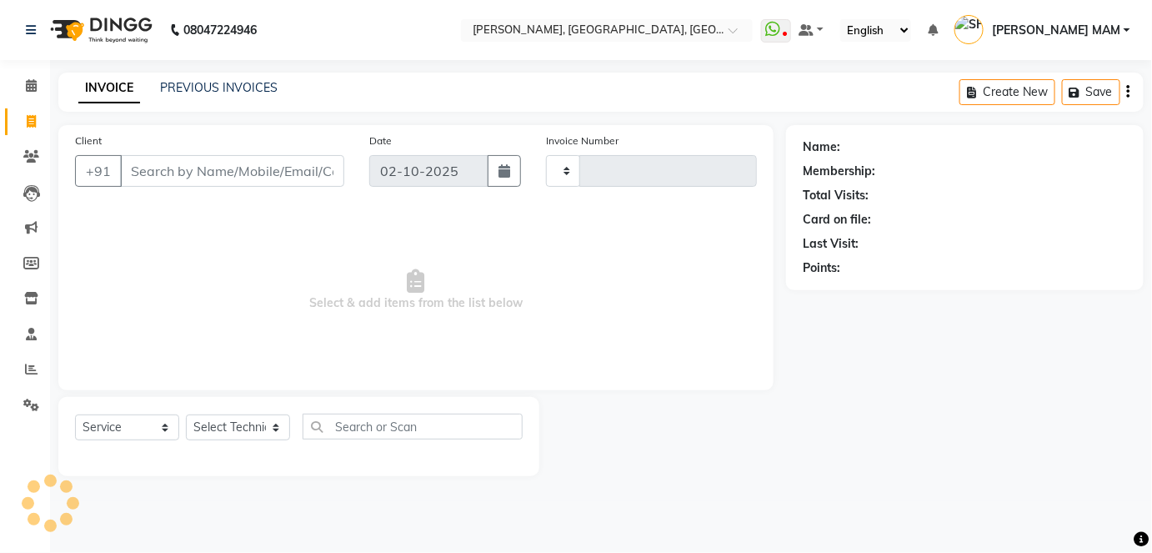
type input "1208"
select select "5188"
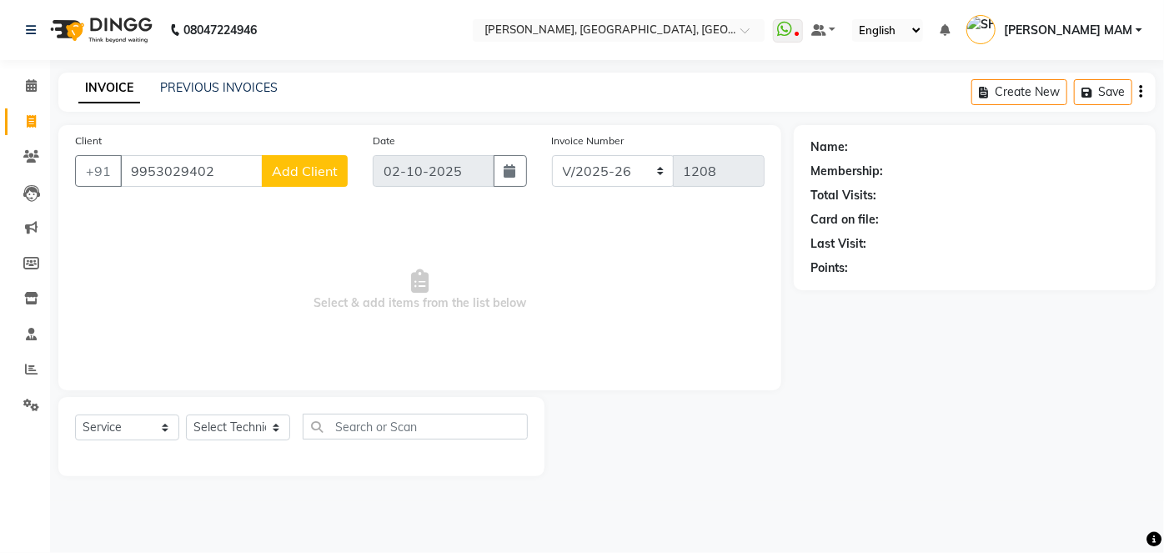
type input "9953029402"
click at [333, 168] on span "Add Client" at bounding box center [305, 171] width 66 height 17
select select "21"
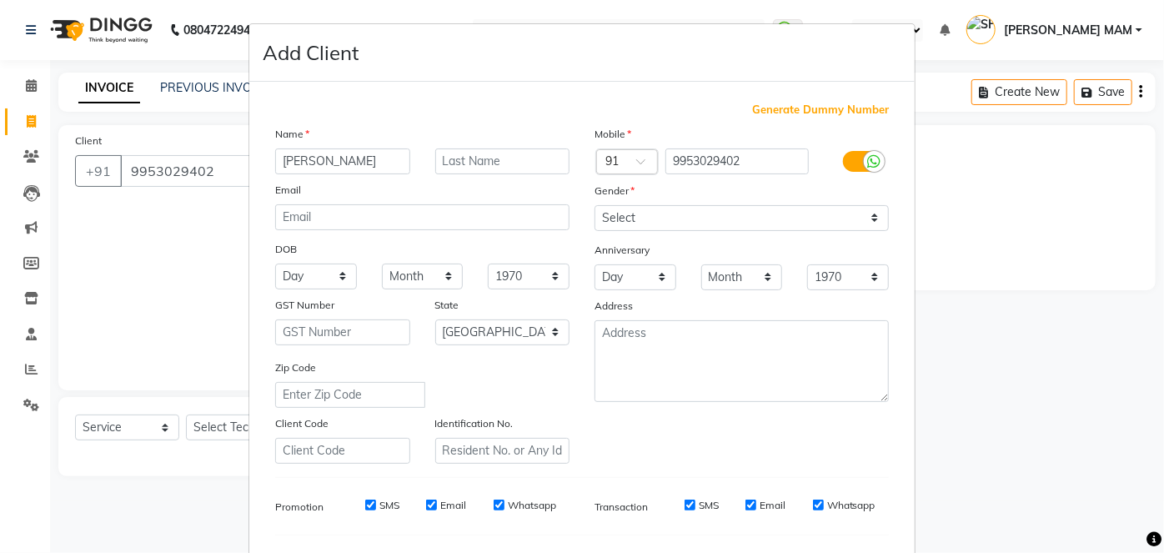
type input "[PERSON_NAME]"
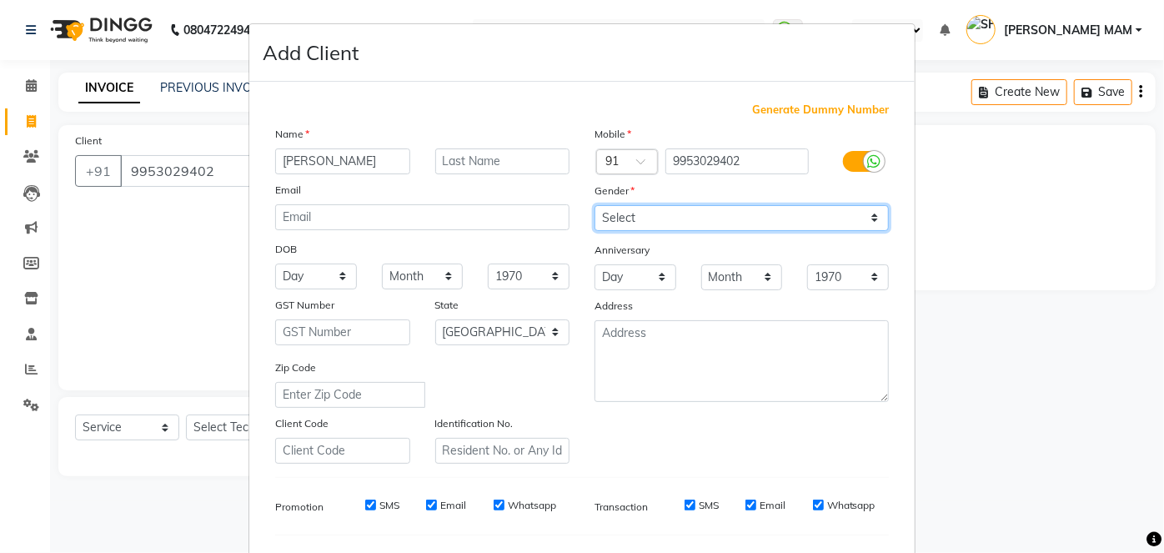
click at [878, 218] on select "Select [DEMOGRAPHIC_DATA] [DEMOGRAPHIC_DATA] Other Prefer Not To Say" at bounding box center [741, 218] width 294 height 26
select select "[DEMOGRAPHIC_DATA]"
click at [594, 205] on select "Select [DEMOGRAPHIC_DATA] [DEMOGRAPHIC_DATA] Other Prefer Not To Say" at bounding box center [741, 218] width 294 height 26
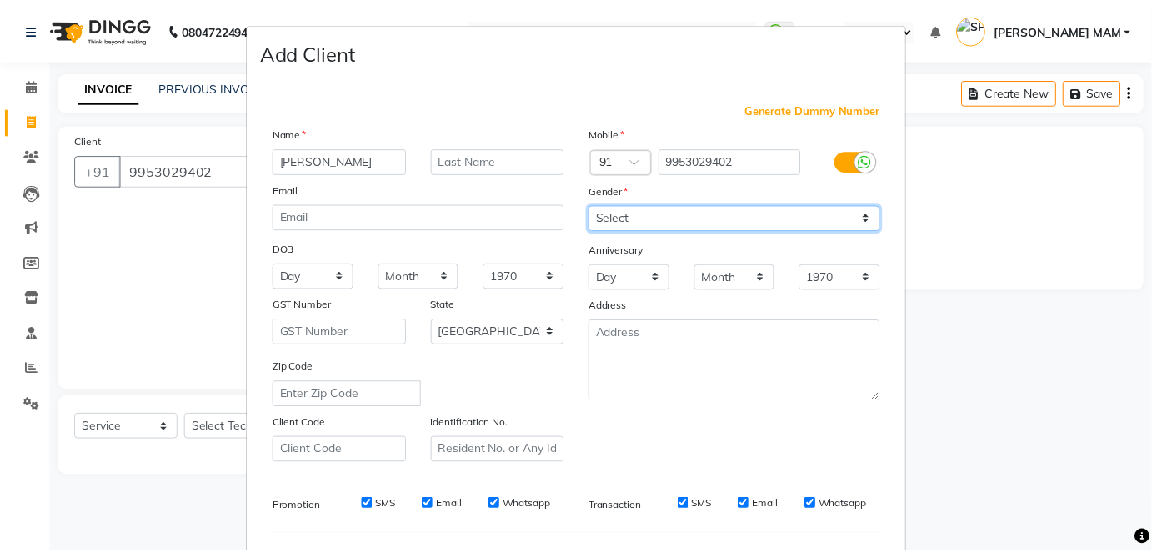
scroll to position [215, 0]
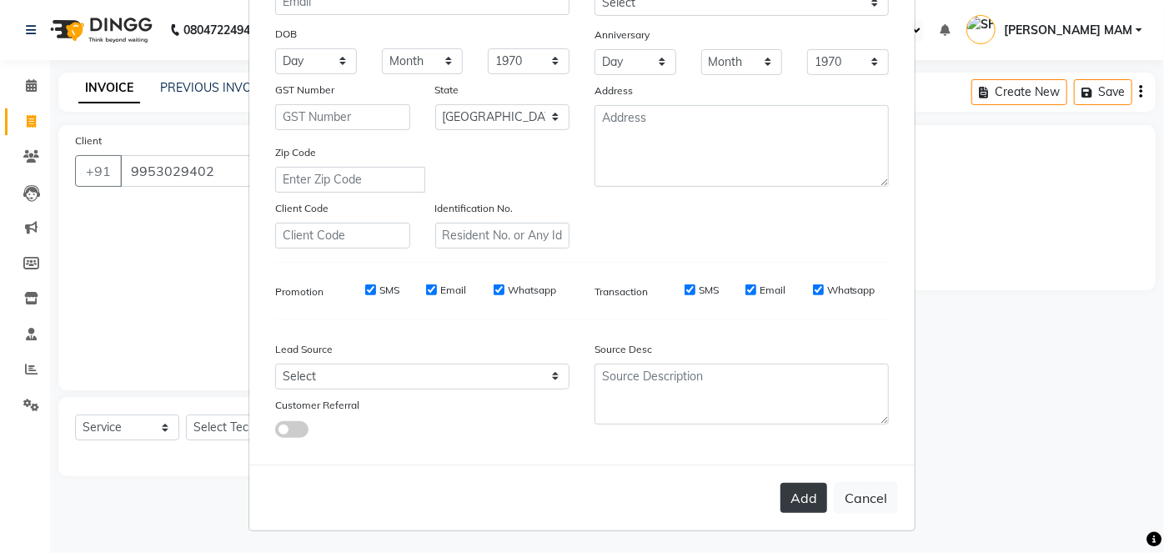
click at [800, 500] on button "Add" at bounding box center [803, 498] width 47 height 30
select select
select select "null"
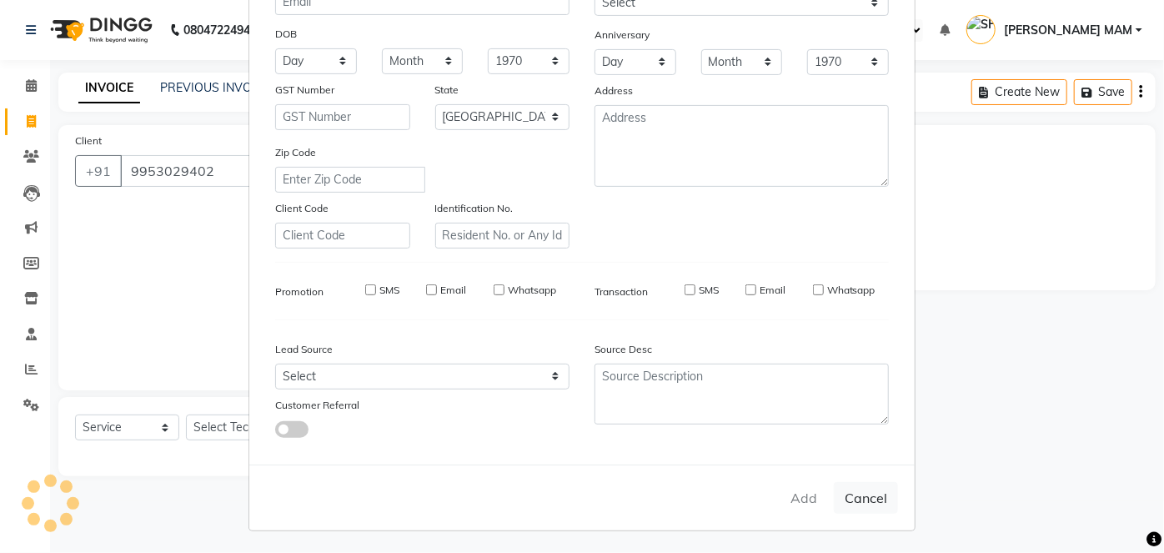
select select
checkbox input "false"
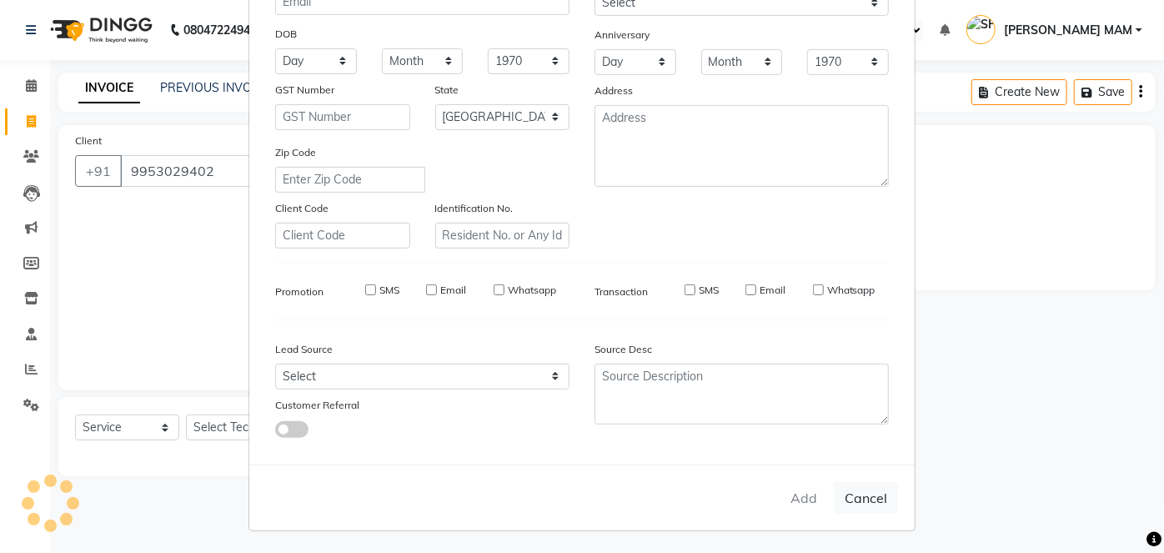
checkbox input "false"
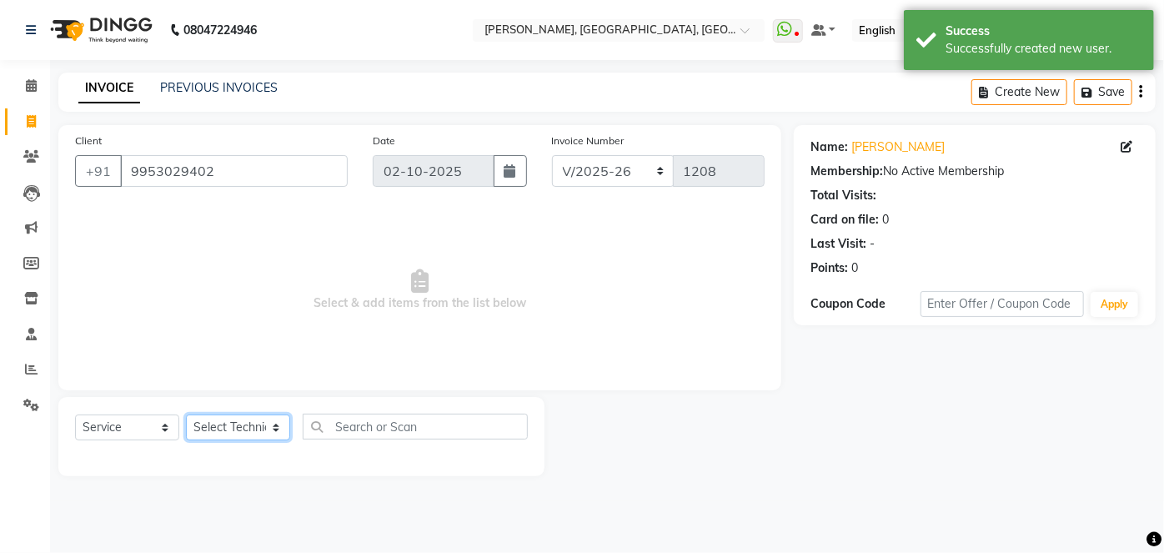
click at [275, 428] on select "Select Technician [PERSON_NAME] MANAGER [PERSON_NAME] pawan SACHIN [PERSON_NAME…" at bounding box center [238, 427] width 104 height 26
select select "48069"
click at [186, 414] on select "Select Technician [PERSON_NAME] MANAGER [PERSON_NAME] pawan SACHIN [PERSON_NAME…" at bounding box center [238, 427] width 104 height 26
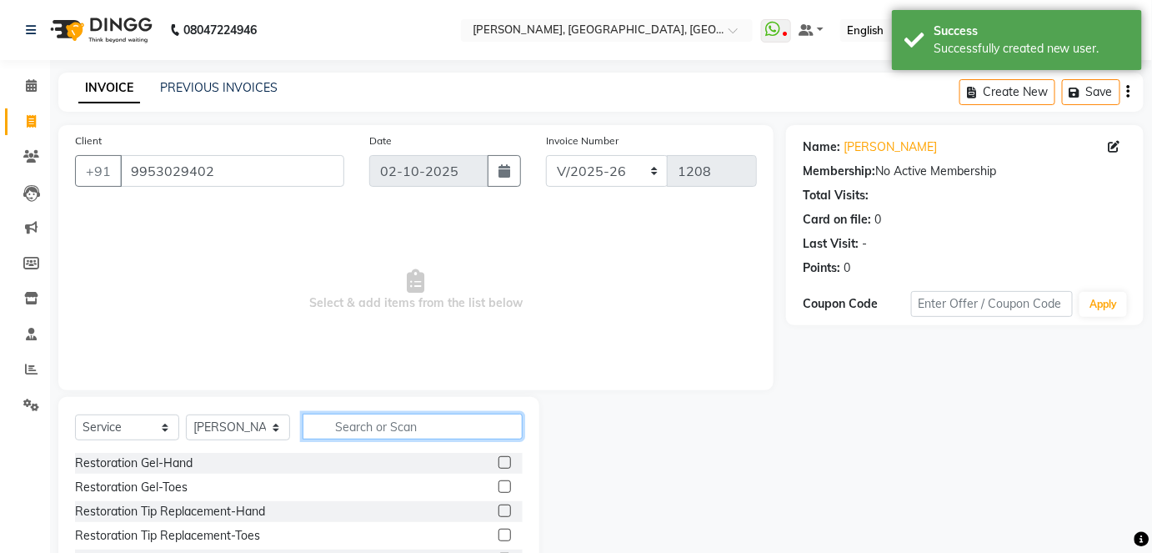
click at [333, 432] on input "text" at bounding box center [413, 427] width 220 height 26
type input "acry"
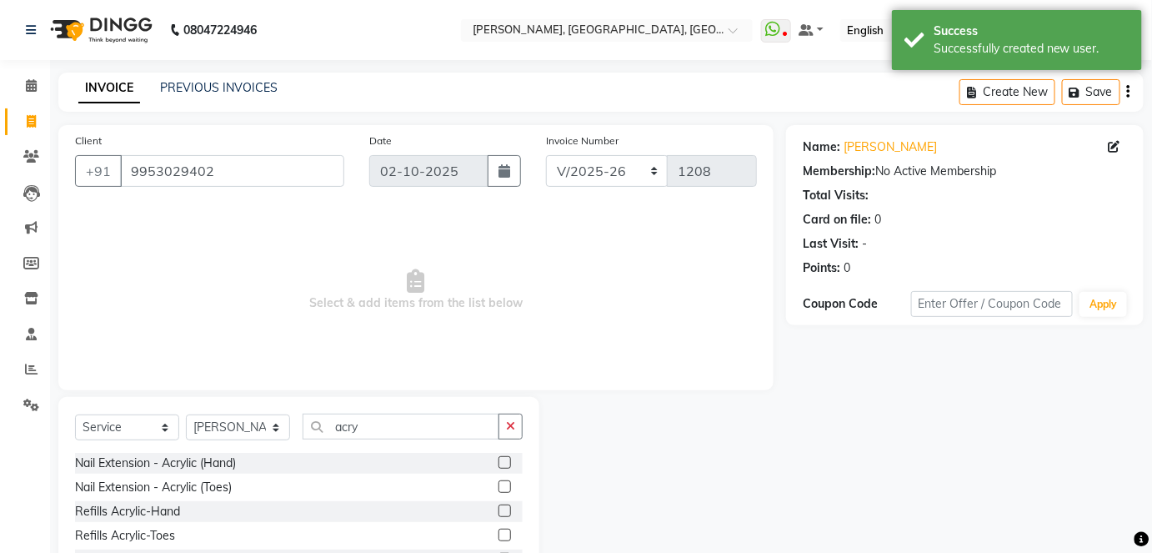
click at [509, 463] on label at bounding box center [505, 462] width 13 height 13
click at [509, 463] on input "checkbox" at bounding box center [504, 463] width 11 height 11
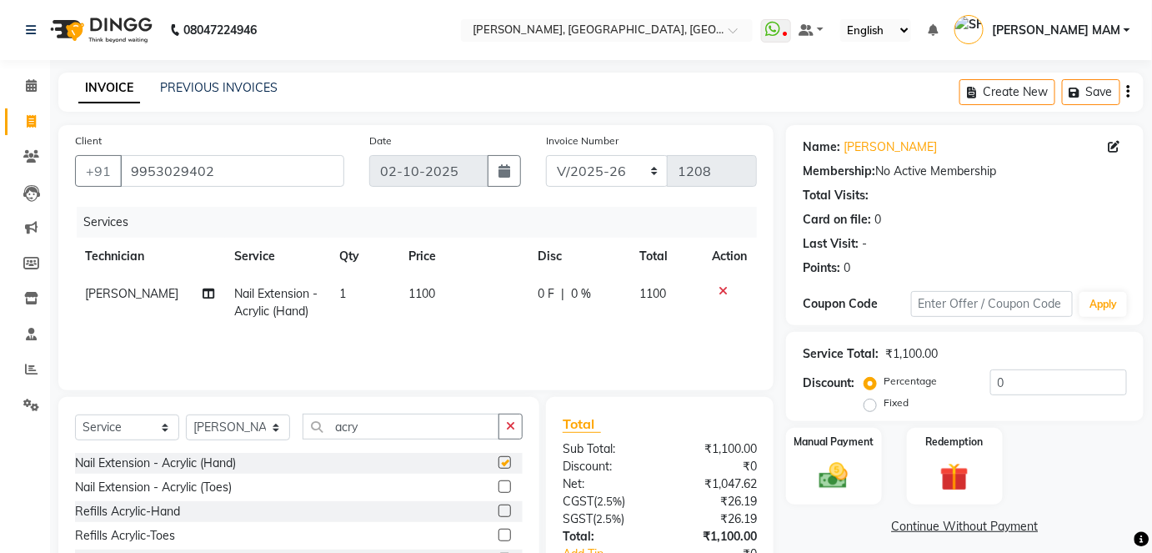
checkbox input "false"
click at [260, 423] on select "Select Technician [PERSON_NAME] MANAGER [PERSON_NAME] pawan SACHIN [PERSON_NAME…" at bounding box center [238, 427] width 104 height 26
select select "68862"
click at [186, 414] on select "Select Technician [PERSON_NAME] MANAGER [PERSON_NAME] pawan SACHIN [PERSON_NAME…" at bounding box center [238, 427] width 104 height 26
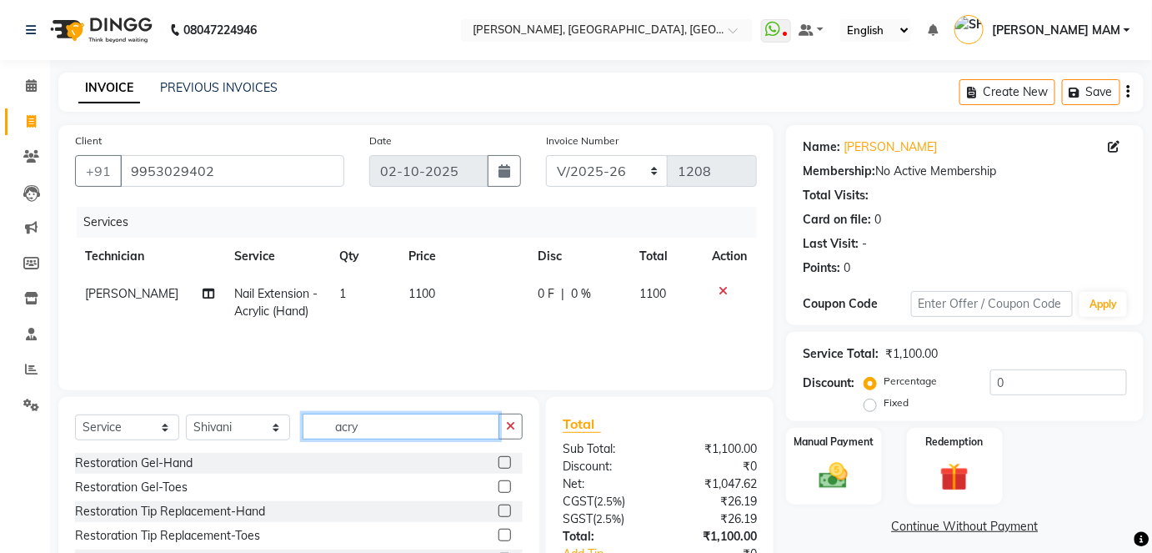
click at [389, 433] on input "acry" at bounding box center [401, 427] width 197 height 26
type input "a"
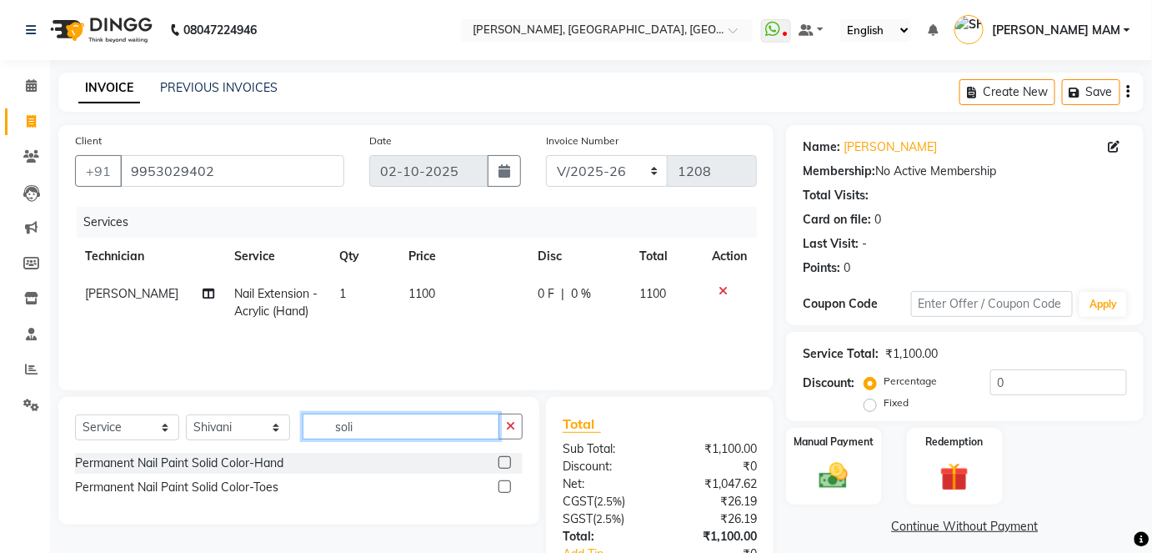
type input "soli"
click at [504, 485] on label at bounding box center [505, 486] width 13 height 13
click at [504, 485] on input "checkbox" at bounding box center [504, 487] width 11 height 11
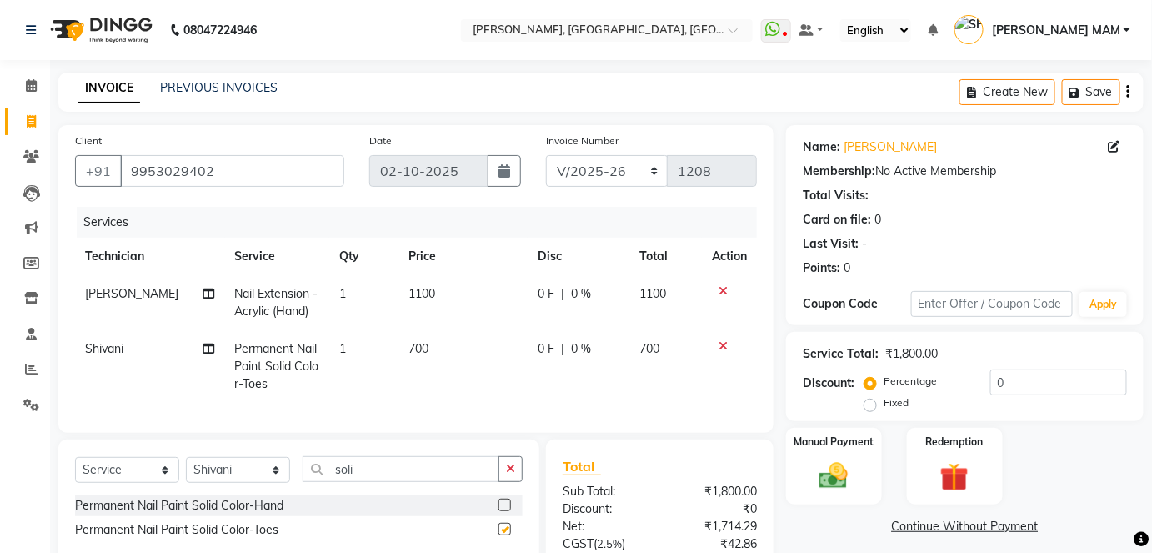
checkbox input "false"
click at [454, 300] on td "1100" at bounding box center [463, 302] width 128 height 55
select select "48069"
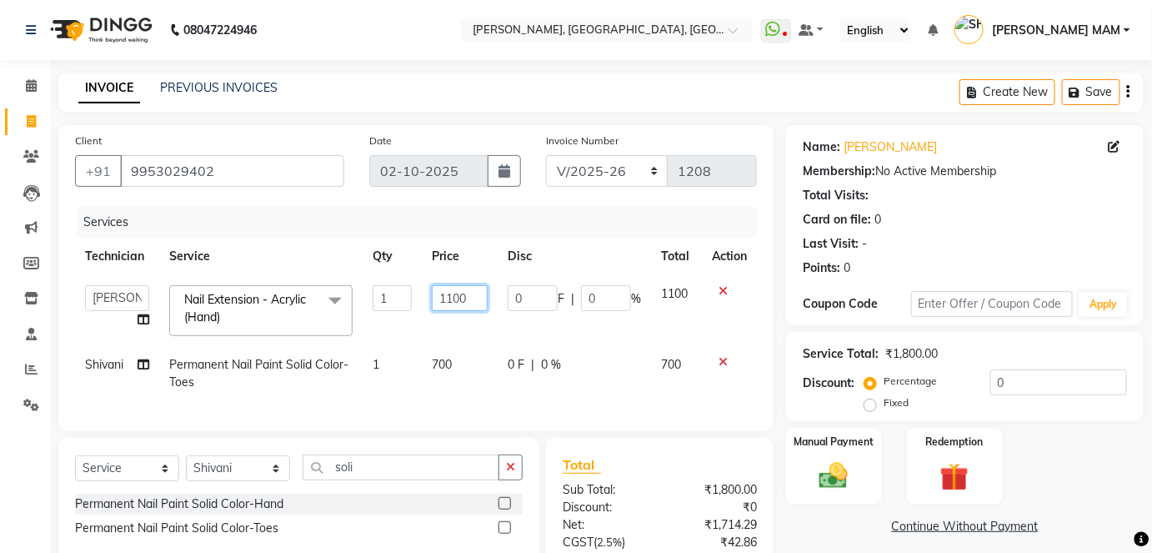
click at [476, 293] on input "1100" at bounding box center [460, 298] width 56 height 26
type input "1"
type input "3800"
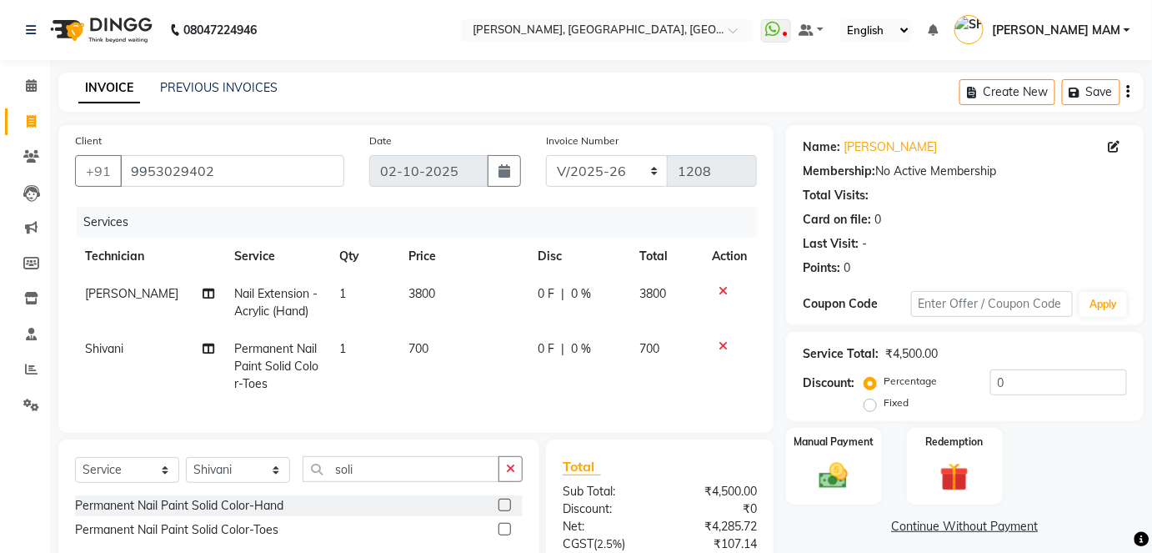
click at [461, 369] on td "700" at bounding box center [463, 366] width 128 height 73
select select "68862"
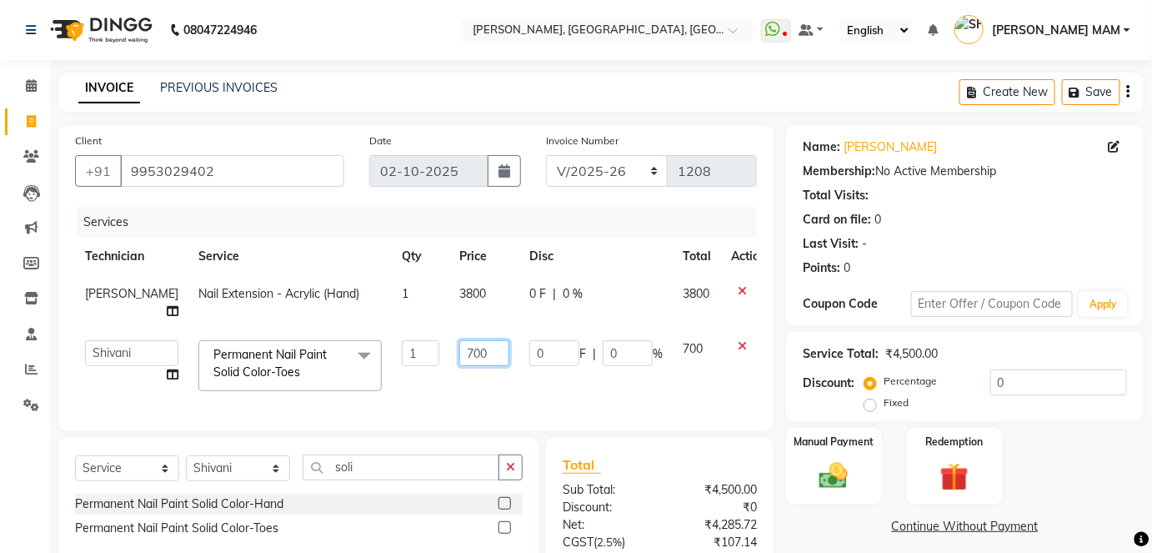
click at [459, 340] on input "700" at bounding box center [484, 353] width 50 height 26
type input "7"
type input "500"
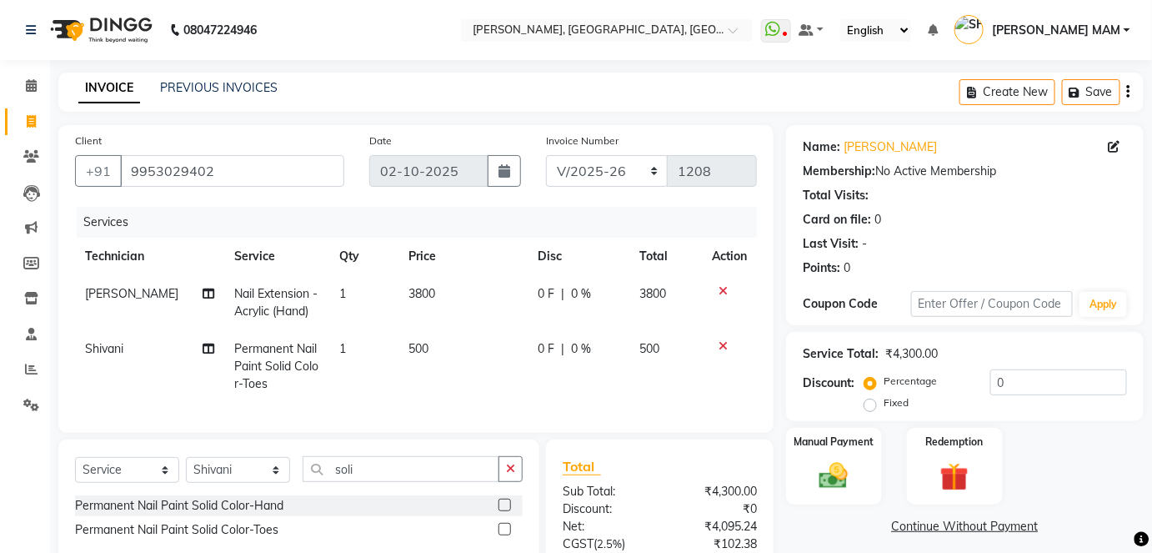
click at [336, 288] on tr "[PERSON_NAME] Nail Extension - Acrylic (Hand) 1 3800 0 F | 0 % 3800" at bounding box center [416, 302] width 682 height 55
click at [302, 323] on td "Nail Extension - Acrylic (Hand)" at bounding box center [277, 302] width 104 height 55
select select "48069"
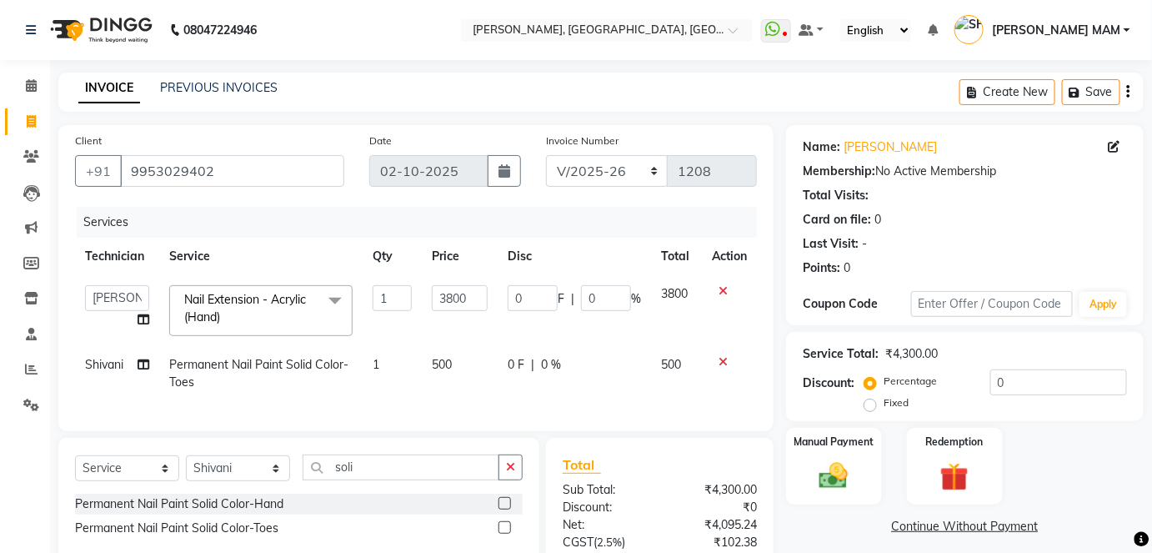
click at [302, 323] on span "Nail Extension - Acrylic (Hand) x" at bounding box center [253, 309] width 147 height 36
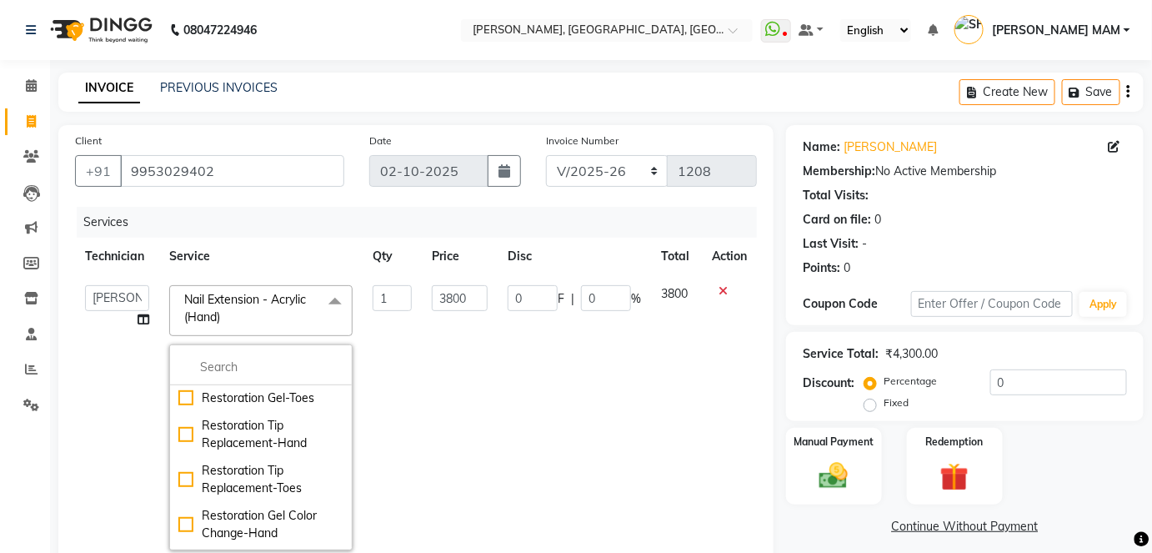
scroll to position [0, 0]
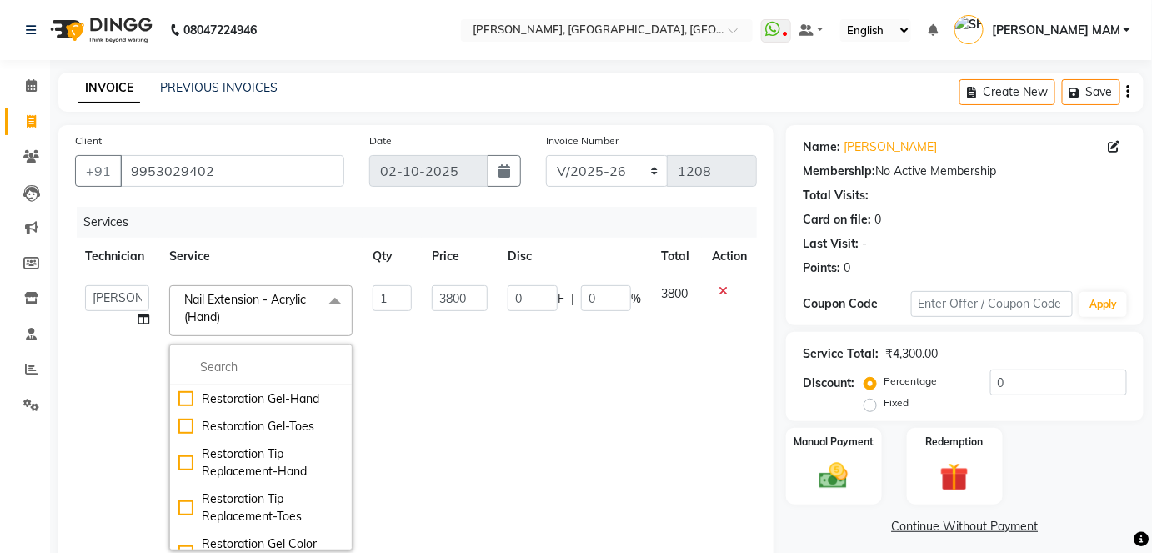
click at [298, 309] on span "Nail Extension - Acrylic (Hand) x" at bounding box center [253, 309] width 147 height 36
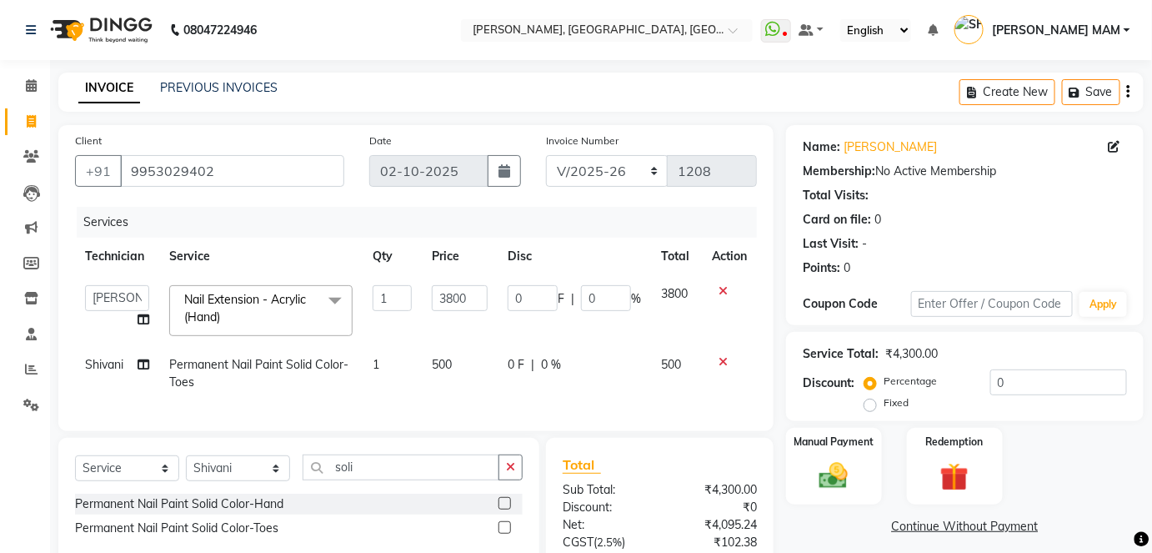
click at [321, 296] on span at bounding box center [334, 301] width 33 height 32
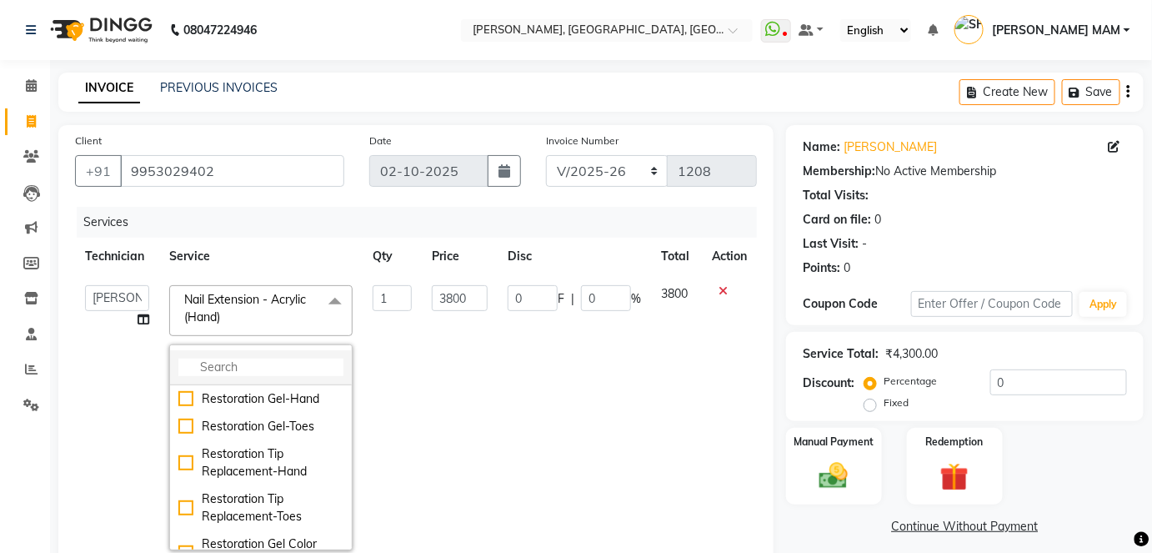
click at [279, 362] on input "multiselect-search" at bounding box center [260, 368] width 165 height 18
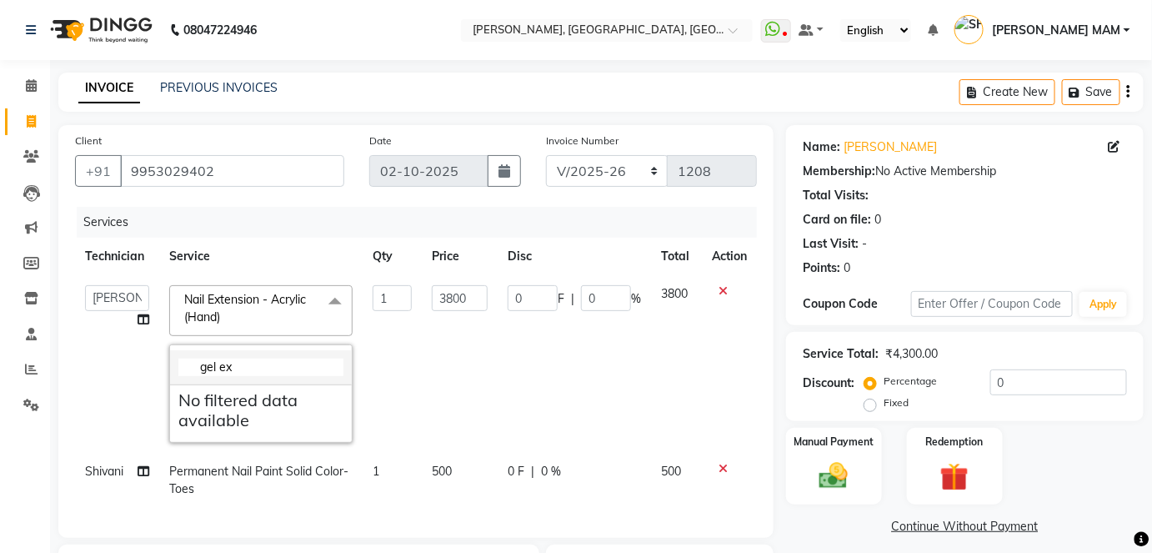
click at [279, 362] on input "gel ex" at bounding box center [260, 368] width 165 height 18
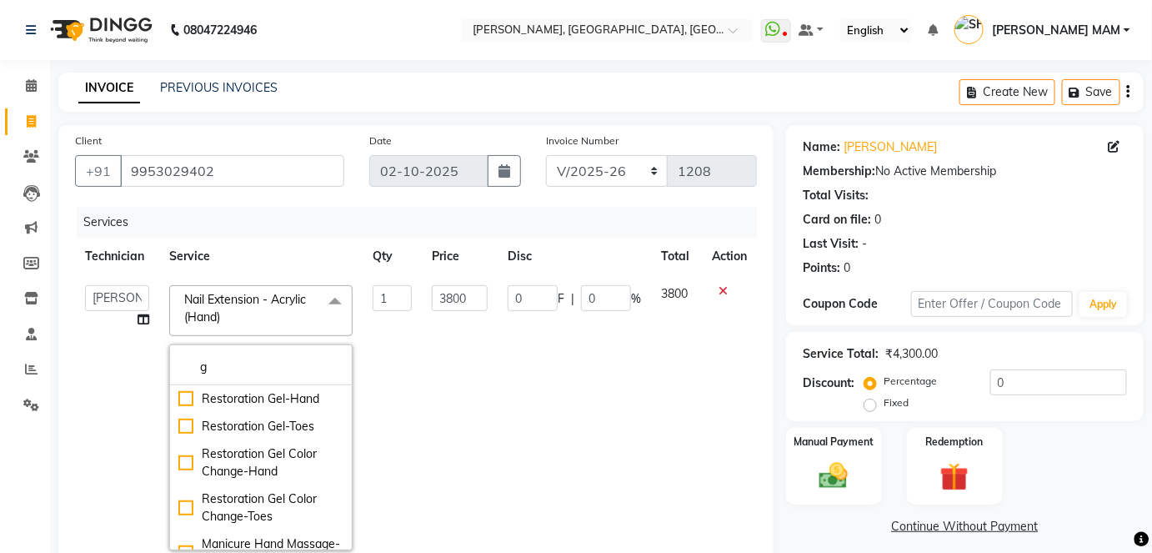
type input "g"
click at [719, 287] on icon at bounding box center [723, 291] width 9 height 12
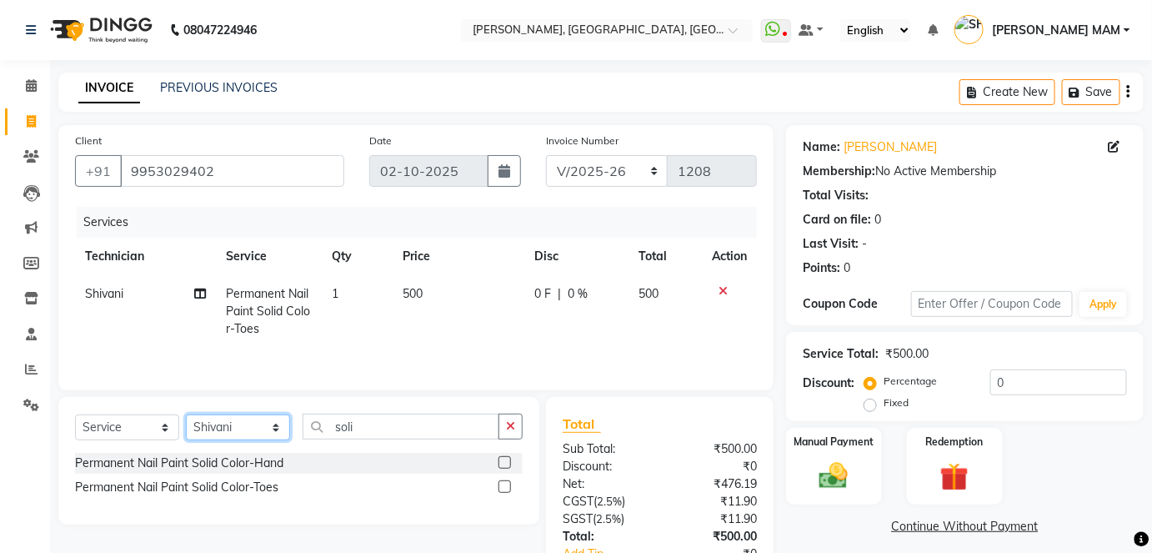
click at [275, 433] on select "Select Technician [PERSON_NAME] MANAGER [PERSON_NAME] pawan SACHIN [PERSON_NAME…" at bounding box center [238, 427] width 104 height 26
select select "48069"
click at [186, 414] on select "Select Technician [PERSON_NAME] MANAGER [PERSON_NAME] pawan SACHIN [PERSON_NAME…" at bounding box center [238, 427] width 104 height 26
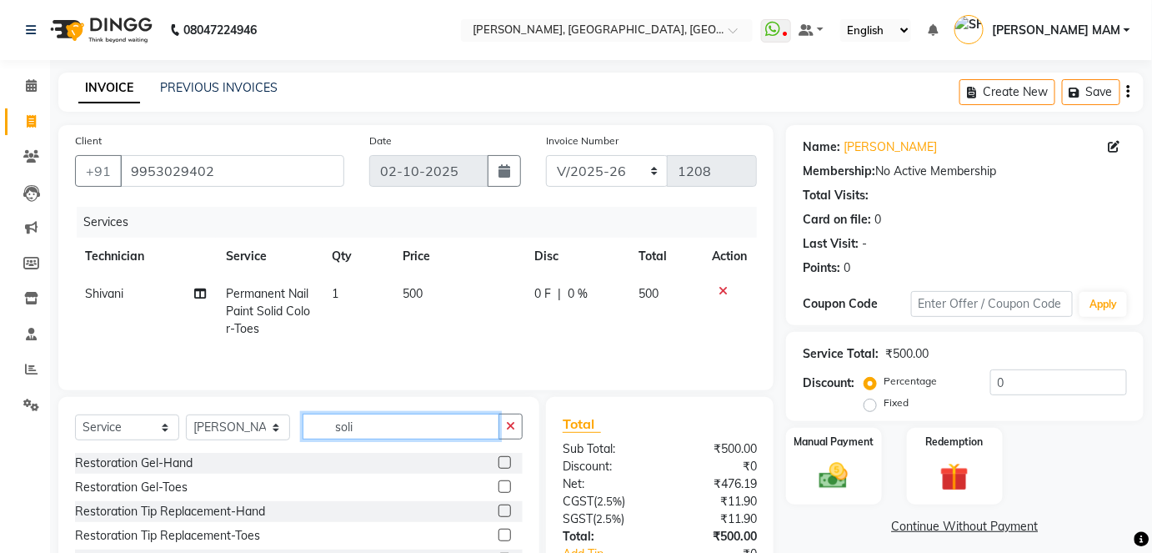
click at [382, 424] on input "soli" at bounding box center [401, 427] width 197 height 26
type input "s"
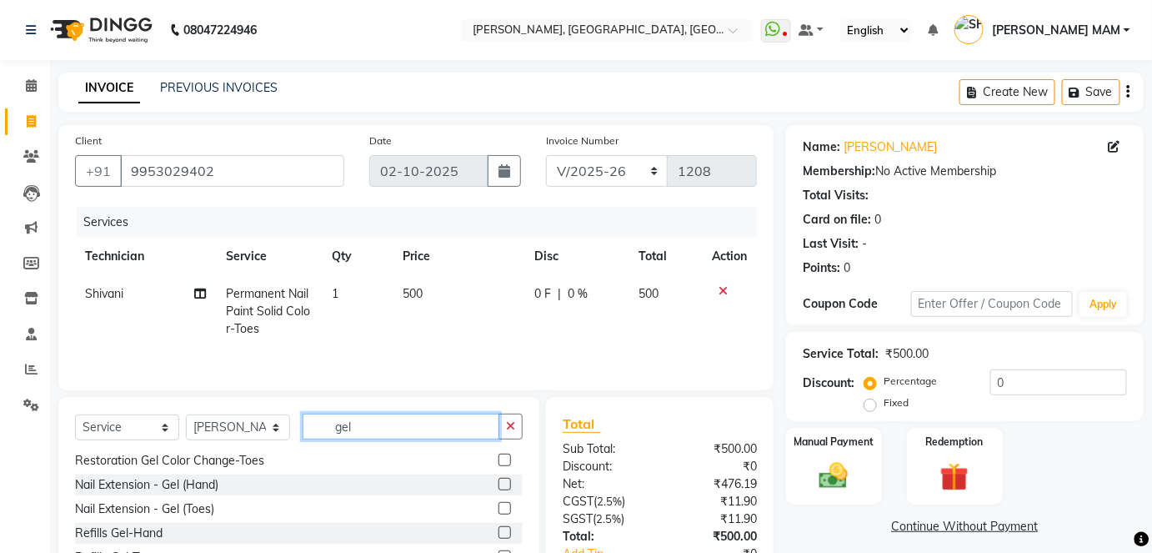
scroll to position [28, 0]
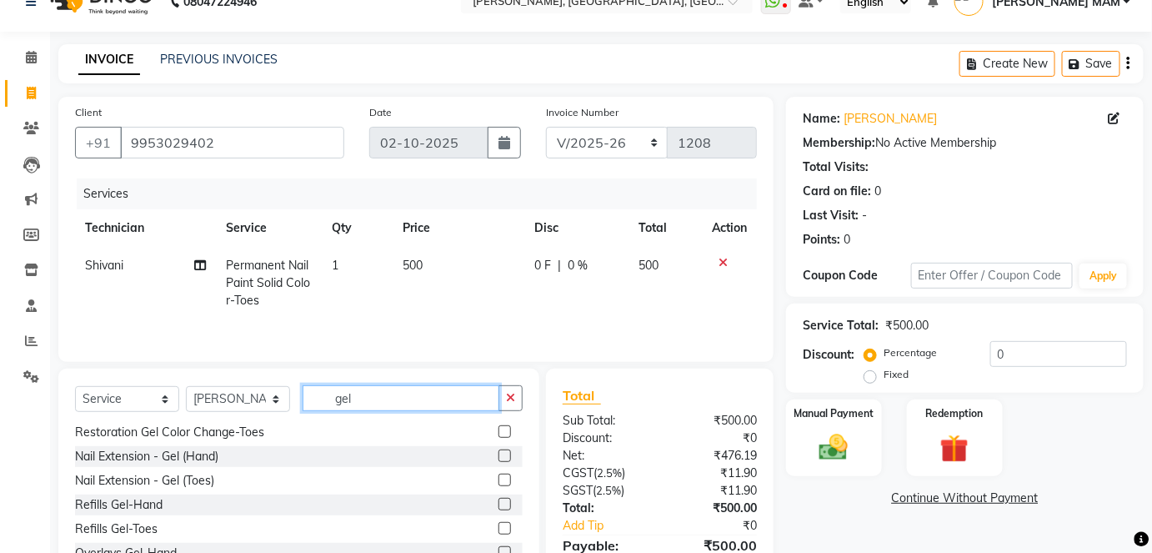
type input "gel"
click at [499, 453] on label at bounding box center [505, 455] width 13 height 13
click at [499, 453] on input "checkbox" at bounding box center [504, 456] width 11 height 11
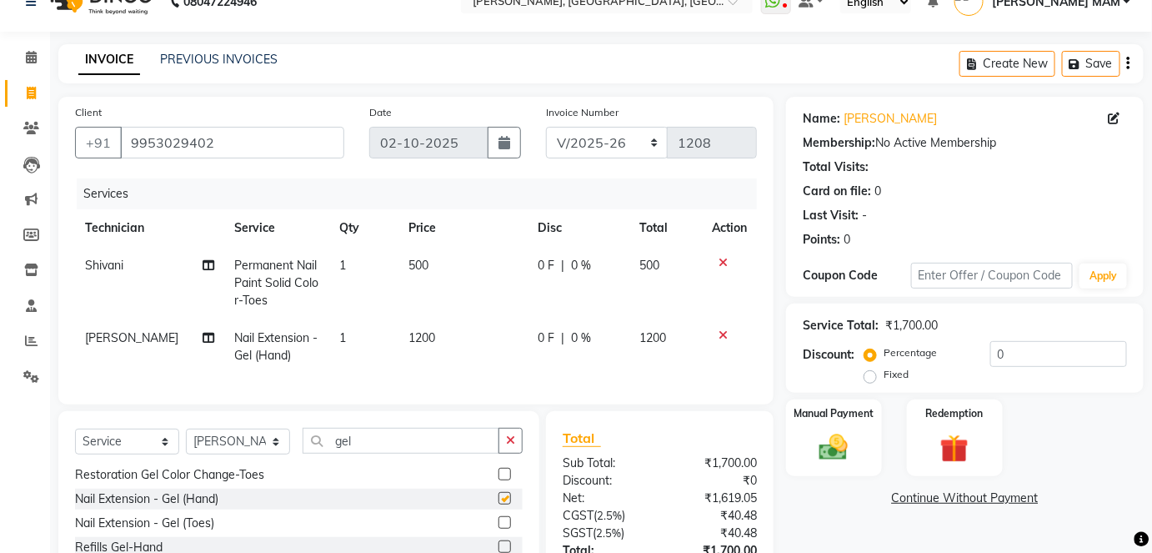
checkbox input "false"
click at [439, 359] on td "1200" at bounding box center [463, 346] width 128 height 55
select select "48069"
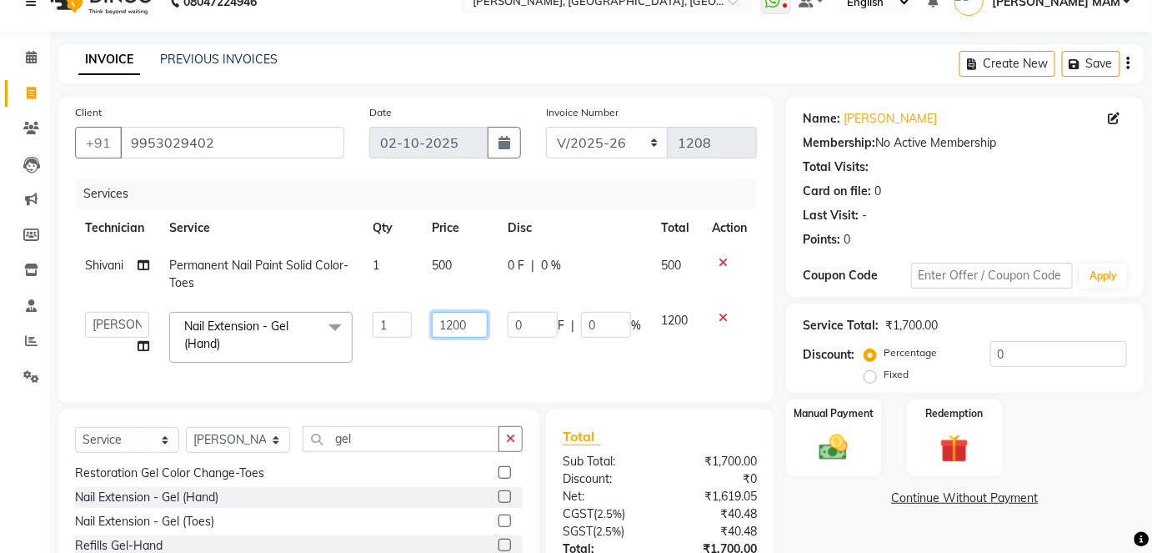
click at [477, 319] on input "1200" at bounding box center [460, 325] width 56 height 26
type input "1"
type input "3800"
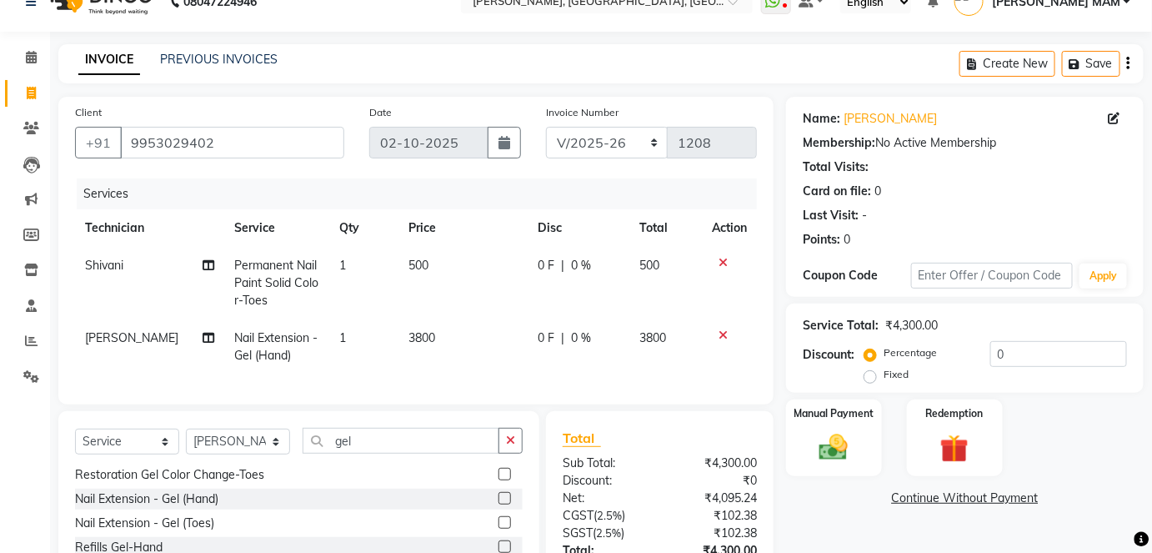
click at [486, 374] on div "Services Technician Service Qty Price Disc Total Action [PERSON_NAME] Permanent…" at bounding box center [416, 282] width 682 height 209
click at [818, 452] on img at bounding box center [834, 447] width 48 height 34
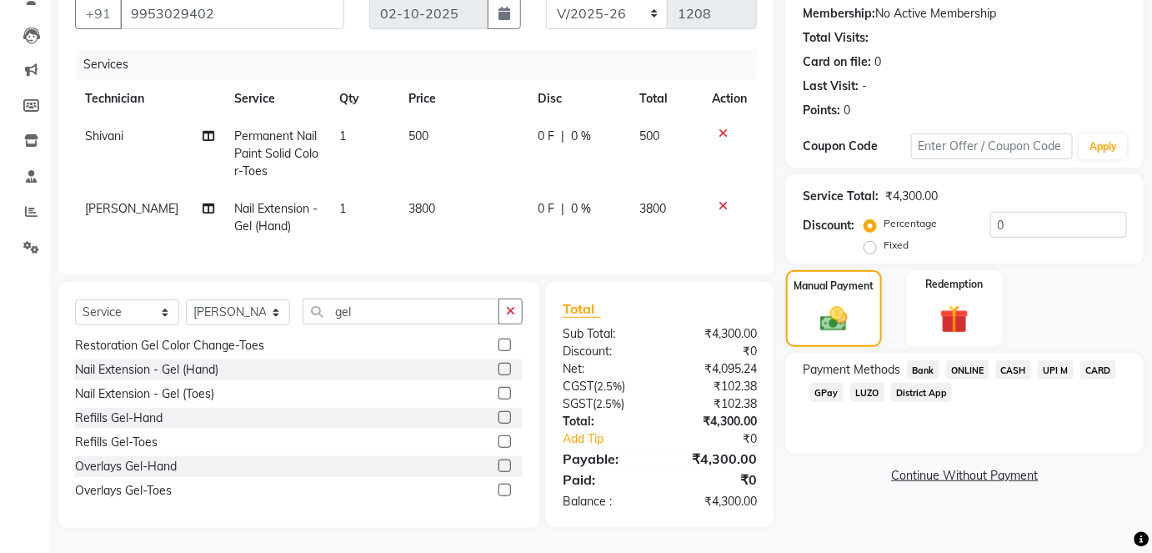
scroll to position [168, 0]
click at [1021, 360] on span "CASH" at bounding box center [1014, 369] width 36 height 19
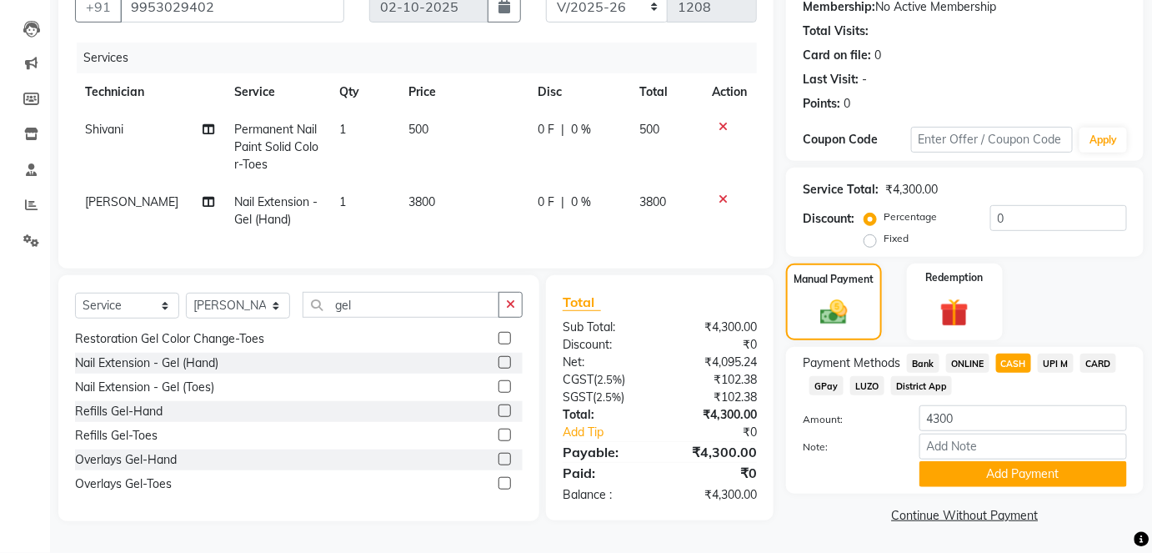
scroll to position [168, 0]
click at [984, 469] on button "Add Payment" at bounding box center [1024, 474] width 208 height 26
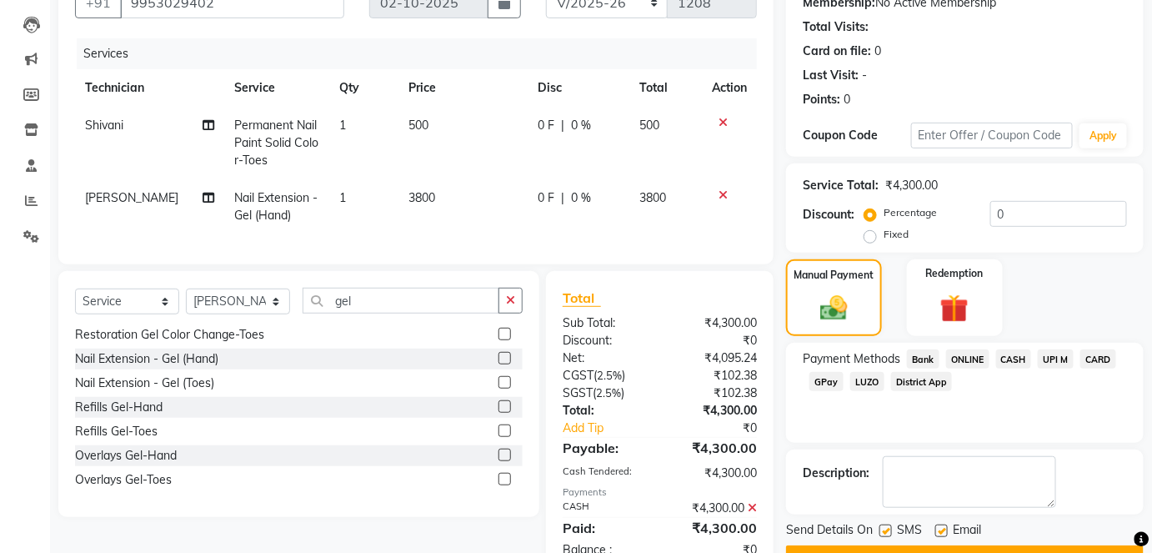
scroll to position [226, 0]
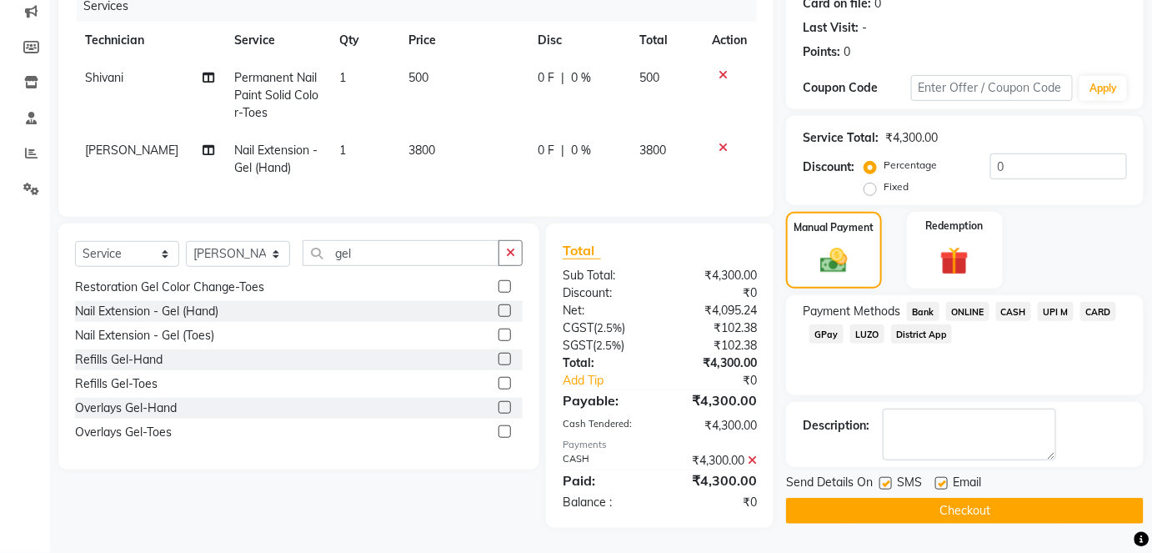
click at [966, 499] on button "Checkout" at bounding box center [965, 511] width 358 height 26
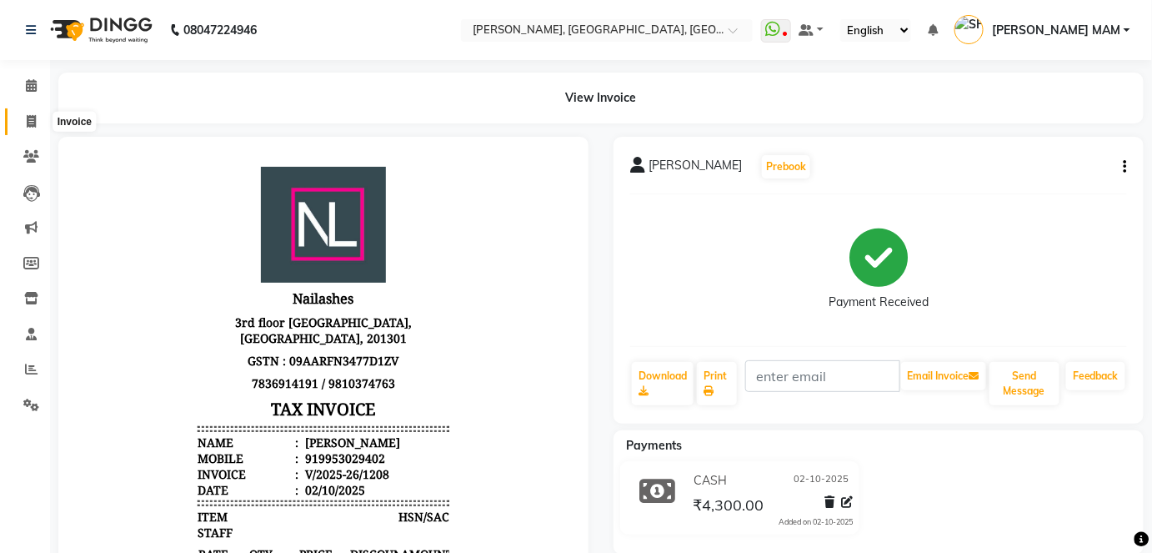
click at [34, 113] on span at bounding box center [31, 122] width 29 height 19
select select "service"
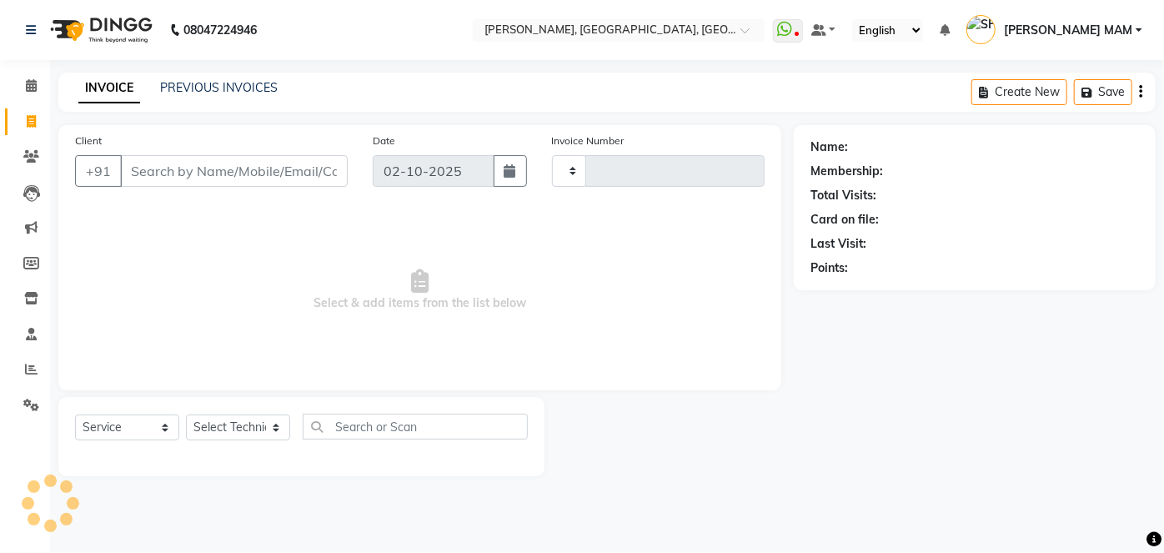
type input "1209"
select select "5188"
click at [207, 84] on link "PREVIOUS INVOICES" at bounding box center [219, 87] width 118 height 15
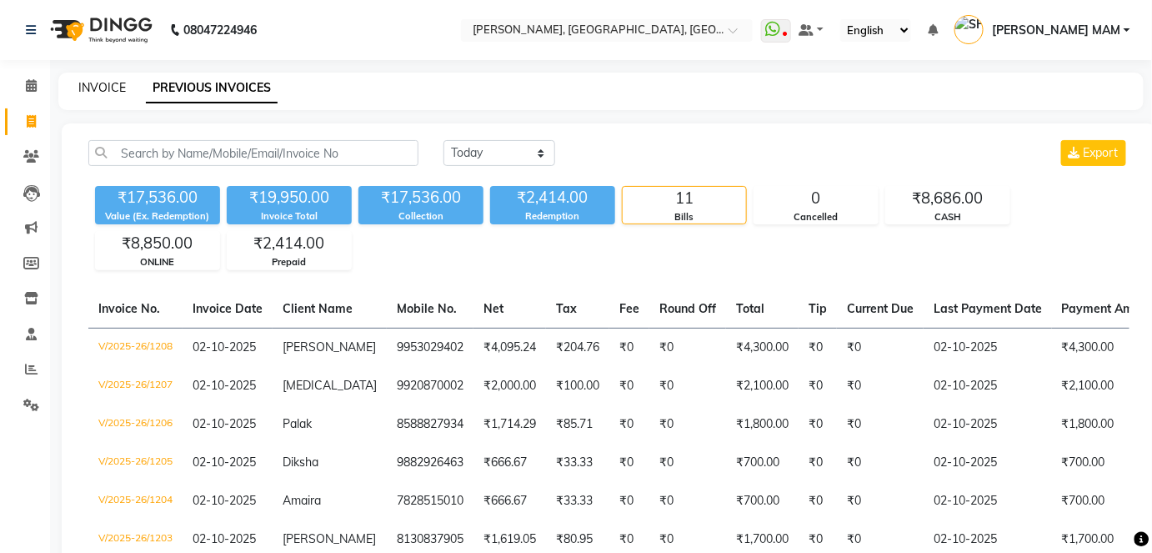
click at [92, 90] on link "INVOICE" at bounding box center [102, 87] width 48 height 15
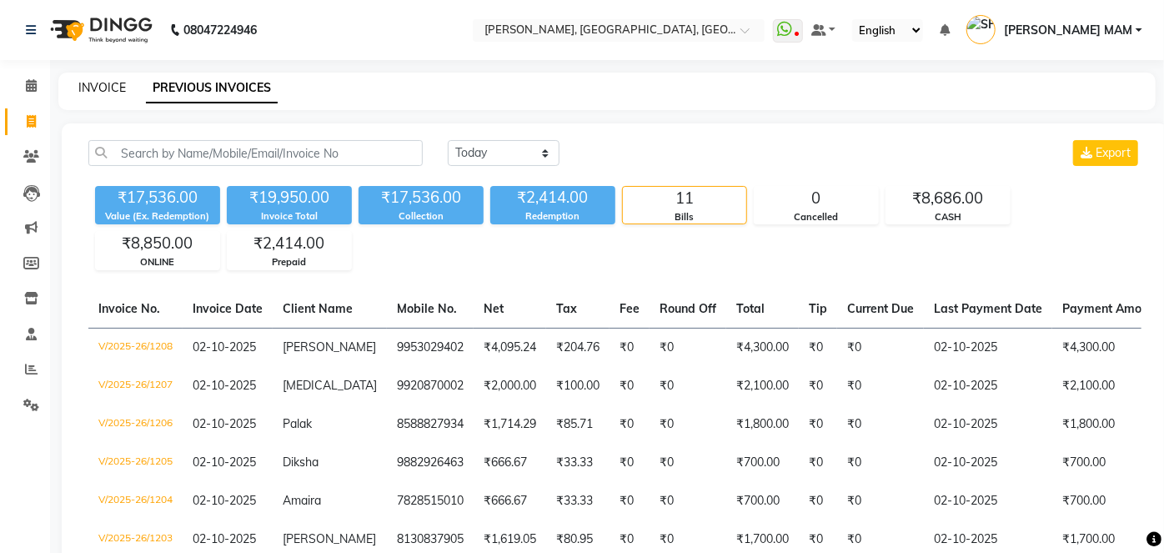
select select "5188"
select select "service"
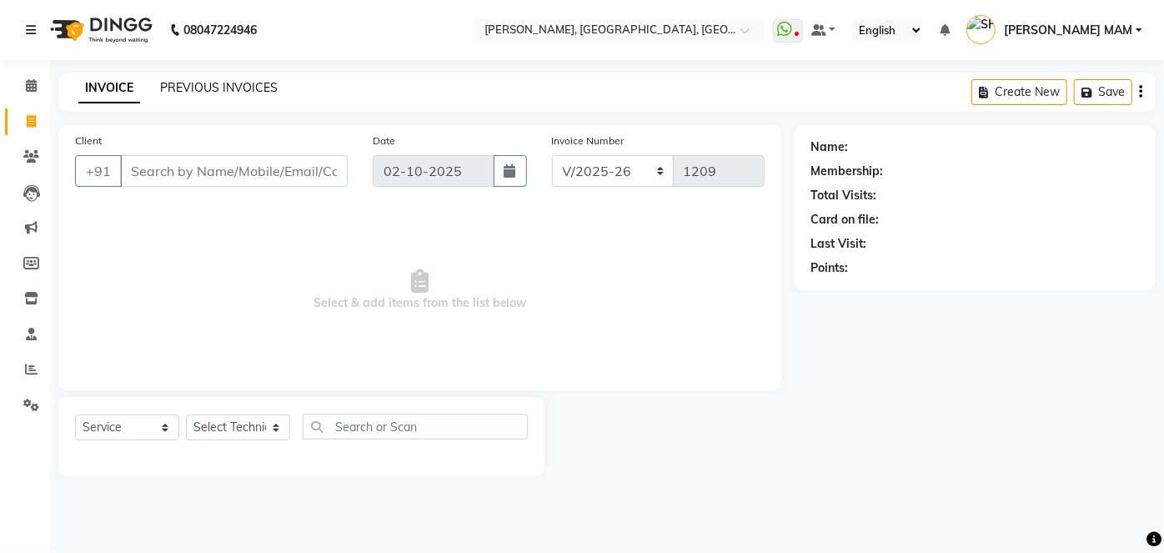
click at [215, 85] on link "PREVIOUS INVOICES" at bounding box center [219, 87] width 118 height 15
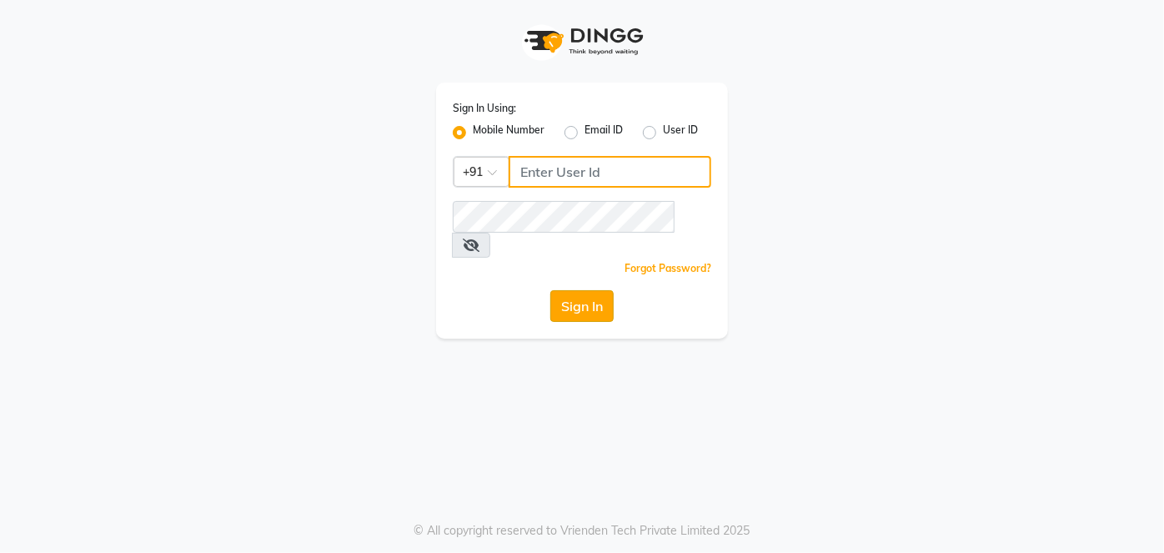
type input "9810374763"
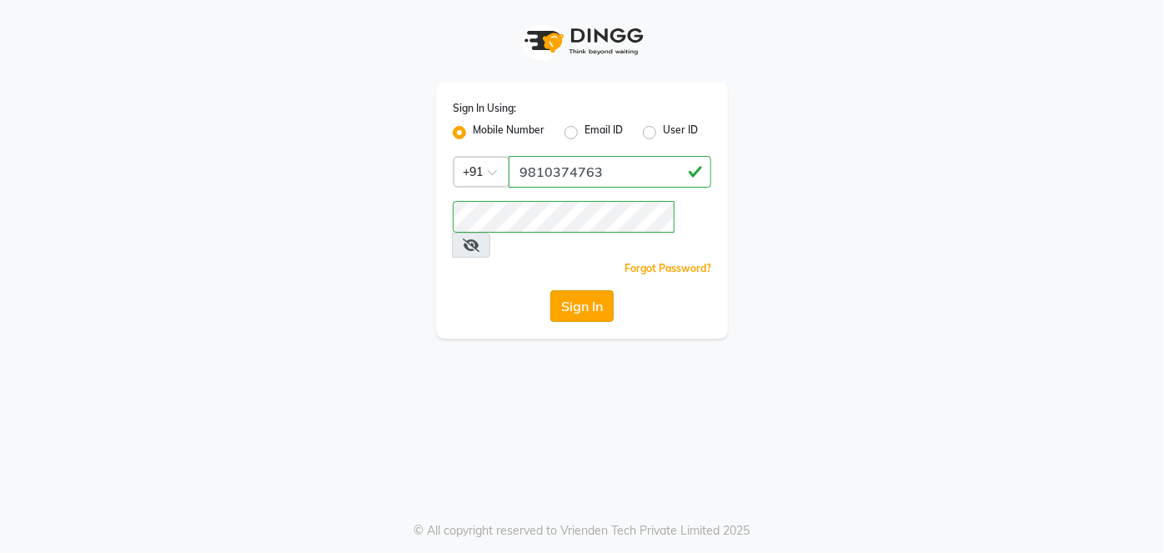
click at [597, 290] on button "Sign In" at bounding box center [581, 306] width 63 height 32
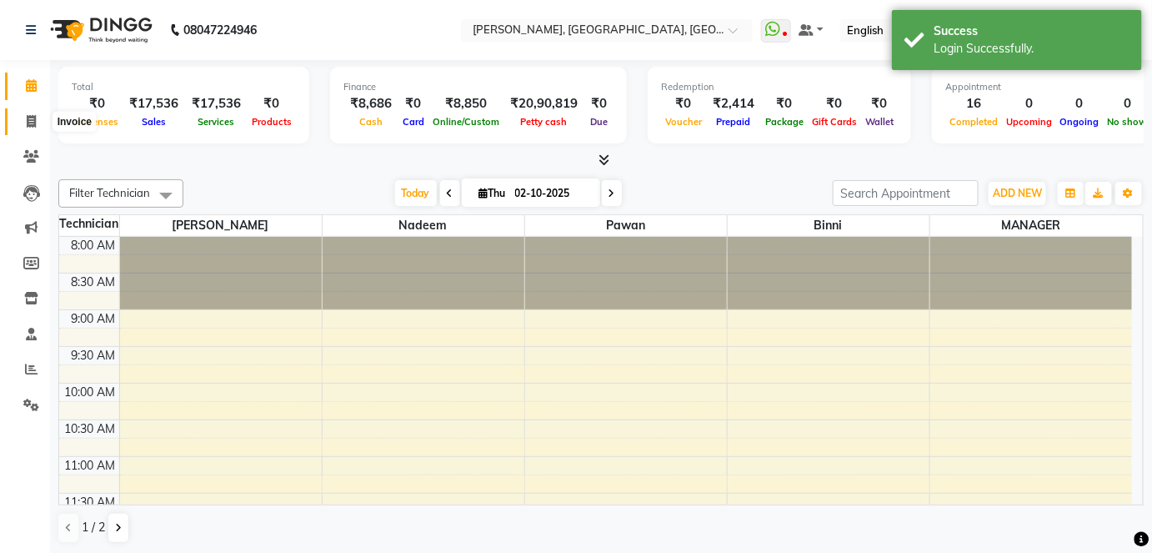
click at [27, 118] on icon at bounding box center [31, 121] width 9 height 13
select select "5188"
select select "service"
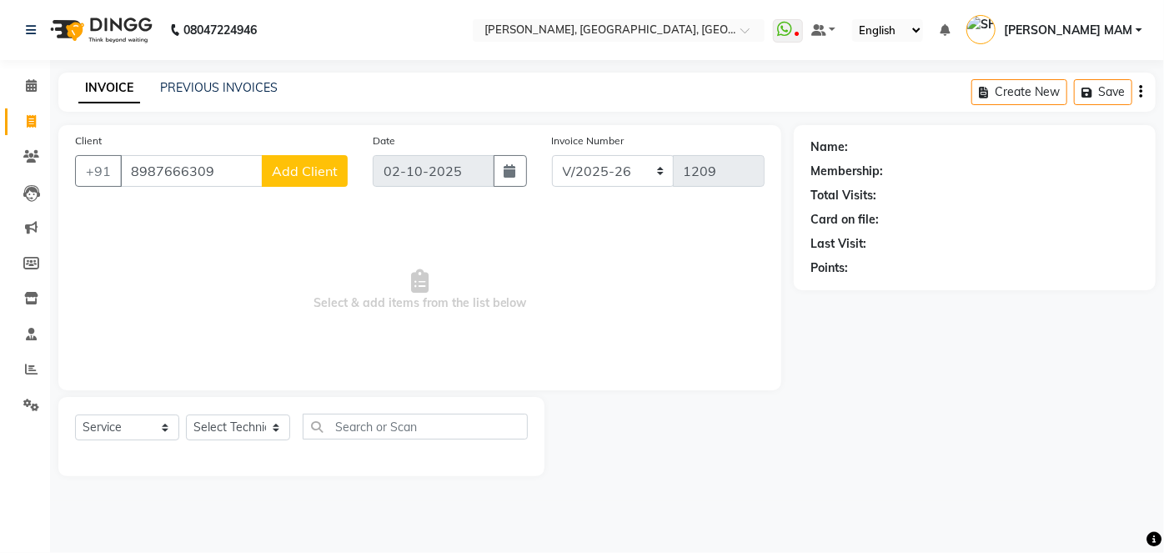
type input "8987666309"
click at [318, 169] on span "Add Client" at bounding box center [305, 171] width 66 height 17
select select "21"
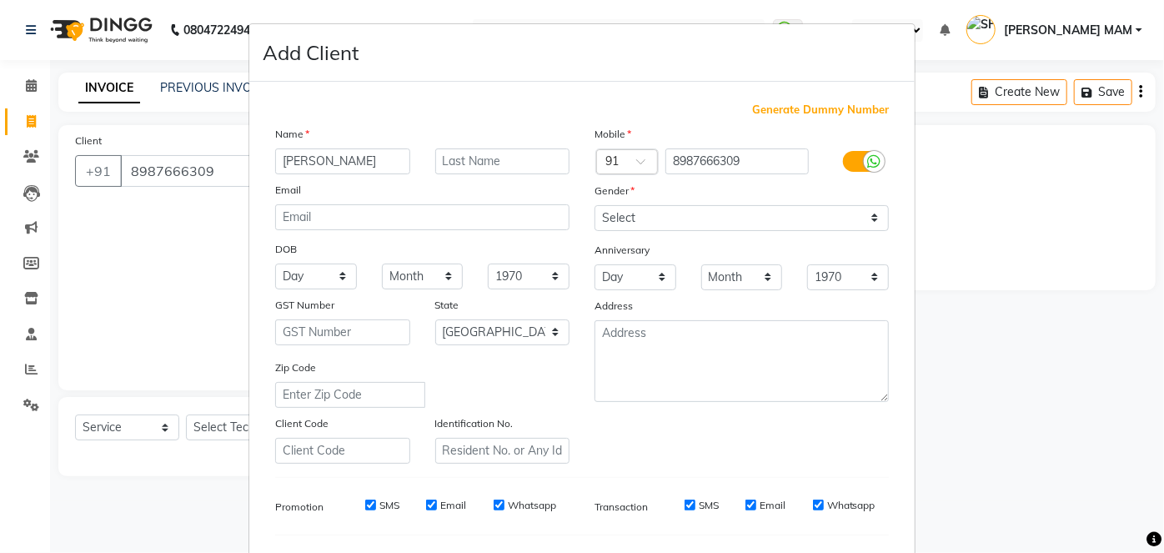
type input "Ruchi"
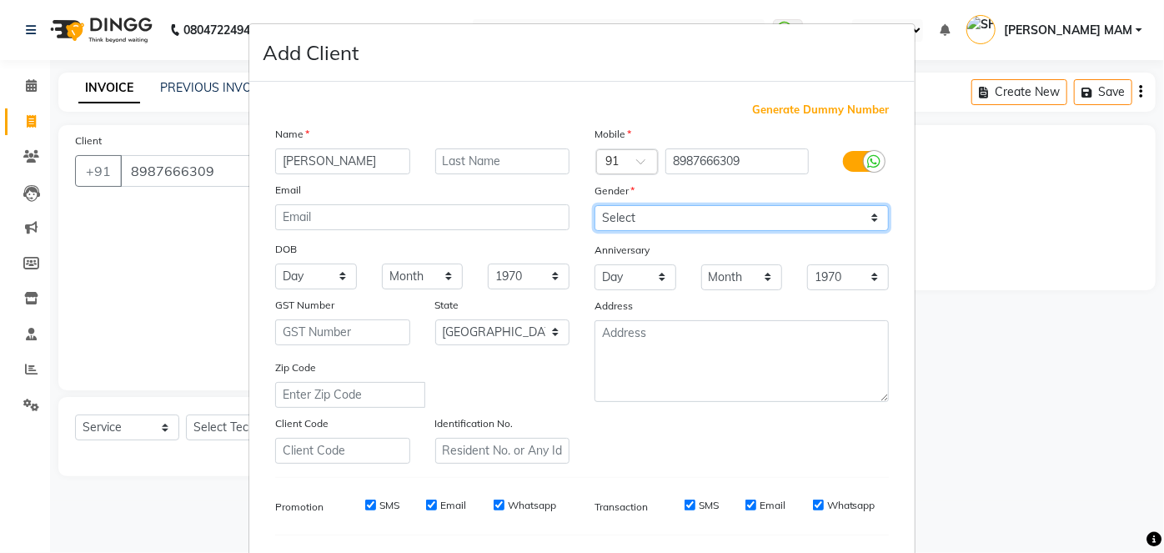
click at [866, 223] on select "Select [DEMOGRAPHIC_DATA] [DEMOGRAPHIC_DATA] Other Prefer Not To Say" at bounding box center [741, 218] width 294 height 26
select select "[DEMOGRAPHIC_DATA]"
click at [594, 205] on select "Select [DEMOGRAPHIC_DATA] [DEMOGRAPHIC_DATA] Other Prefer Not To Say" at bounding box center [741, 218] width 294 height 26
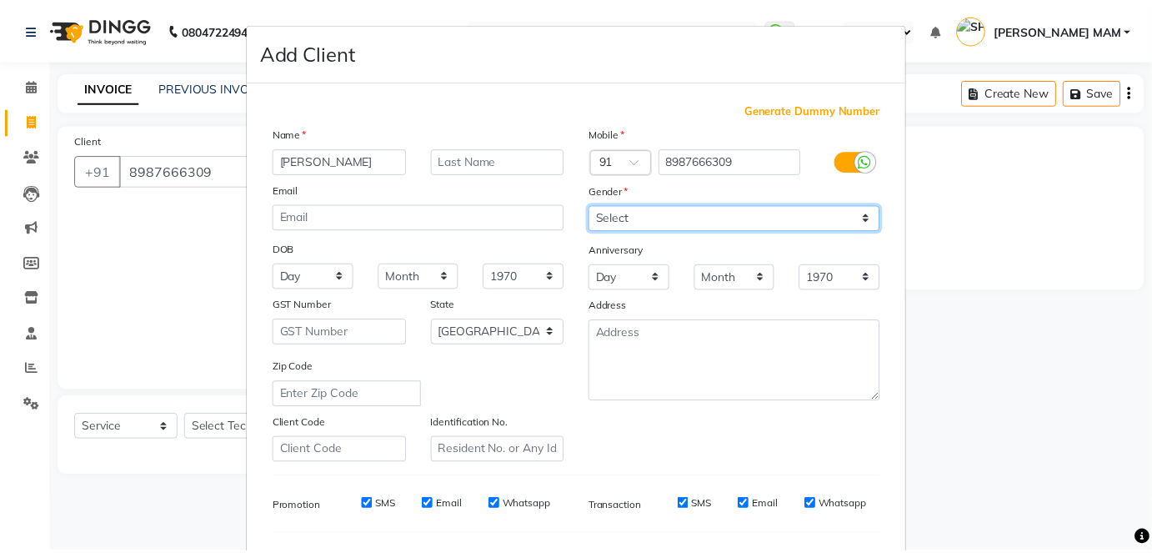
scroll to position [215, 0]
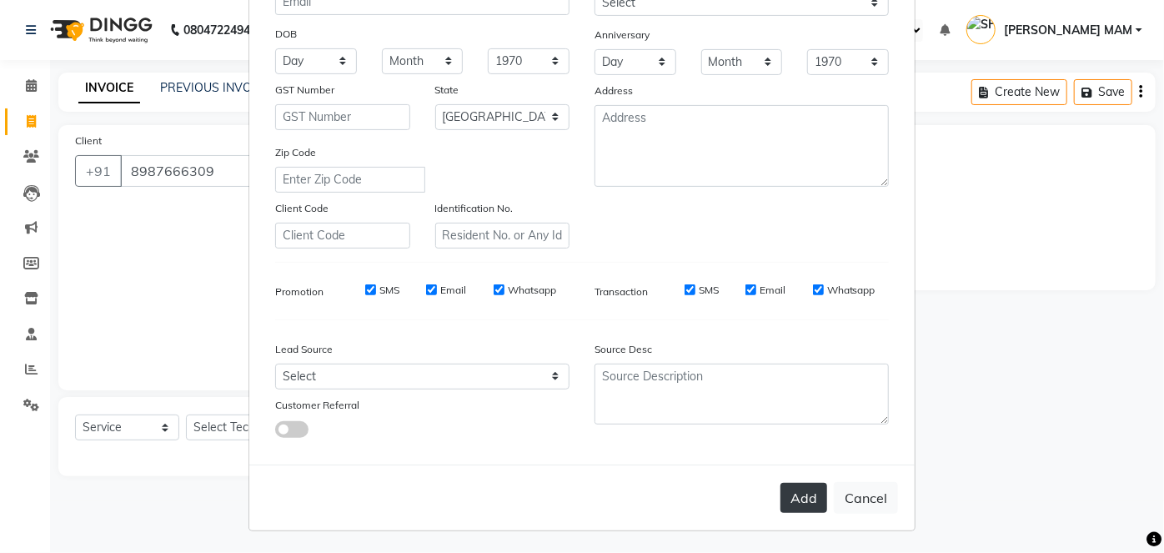
click at [802, 487] on button "Add" at bounding box center [803, 498] width 47 height 30
select select
select select "null"
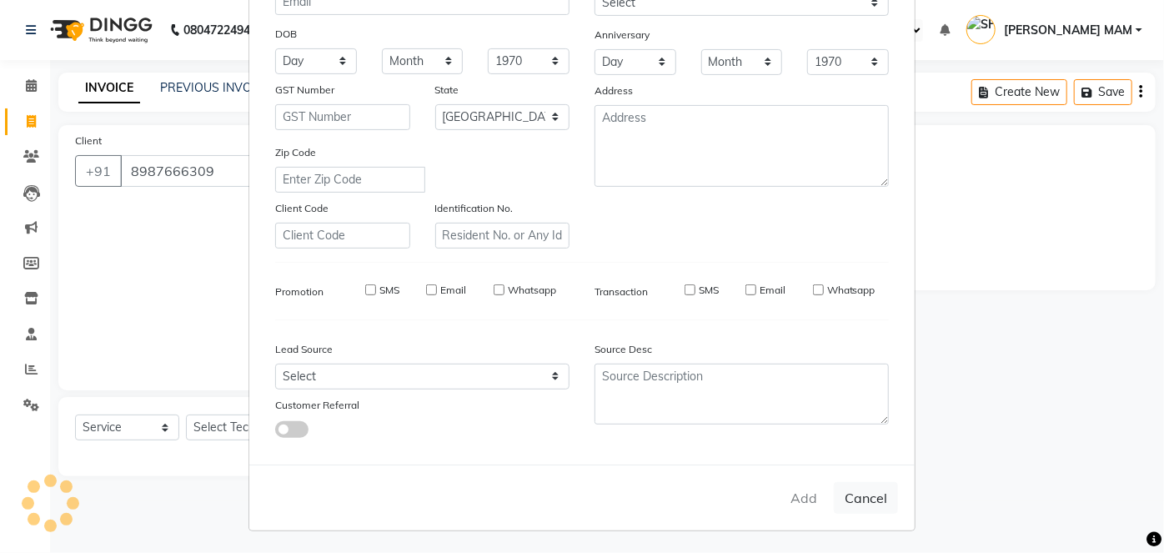
select select
checkbox input "false"
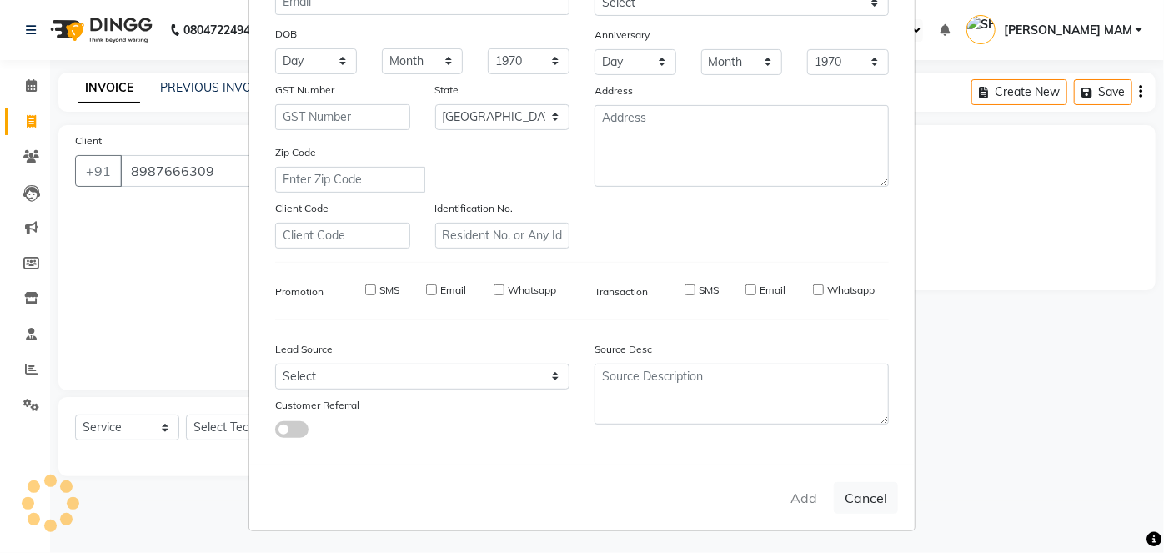
checkbox input "false"
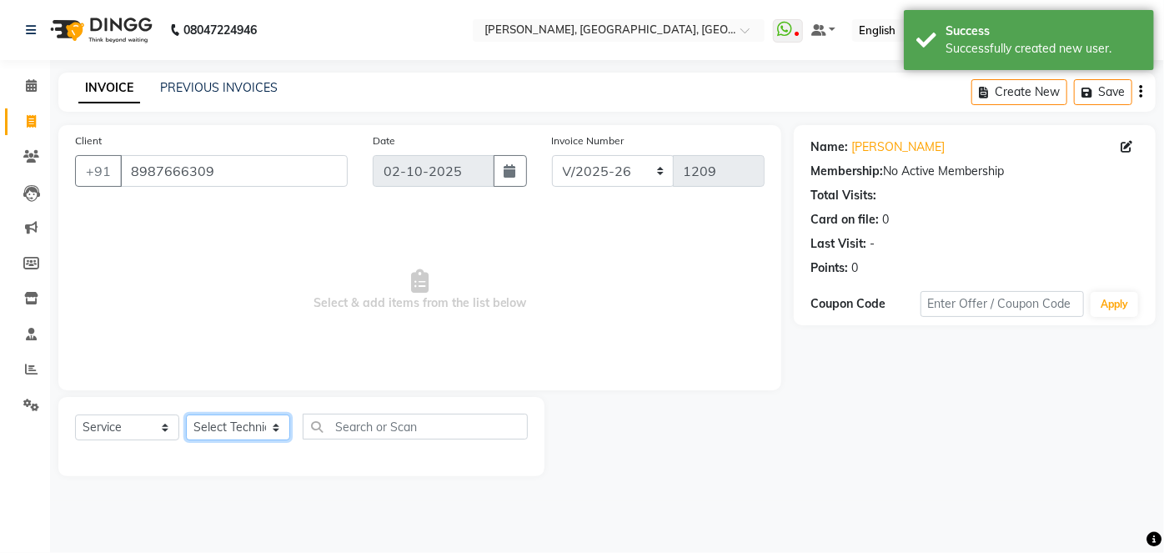
click at [276, 428] on select "Select Technician [PERSON_NAME] MANAGER [PERSON_NAME] pawan SACHIN [PERSON_NAME…" at bounding box center [238, 427] width 104 height 26
select select "35800"
click at [186, 414] on select "Select Technician [PERSON_NAME] MANAGER [PERSON_NAME] pawan SACHIN [PERSON_NAME…" at bounding box center [238, 427] width 104 height 26
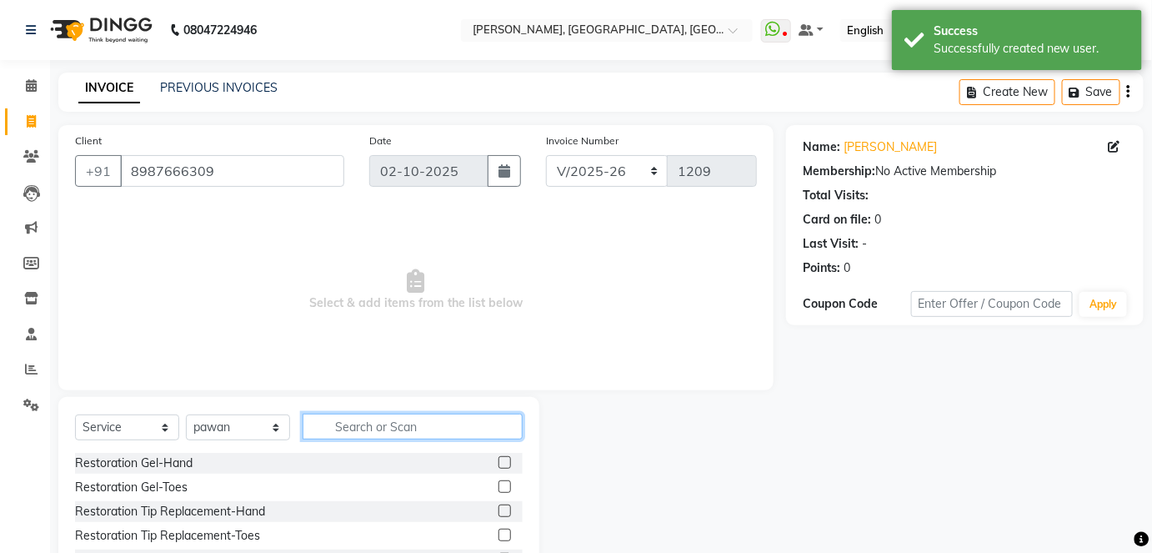
click at [354, 414] on input "text" at bounding box center [413, 427] width 220 height 26
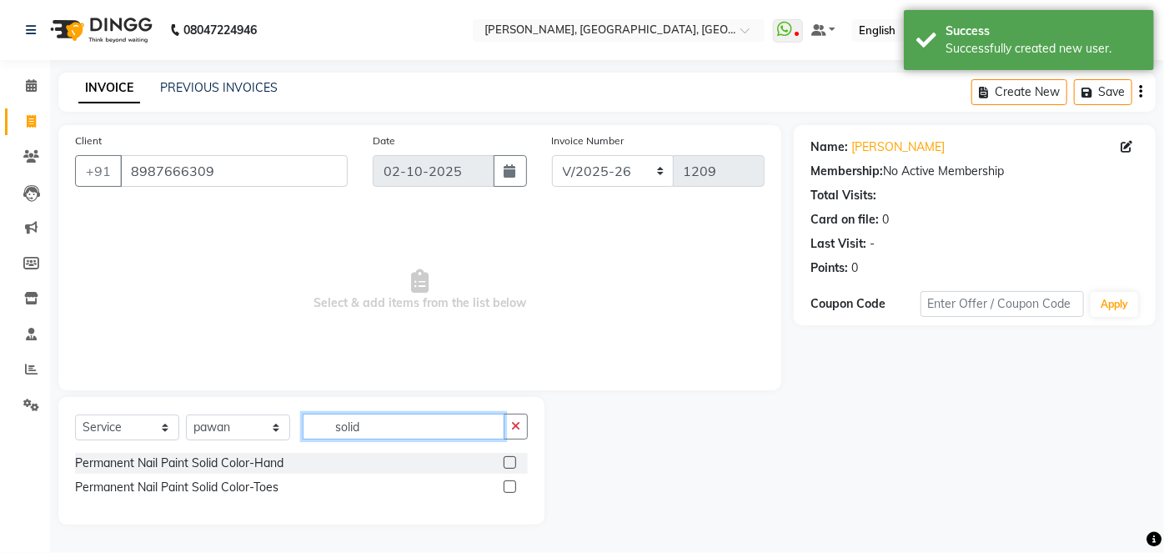
type input "solid"
click at [509, 459] on label at bounding box center [510, 462] width 13 height 13
click at [509, 459] on input "checkbox" at bounding box center [509, 463] width 11 height 11
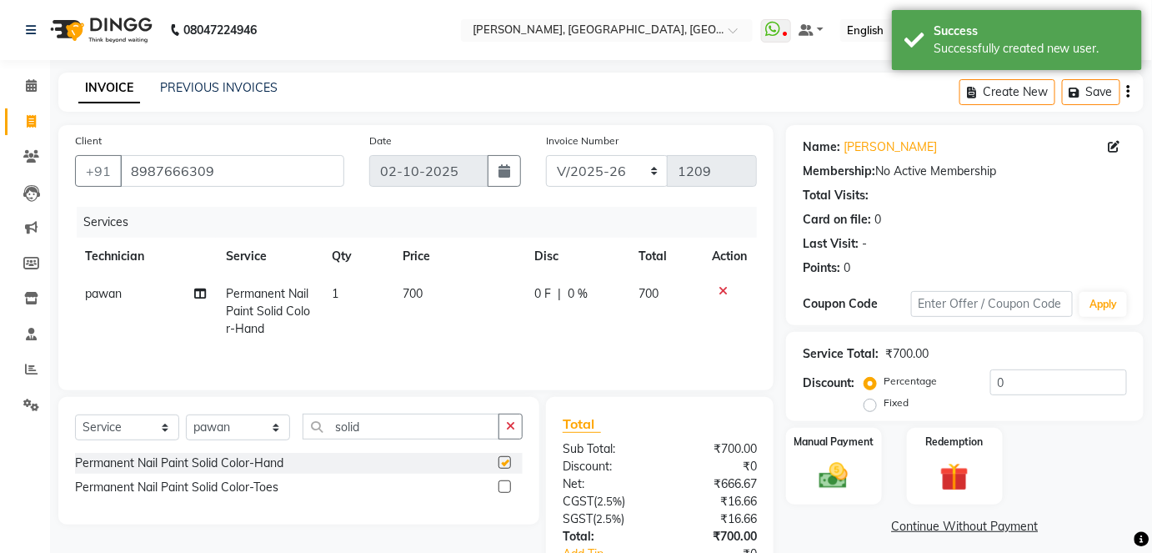
checkbox input "false"
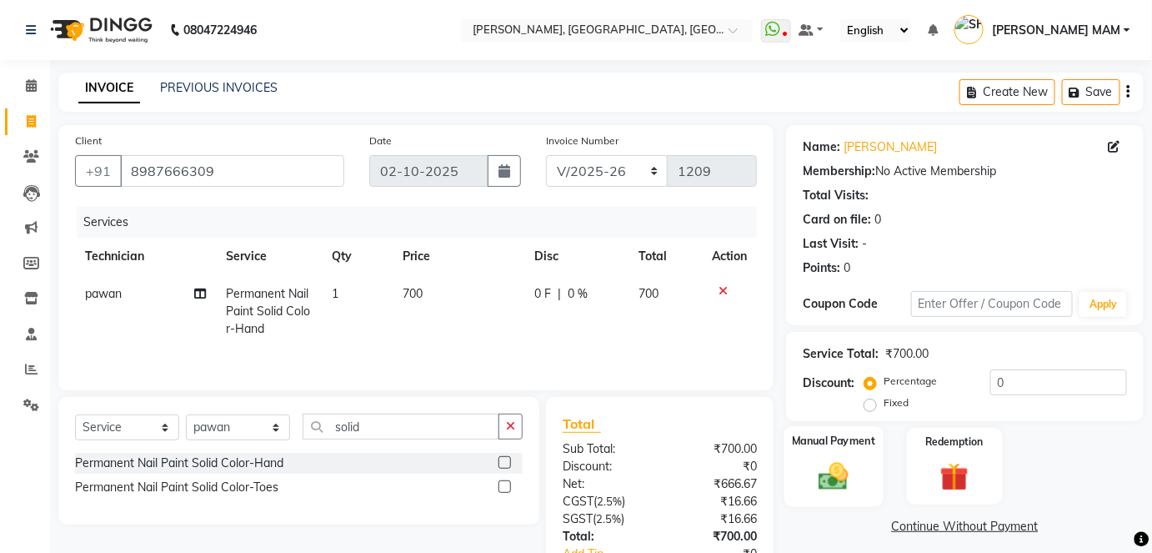
click at [838, 493] on div "Manual Payment" at bounding box center [834, 466] width 99 height 81
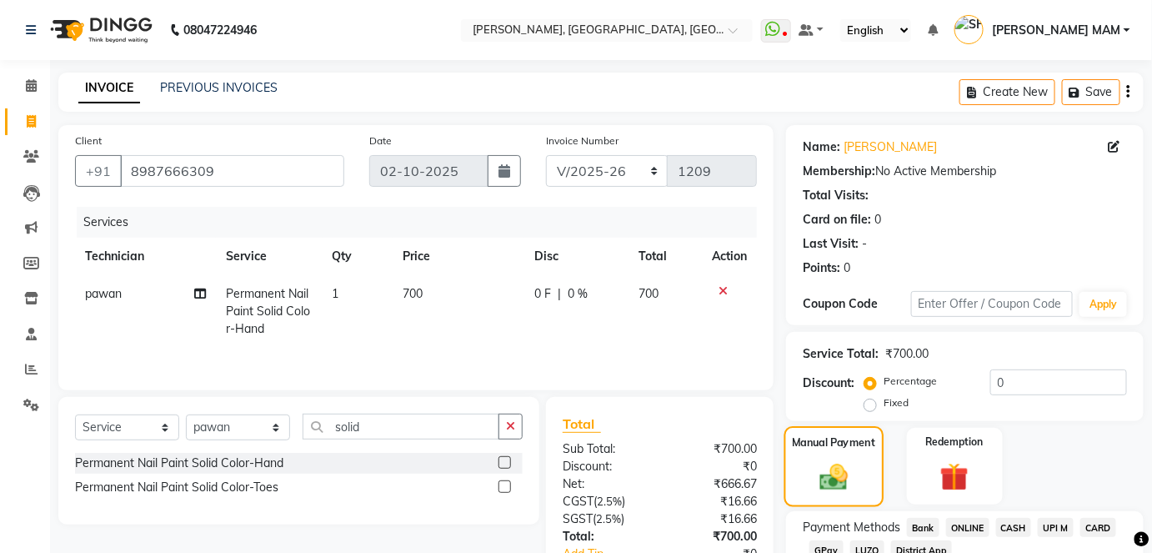
scroll to position [117, 0]
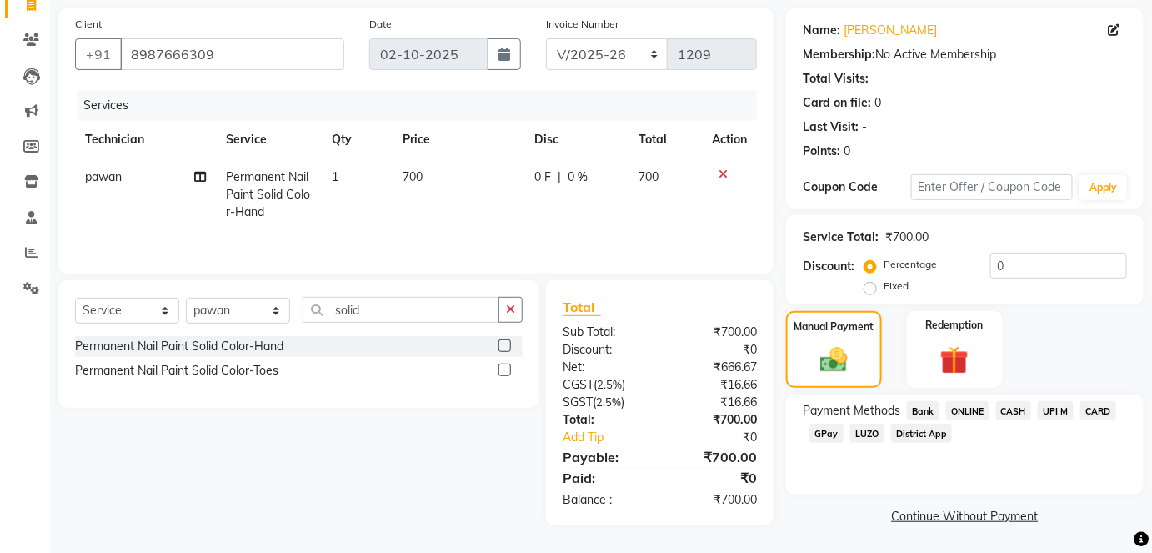
click at [975, 407] on span "ONLINE" at bounding box center [967, 410] width 43 height 19
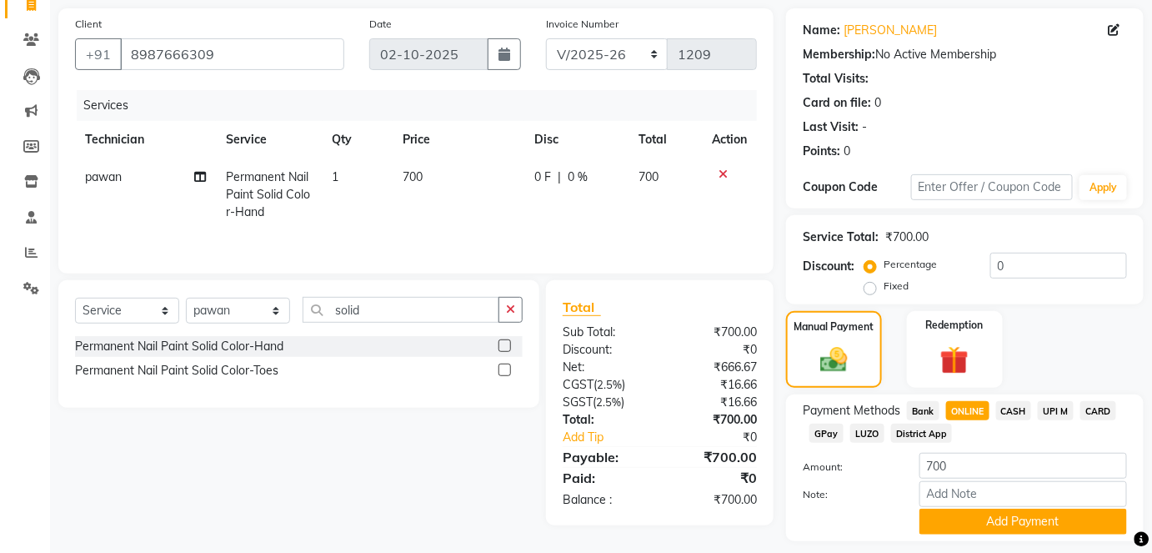
scroll to position [163, 0]
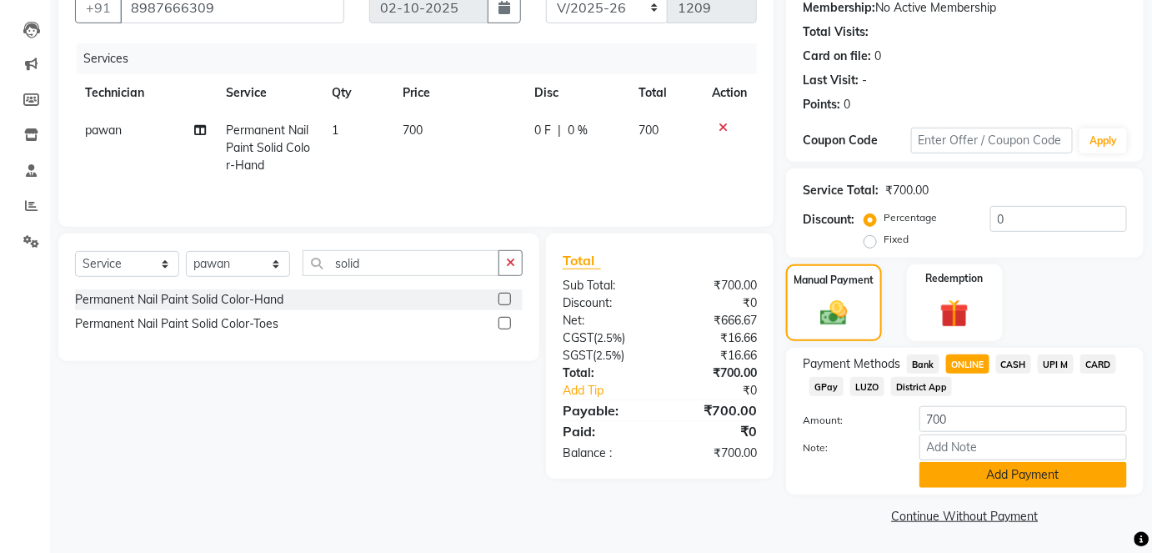
click at [988, 475] on button "Add Payment" at bounding box center [1024, 475] width 208 height 26
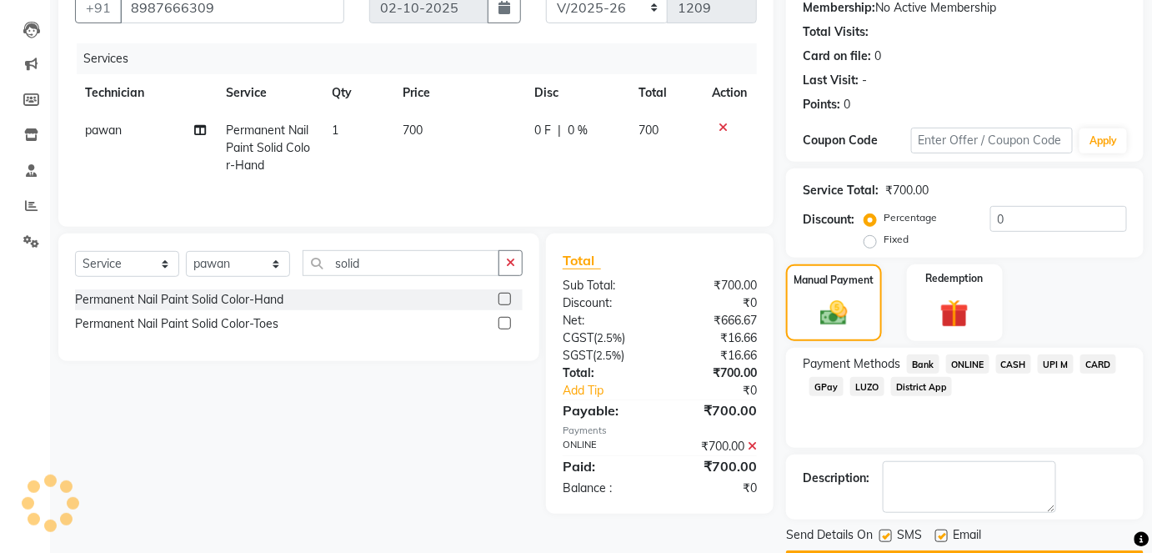
scroll to position [210, 0]
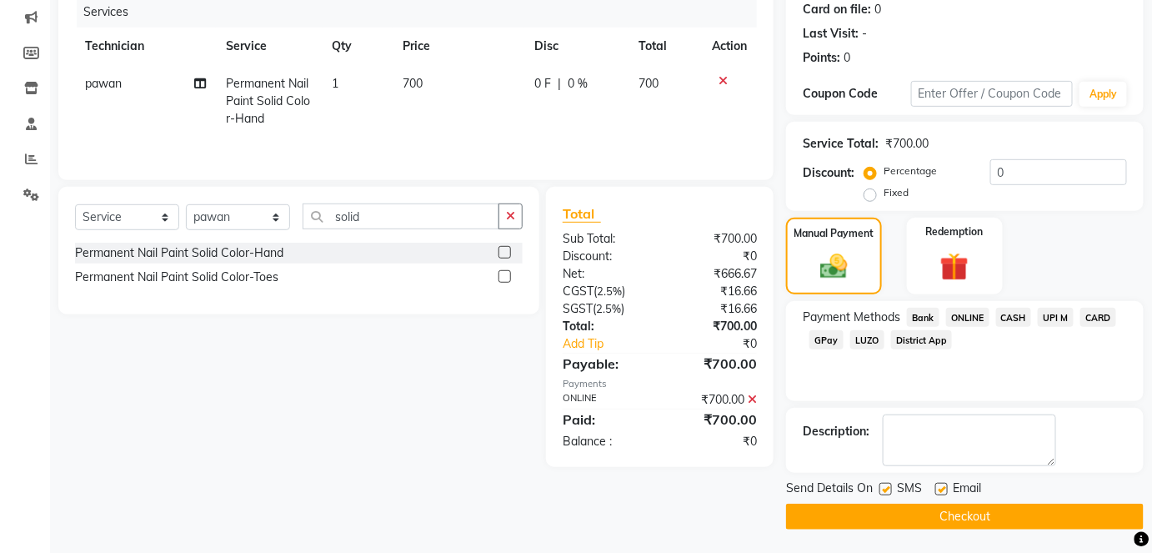
click at [975, 512] on button "Checkout" at bounding box center [965, 517] width 358 height 26
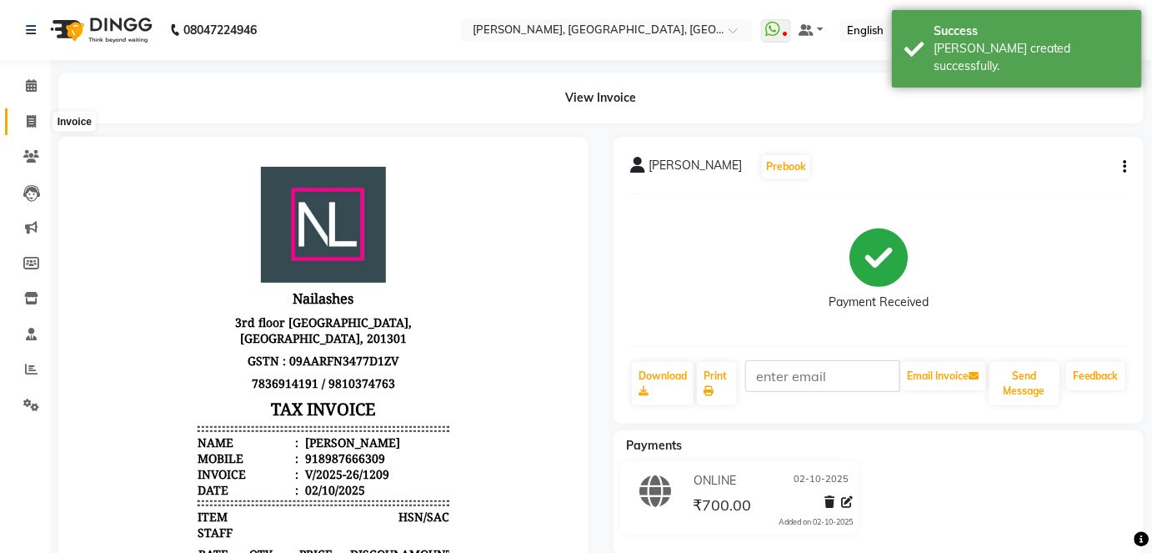
click at [33, 118] on icon at bounding box center [31, 121] width 9 height 13
select select "5188"
select select "service"
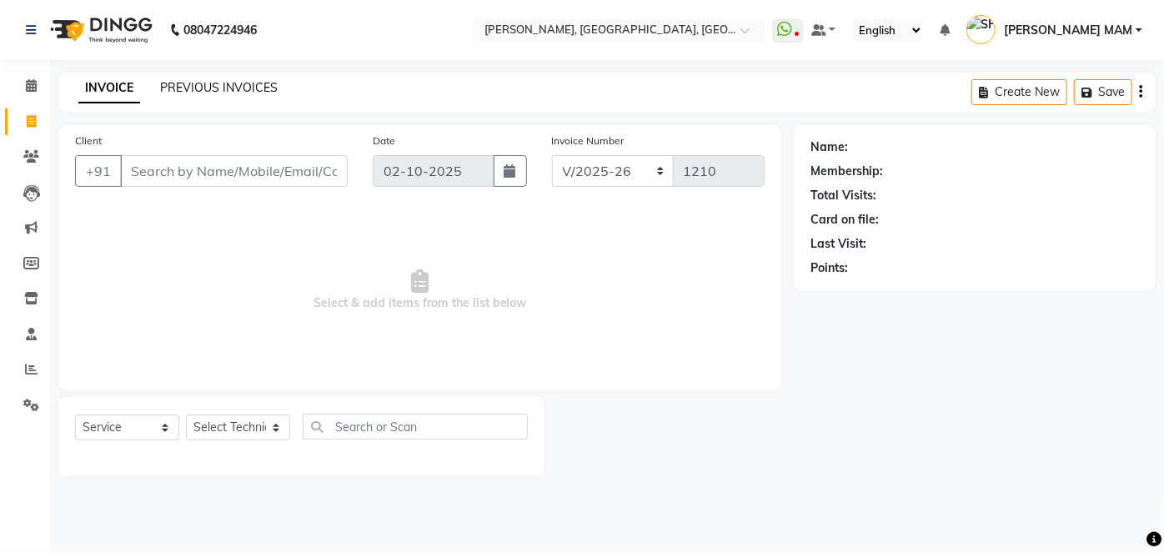
click at [177, 89] on link "PREVIOUS INVOICES" at bounding box center [219, 87] width 118 height 15
